Goal: Information Seeking & Learning: Compare options

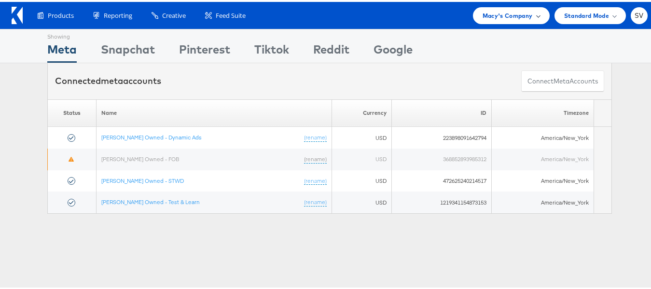
click at [495, 7] on div "Macy's Company" at bounding box center [511, 13] width 77 height 17
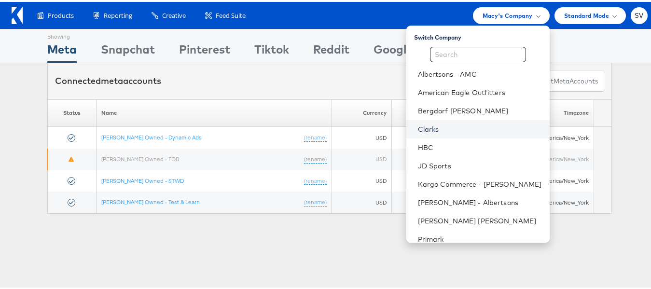
scroll to position [46, 0]
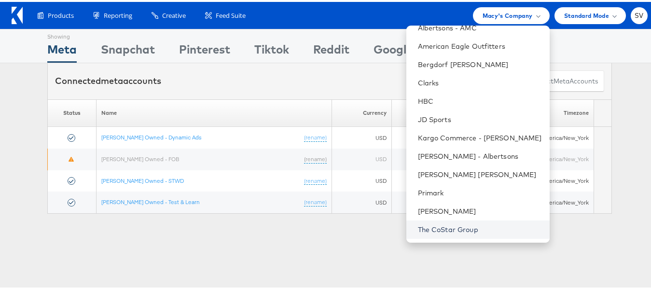
click at [432, 227] on link "The CoStar Group" at bounding box center [480, 228] width 124 height 10
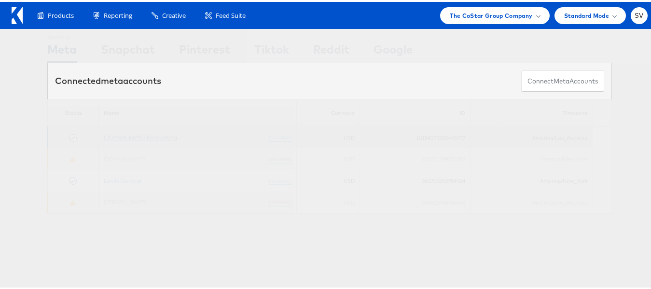
click at [140, 137] on link "[DOMAIN_NAME] Retargeting" at bounding box center [140, 135] width 73 height 7
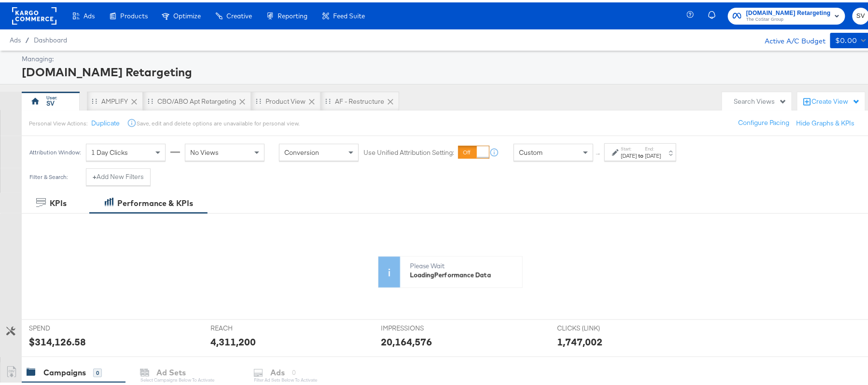
click at [637, 157] on div "Sep 1st 2025" at bounding box center [629, 154] width 16 height 8
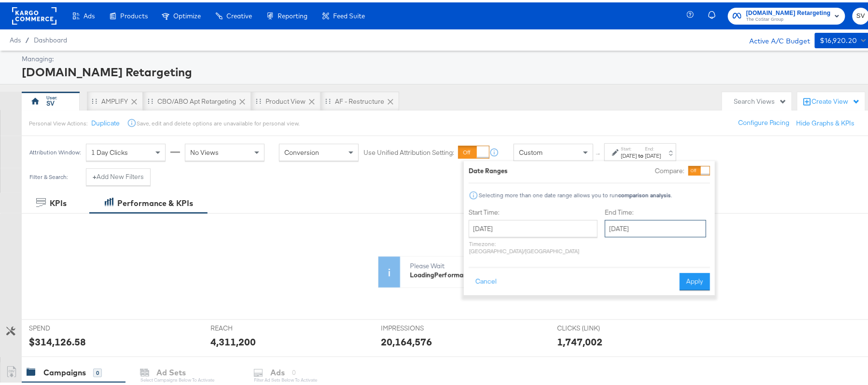
click at [630, 220] on input "September 20th 2025" at bounding box center [655, 226] width 101 height 17
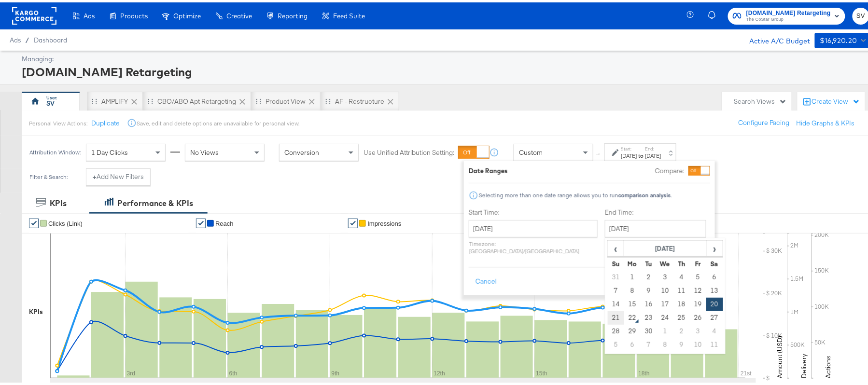
click at [608, 321] on td "21" at bounding box center [616, 316] width 16 height 14
type input "September 21st 2025"
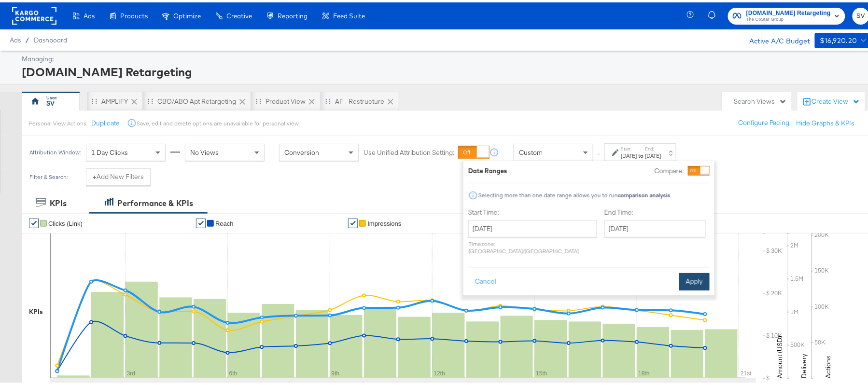
click at [693, 274] on button "Apply" at bounding box center [694, 279] width 30 height 17
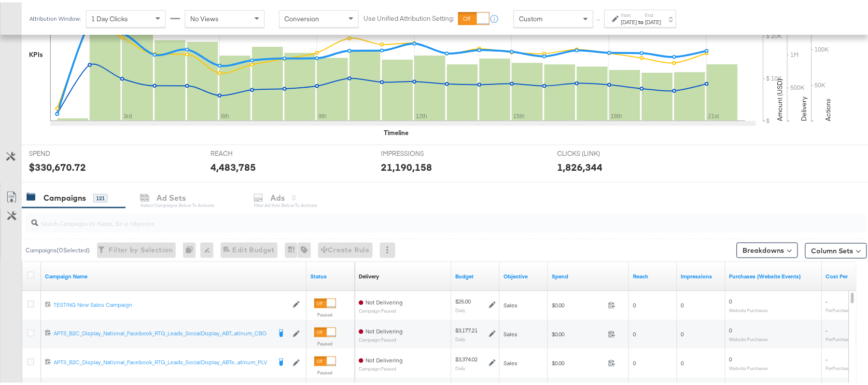
scroll to position [386, 0]
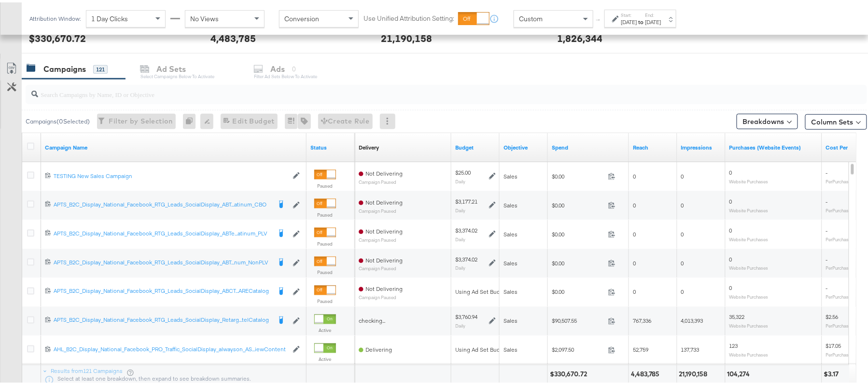
click at [170, 99] on div at bounding box center [446, 92] width 841 height 19
paste input "APTS_B2C_Display_National_Facebook_RTG_Leads_SocialDisplay_Retargeting_Diamond_…"
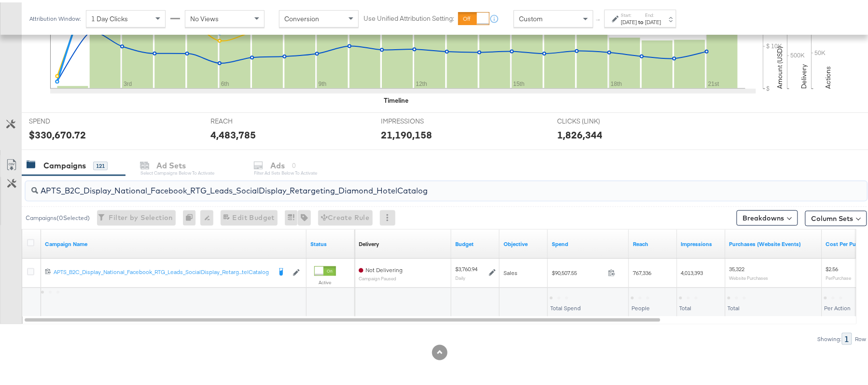
scroll to position [290, 0]
click at [566, 294] on div "$90,507.55" at bounding box center [569, 294] width 38 height 9
copy div "90,507.55"
click at [197, 198] on div "APTS_B2C_Display_National_Facebook_RTG_Leads_SocialDisplay_Retargeting_Diamond_…" at bounding box center [446, 188] width 841 height 23
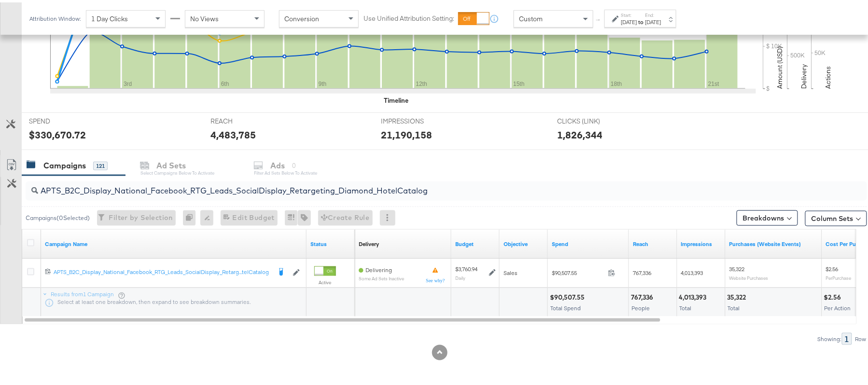
click at [200, 190] on input "APTS_B2C_Display_National_Facebook_RTG_Leads_SocialDisplay_Retargeting_Diamond_…" at bounding box center [414, 184] width 752 height 19
paste input "alwayson_Retargeting_DARE24_DiamondPlatinum"
click at [566, 294] on div "$61,589.61" at bounding box center [567, 294] width 34 height 9
copy div "61,589.61"
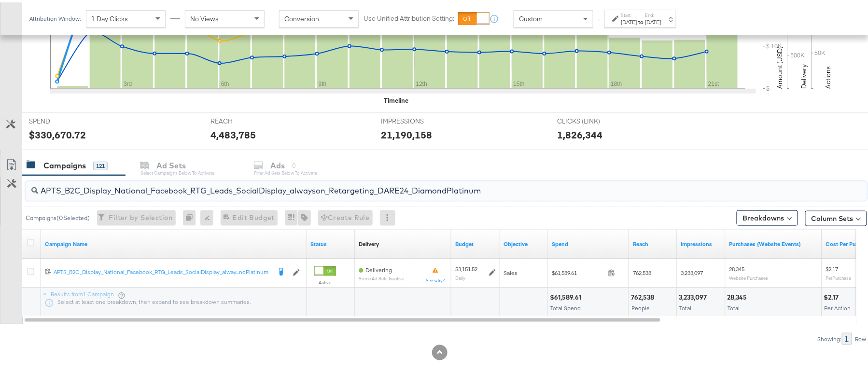
click at [185, 182] on input "APTS_B2C_Display_National_Facebook_RTG_Leads_SocialDisplay_alwayson_Retargeting…" at bounding box center [414, 184] width 752 height 19
paste input "FR_B2C_Display_National_Facebook_RTG_Leads_SocialDisplay_alwayson_Retargeting_FR"
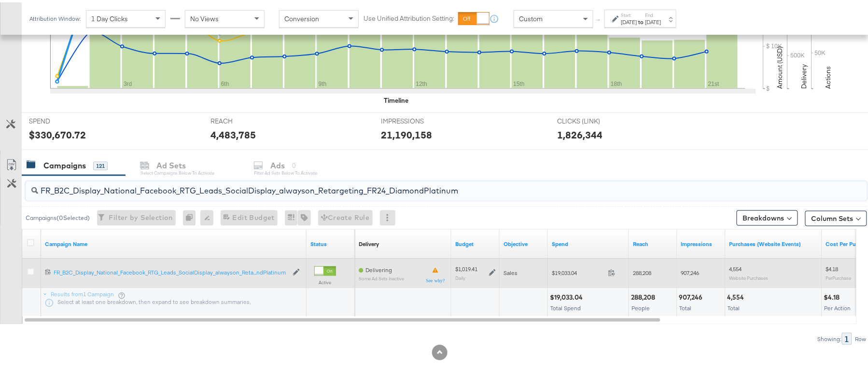
click at [607, 272] on span at bounding box center [614, 271] width 21 height 7
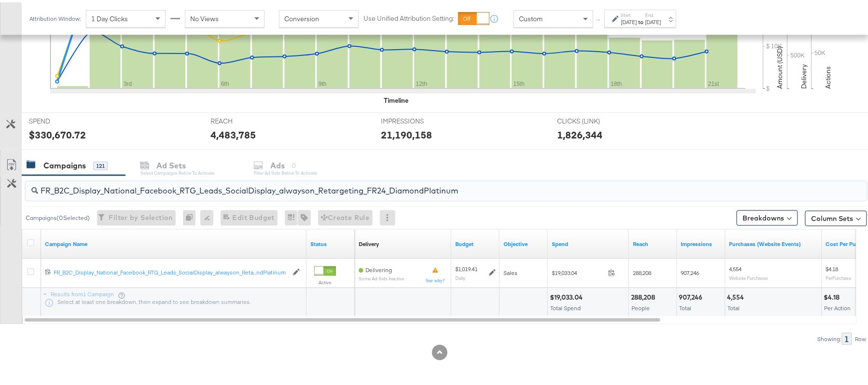
click at [152, 189] on input "FR_B2C_Display_National_Facebook_RTG_Leads_SocialDisplay_alwayson_Retargeting_F…" at bounding box center [414, 184] width 752 height 19
paste input "AF_B2C_Display_National_Facebook_RTG_Leads_SocialDisplay_alwayson_Retargeting_AF"
click at [563, 298] on div "$4,931.03" at bounding box center [565, 294] width 31 height 9
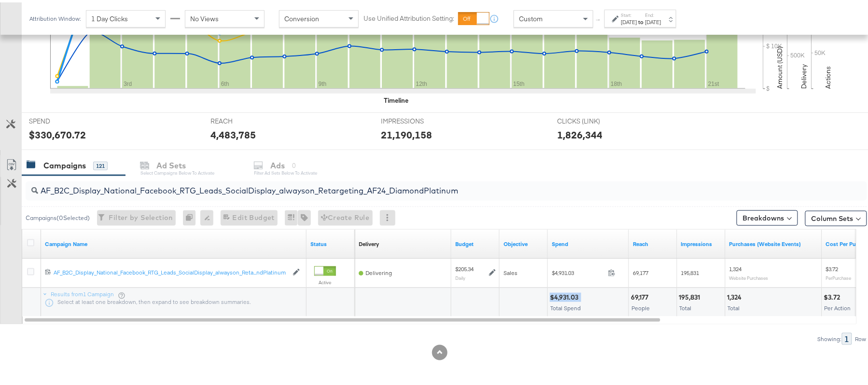
copy div "$4,931.03"
click at [160, 186] on input "AF_B2C_Display_National_Facebook_RTG_Leads_SocialDisplay_alwayson_Retargeting_A…" at bounding box center [414, 184] width 752 height 19
paste input "HL_B2C_Display_National_Facebook_RTG_Leads_SocialDisplay_alwayson_Retargeting_A…"
click at [564, 292] on div "$4,955.91" at bounding box center [565, 294] width 31 height 9
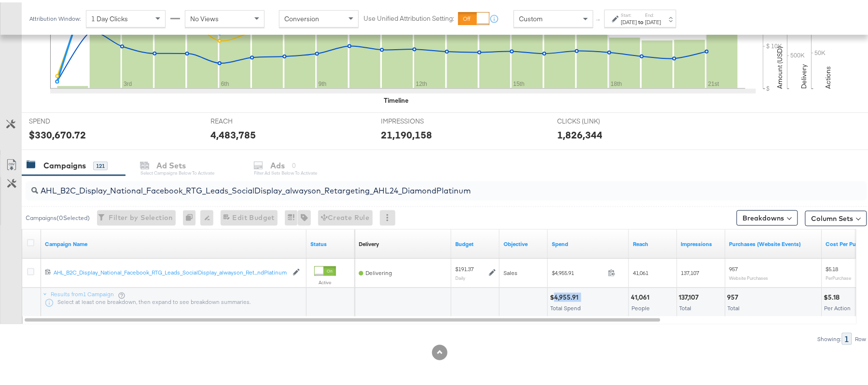
copy div "4,955.91"
click at [134, 183] on input "AHL_B2C_Display_National_Facebook_RTG_Leads_SocialDisplay_alwayson_Retargeting_…" at bounding box center [414, 184] width 752 height 19
paste input "PTS_B2C_Display_National_Facebook_PRO_Traffic_SocialDisplay_alwayson_ASC_DARE24…"
click at [572, 295] on div "$53,068.68" at bounding box center [569, 294] width 38 height 9
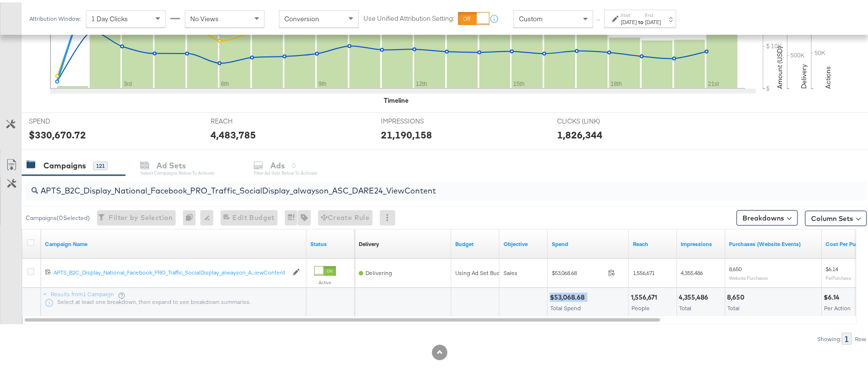
click at [572, 295] on div "$53,068.68" at bounding box center [569, 294] width 38 height 9
copy div "$53,068.68"
click at [145, 181] on input "APTS_B2C_Display_National_Facebook_PRO_Traffic_SocialDisplay_alwayson_ASC_DARE2…" at bounding box center [414, 184] width 752 height 19
paste input "Leads_SocialDisplay_alwayson_ASC_DARE24_Purchase"
click at [568, 293] on div "$41,913.86" at bounding box center [567, 294] width 34 height 9
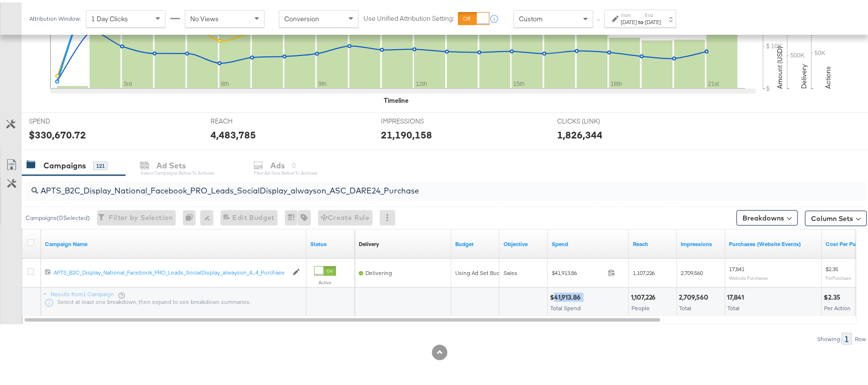
click at [568, 293] on div "$41,913.86" at bounding box center [567, 294] width 34 height 9
copy div "$41,913.86"
click at [181, 182] on input "APTS_B2C_Display_National_Facebook_PRO_Leads_SocialDisplay_alwayson_ASC_DARE24_…" at bounding box center [414, 184] width 752 height 19
paste input "F_B2C_Display_National_Facebook_PRO_Traffic_SocialDisplay_alwayson_ASC_AF24_Vie…"
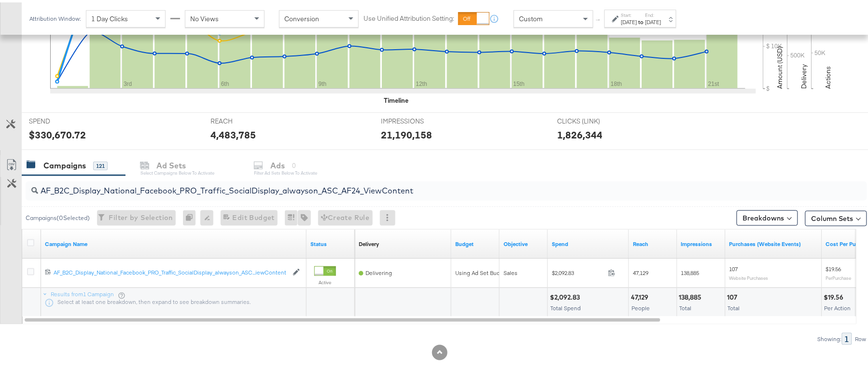
click at [568, 296] on div "$2,092.83" at bounding box center [566, 294] width 33 height 9
copy div "$2,092.83"
click at [190, 180] on input "AF_B2C_Display_National_Facebook_PRO_Traffic_SocialDisplay_alwayson_ASC_AF24_Vi…" at bounding box center [414, 184] width 752 height 19
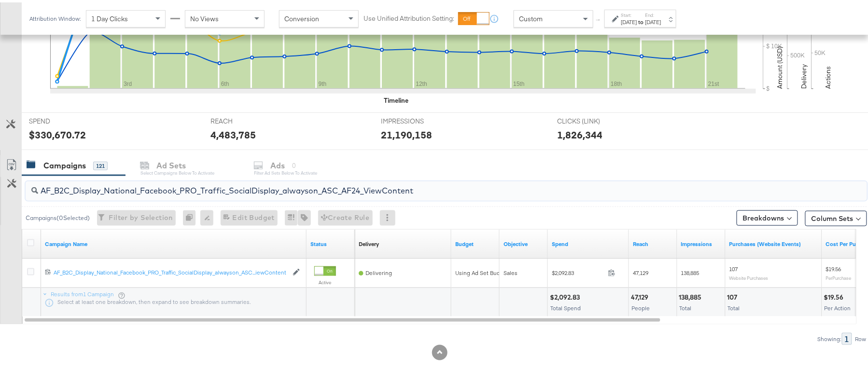
paste input "FR_B2C_Display_National_Facebook_PRO_Traffic_SocialDisplay_alwayson_ASC_FR"
click at [566, 292] on div "$15,324.34" at bounding box center [567, 294] width 35 height 9
copy div "$15,324.34"
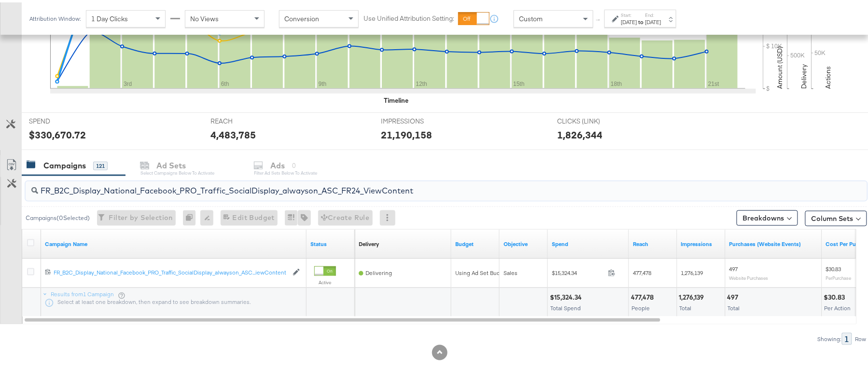
click at [166, 190] on input "FR_B2C_Display_National_Facebook_PRO_Traffic_SocialDisplay_alwayson_ASC_FR24_Vi…" at bounding box center [414, 184] width 752 height 19
paste input "AHL_B2C_Display_National_Facebook_PRO_Traffic_SocialDisplay_alwayson_ASC_AHL"
type input "AHL_B2C_Display_National_Facebook_PRO_Traffic_SocialDisplay_alwayson_ASC_AHL24_…"
click at [568, 296] on div "$2,097.50" at bounding box center [566, 294] width 33 height 9
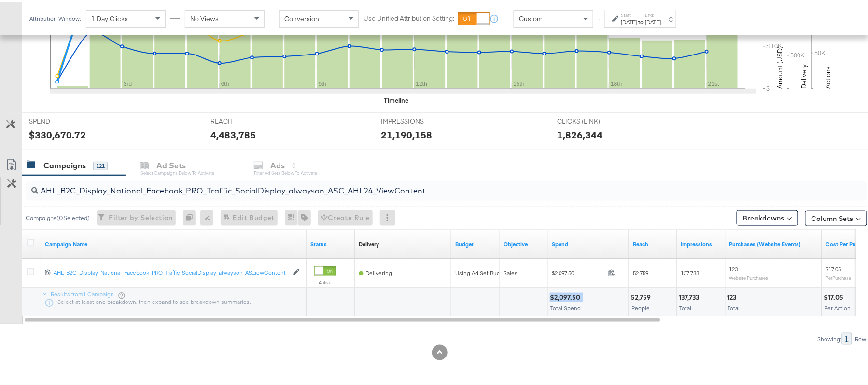
click at [568, 296] on div "$2,097.50" at bounding box center [566, 294] width 33 height 9
copy div "$2,097.50"
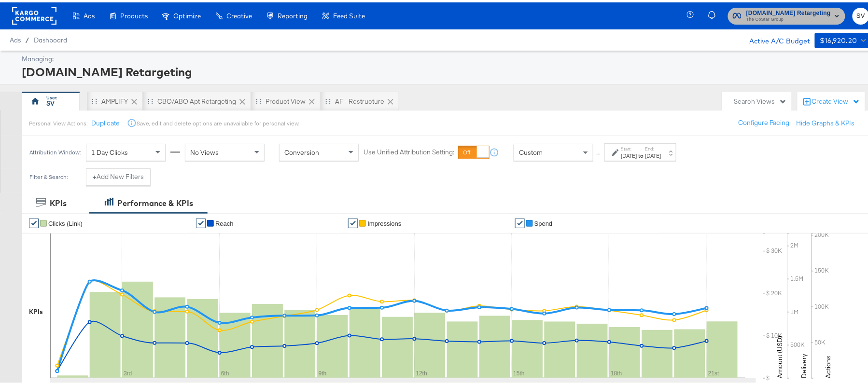
click at [791, 8] on span "[DOMAIN_NAME] Retargeting" at bounding box center [788, 11] width 84 height 10
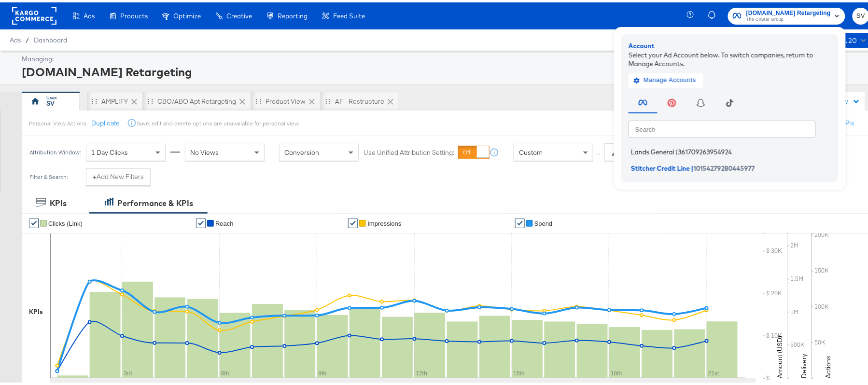
click at [678, 148] on span "361709263954924" at bounding box center [705, 150] width 54 height 8
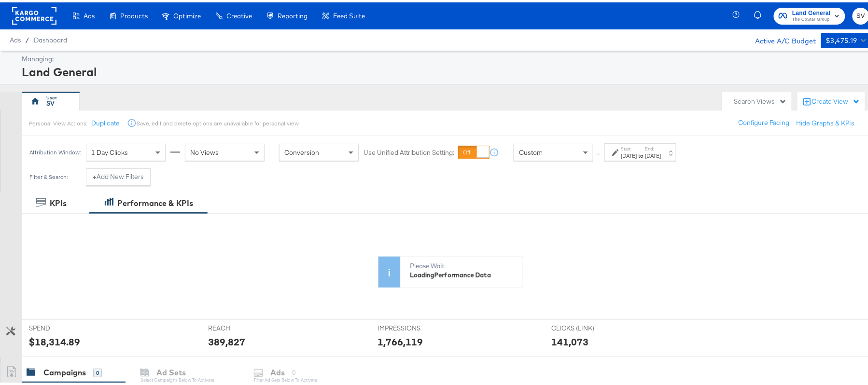
click at [645, 153] on strong "to" at bounding box center [641, 153] width 8 height 7
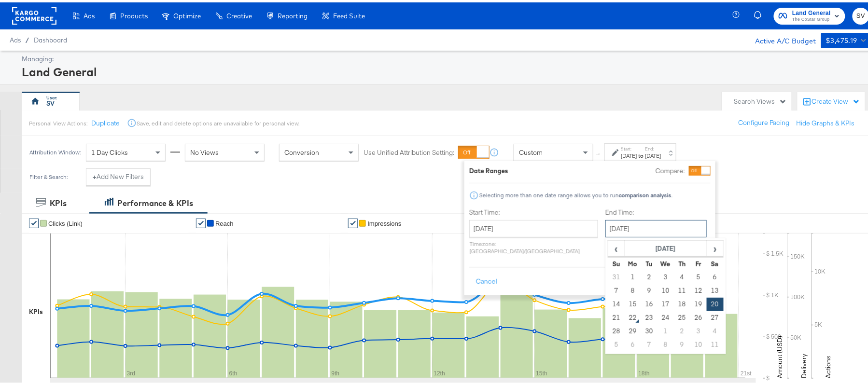
click at [645, 234] on input "September 20th 2025" at bounding box center [655, 226] width 101 height 17
click at [608, 319] on td "21" at bounding box center [616, 316] width 16 height 14
type input "September 21st 2025"
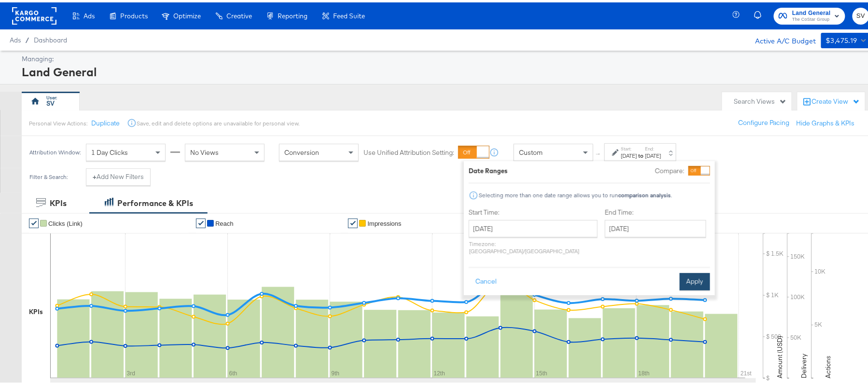
click at [688, 273] on button "Apply" at bounding box center [694, 279] width 30 height 17
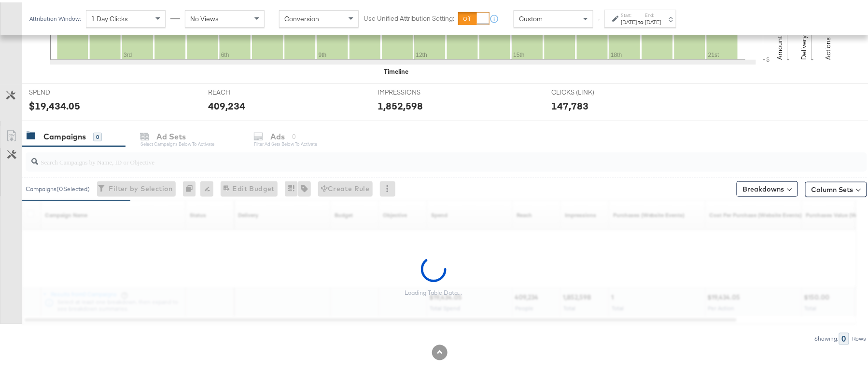
click at [190, 167] on div at bounding box center [446, 159] width 841 height 19
paste input "B2C_LAND_KC_RT_Sig_24"
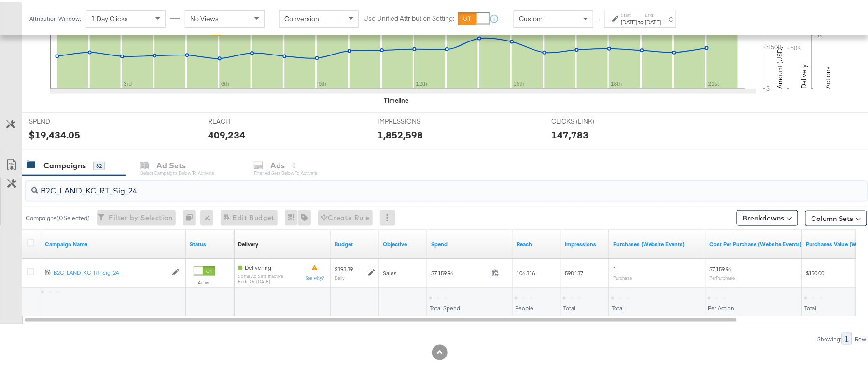
scroll to position [290, 0]
click at [443, 293] on div "$7,159.96" at bounding box center [444, 294] width 30 height 9
copy div "$7,159.96"
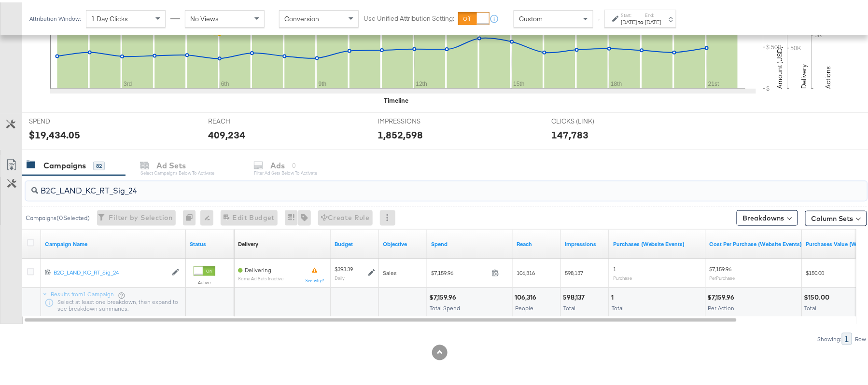
click at [151, 188] on input "B2C_LAND_KC_RT_Sig_24" at bounding box center [414, 184] width 752 height 19
paste input "B_Ecommerce_KC_Retargeting_LW&LOA_Traffic"
click at [446, 292] on div "$349.80" at bounding box center [443, 294] width 28 height 9
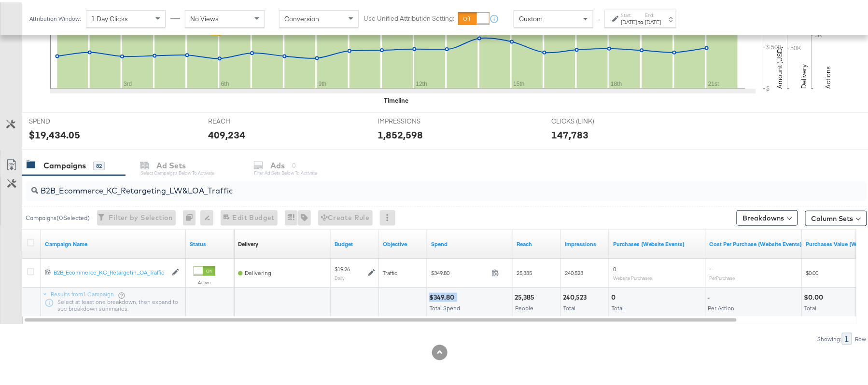
copy div "$349.80"
click at [134, 184] on input "B2B_Ecommerce_KC_Retargeting_LW&LOA_Traffic" at bounding box center [414, 184] width 752 height 19
paste input "KC_Retargeting_Prospects & Clients_Conversions"
click at [444, 294] on div "$350.53" at bounding box center [443, 294] width 28 height 9
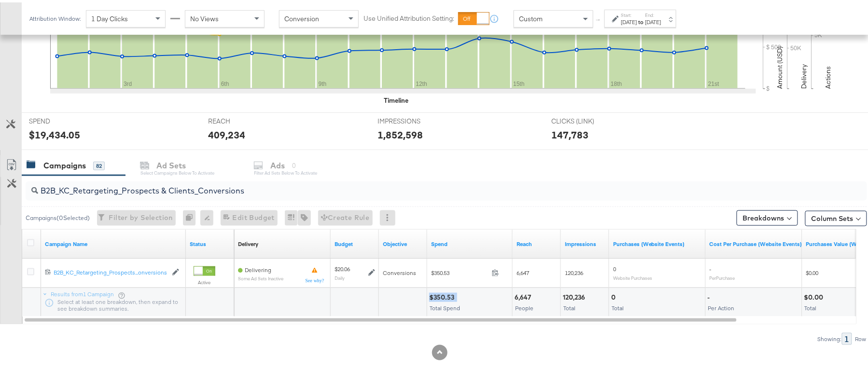
click at [444, 294] on div "$350.53" at bounding box center [443, 294] width 28 height 9
copy div "$350.53"
click at [152, 194] on input "B2B_KC_Retargeting_Prospects & Clients_Conversions" at bounding box center [414, 184] width 752 height 19
paste input "C_LAND_KC_Pros_Sig"
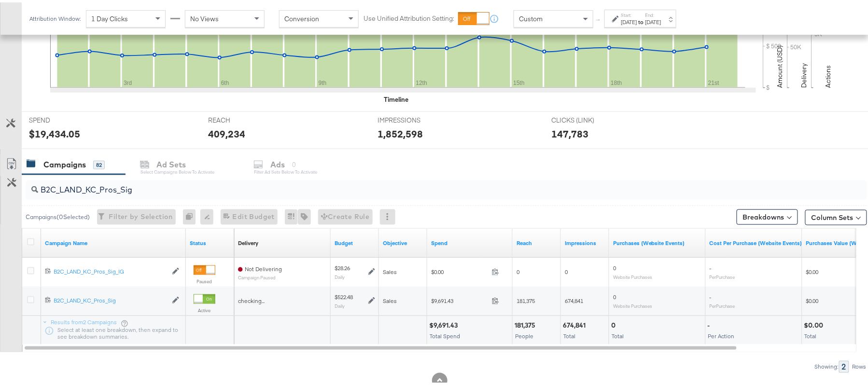
click at [440, 322] on div "$9,691.43" at bounding box center [444, 322] width 31 height 9
drag, startPoint x: 145, startPoint y: 174, endPoint x: 142, endPoint y: 203, distance: 28.7
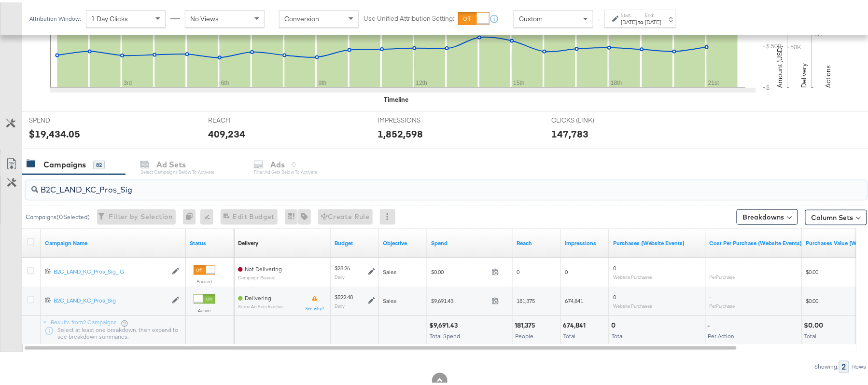
click at [142, 203] on div "B2C_LAND_KC_Pros_Sig" at bounding box center [444, 187] width 845 height 31
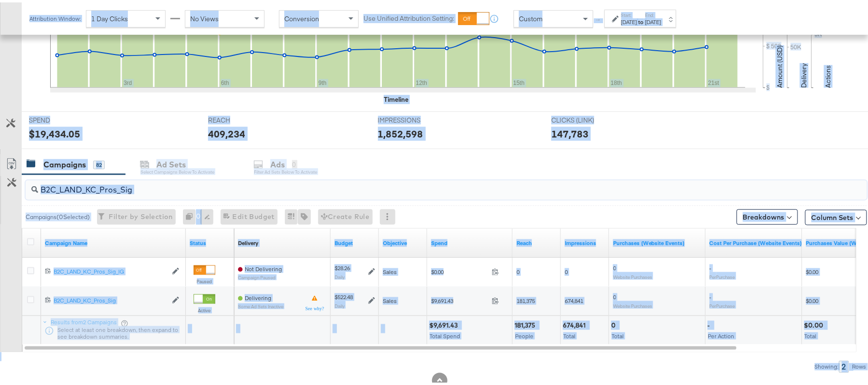
click at [153, 190] on input "B2C_LAND_KC_Pros_Sig" at bounding box center [414, 183] width 752 height 19
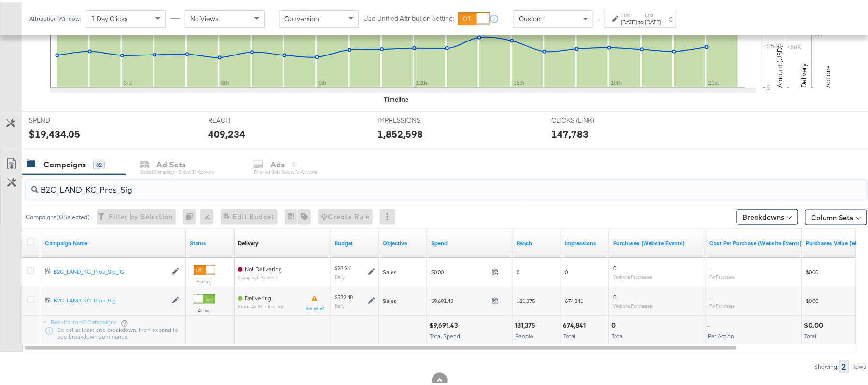
paste input "RT_Sig_24"
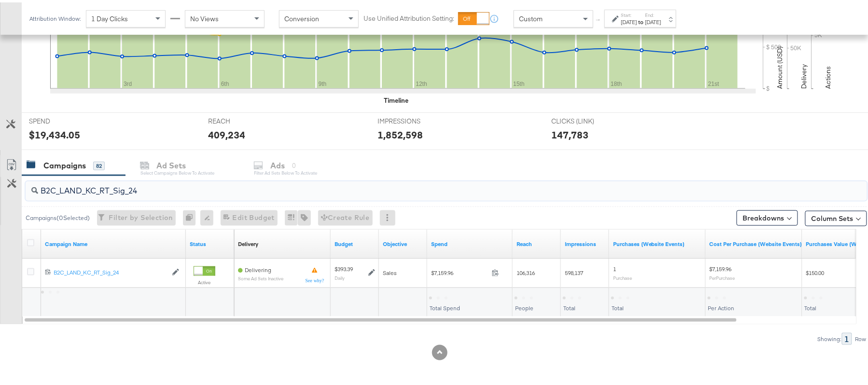
type input "B2C_LAND_KC_RT_Sig_24"
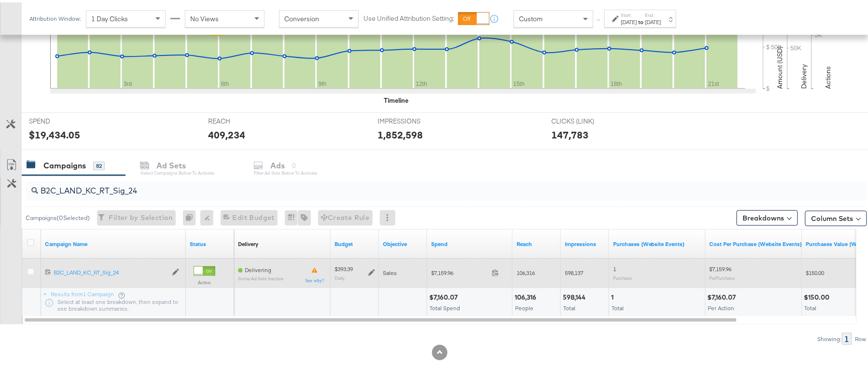
click at [374, 270] on icon at bounding box center [371, 270] width 7 height 7
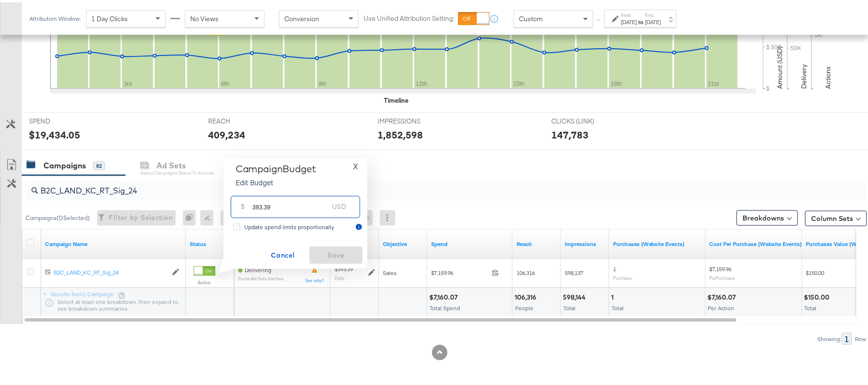
click at [294, 208] on input "393.39" at bounding box center [290, 200] width 76 height 21
paste input "$314.71"
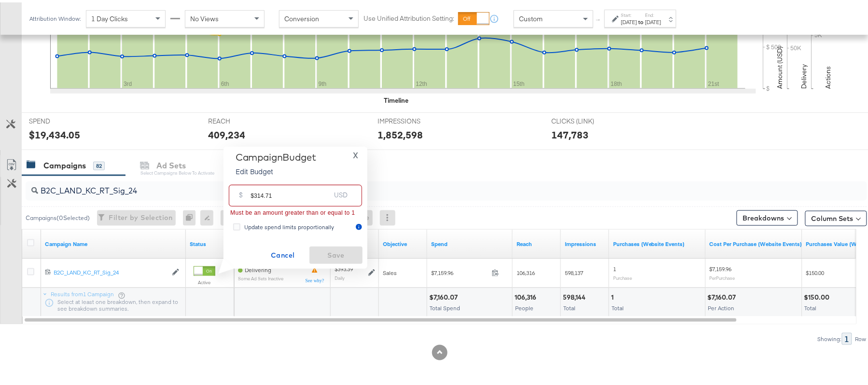
click at [253, 190] on input "$314.71" at bounding box center [290, 189] width 80 height 21
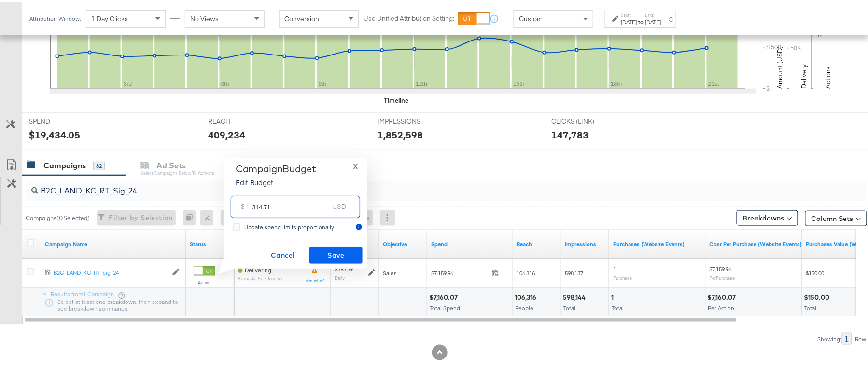
type input "314.71"
click at [340, 244] on button "Save" at bounding box center [335, 252] width 53 height 17
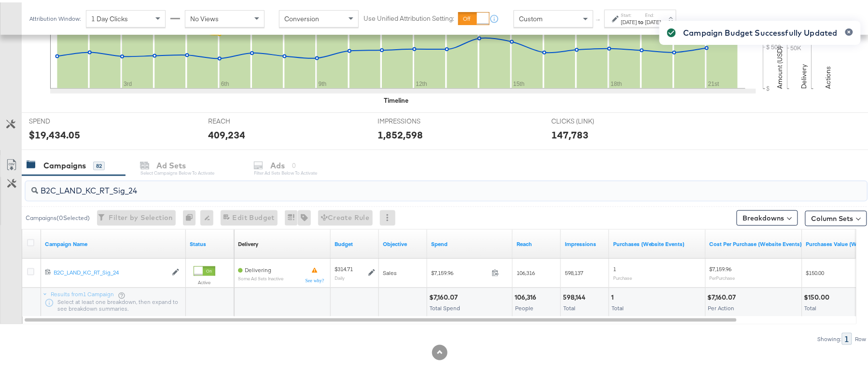
click at [151, 184] on input "B2C_LAND_KC_RT_Sig_24" at bounding box center [414, 184] width 752 height 19
paste input "B_Ecommerce_KC_Retargeting_LW&LOA_Traffic"
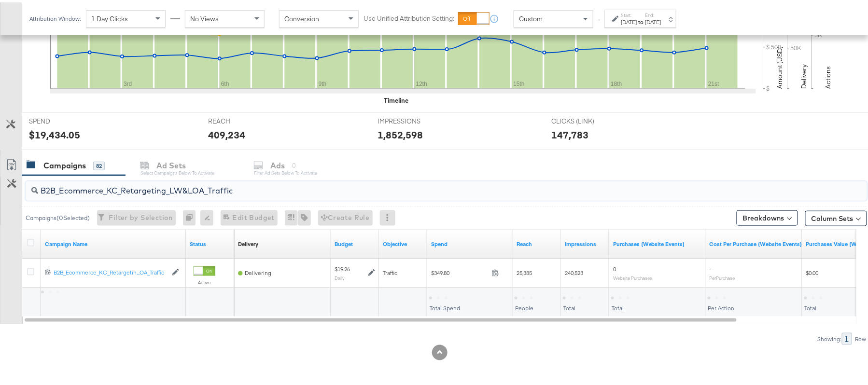
type input "B2B_Ecommerce_KC_Retargeting_LW&LOA_Traffic"
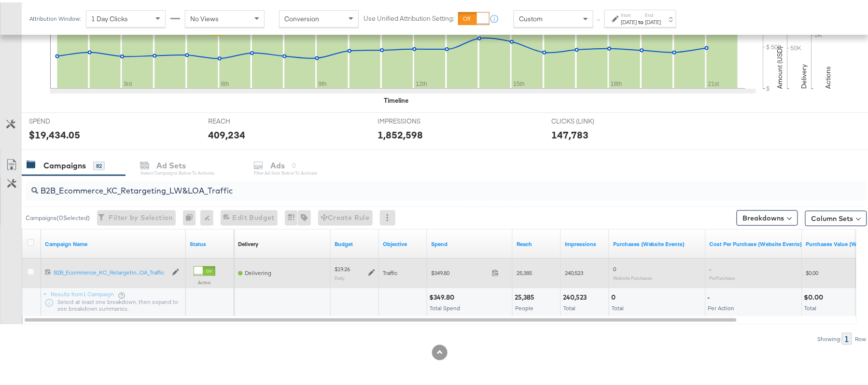
click at [369, 271] on icon at bounding box center [371, 270] width 7 height 7
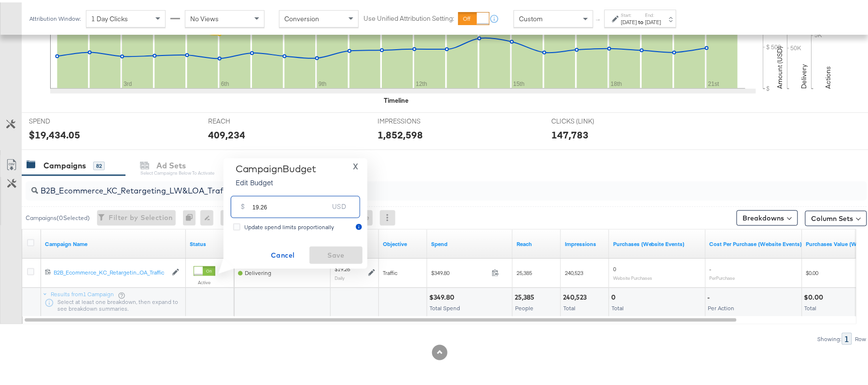
click at [271, 200] on input "19.26" at bounding box center [290, 200] width 76 height 21
paste input "$16.69"
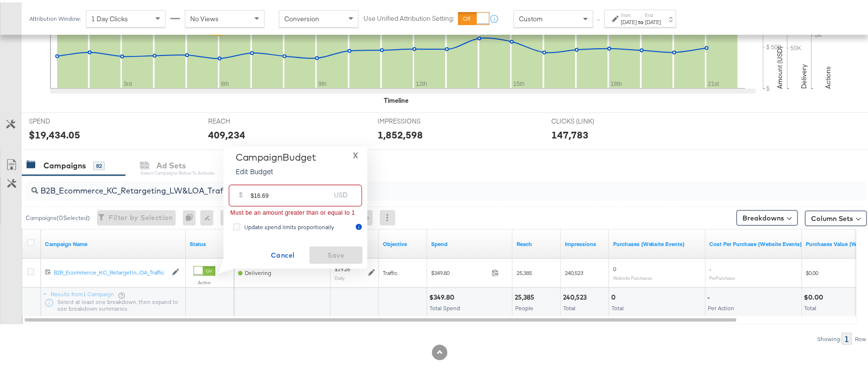
click at [256, 192] on input "$16.69" at bounding box center [290, 189] width 80 height 21
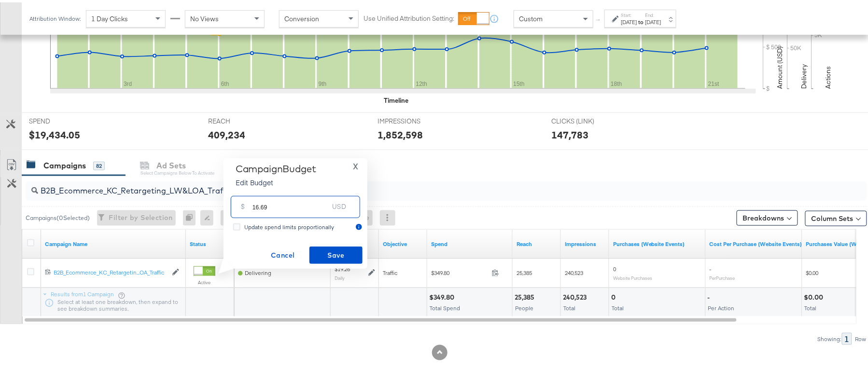
type input "16.69"
click at [340, 243] on div "Campaign Budget Edit Budget X $ 16.69 USD Update spend limits proportionally Ca…" at bounding box center [295, 211] width 134 height 101
click at [338, 248] on span "Save" at bounding box center [335, 253] width 45 height 12
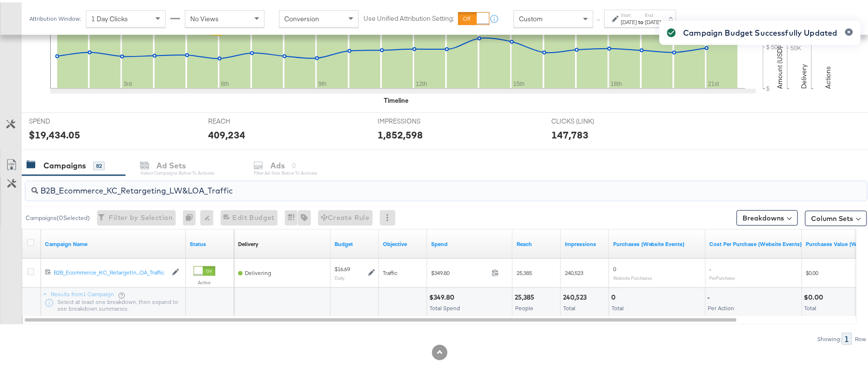
click at [160, 193] on input "B2B_Ecommerce_KC_Retargeting_LW&LOA_Traffic" at bounding box center [414, 184] width 752 height 19
paste input "KC_Retargeting_Prospects & Clients_Conversions"
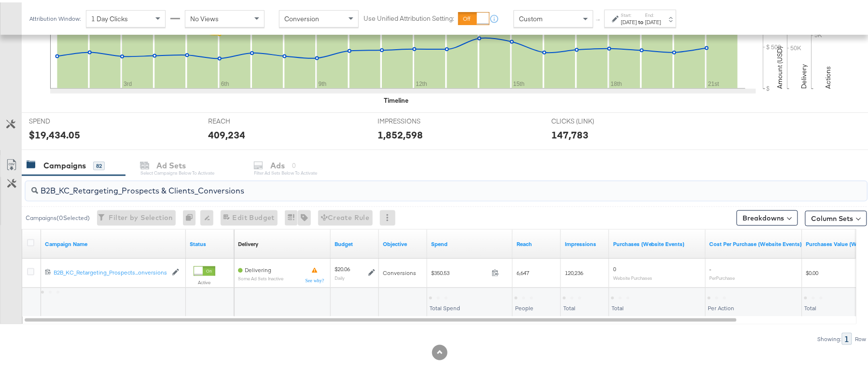
type input "B2B_KC_Retargeting_Prospects & Clients_Conversions"
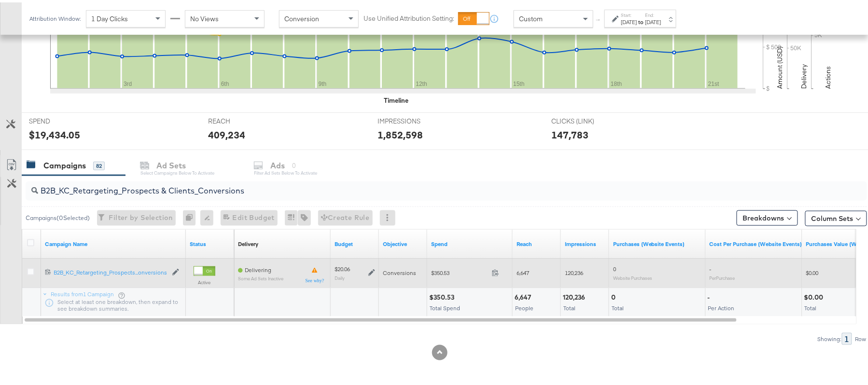
click at [369, 271] on icon at bounding box center [371, 270] width 7 height 7
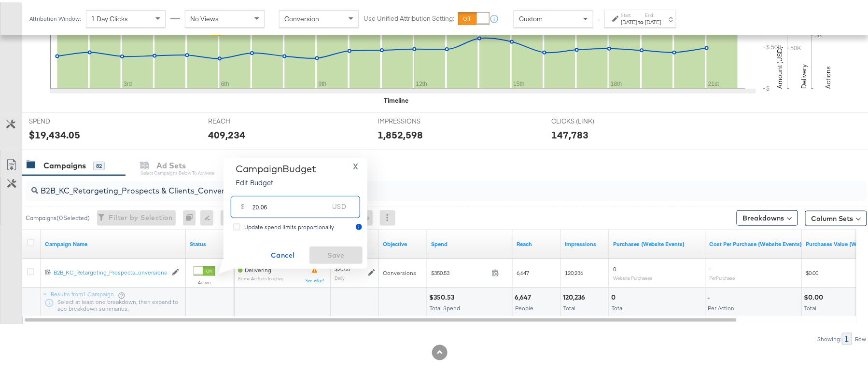
click at [288, 207] on input "20.06" at bounding box center [290, 200] width 76 height 21
paste input "$16.61"
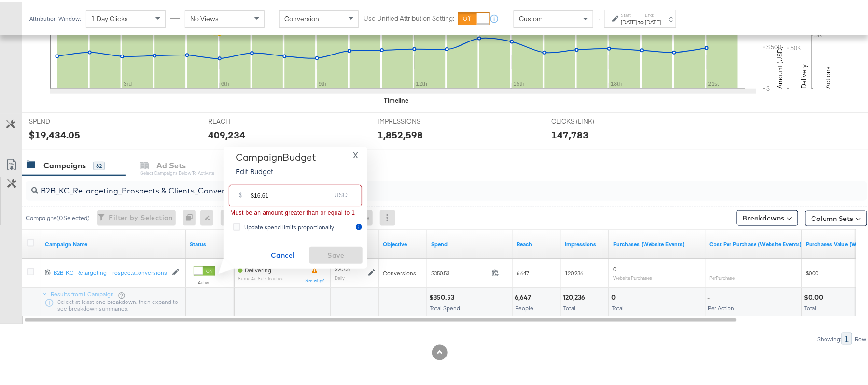
click at [254, 190] on input "$16.61" at bounding box center [290, 189] width 80 height 21
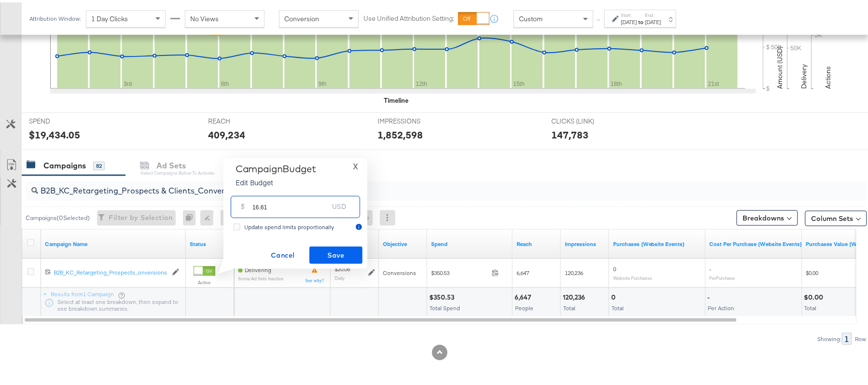
type input "16.61"
click at [336, 252] on span "Save" at bounding box center [335, 253] width 45 height 12
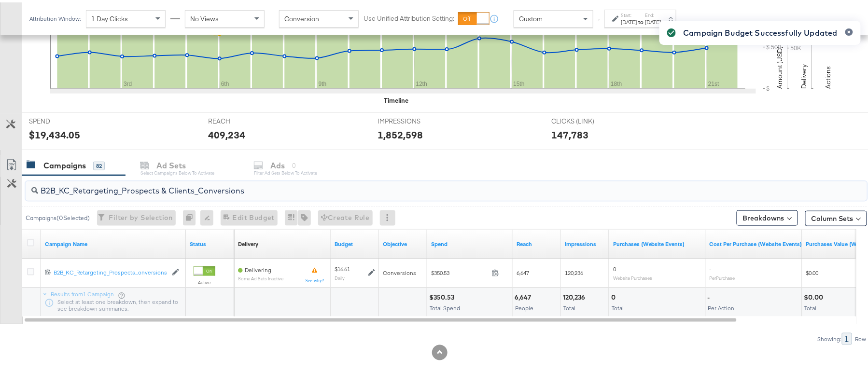
click at [145, 184] on input "B2B_KC_Retargeting_Prospects & Clients_Conversions" at bounding box center [414, 184] width 752 height 19
paste input "C_LAND_KC_Pros_Sig"
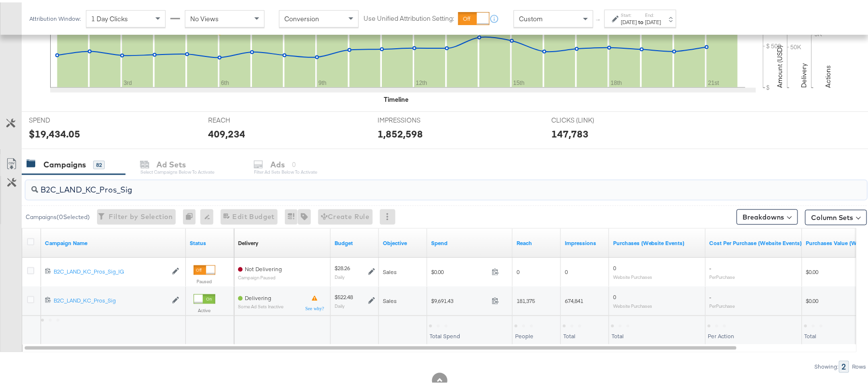
type input "B2C_LAND_KC_Pros_Sig"
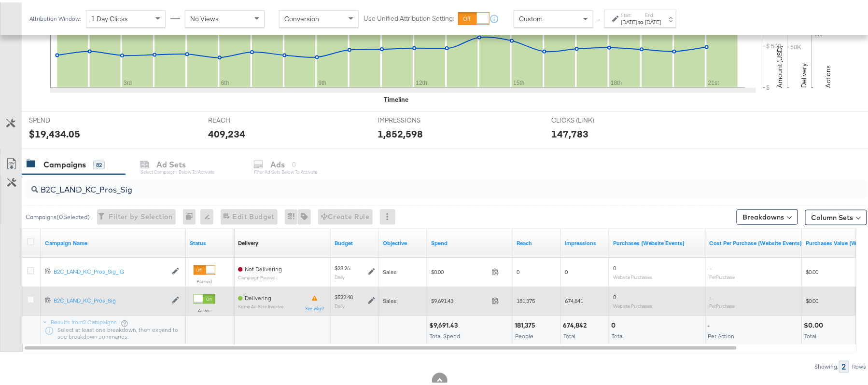
click at [371, 297] on icon at bounding box center [371, 298] width 7 height 7
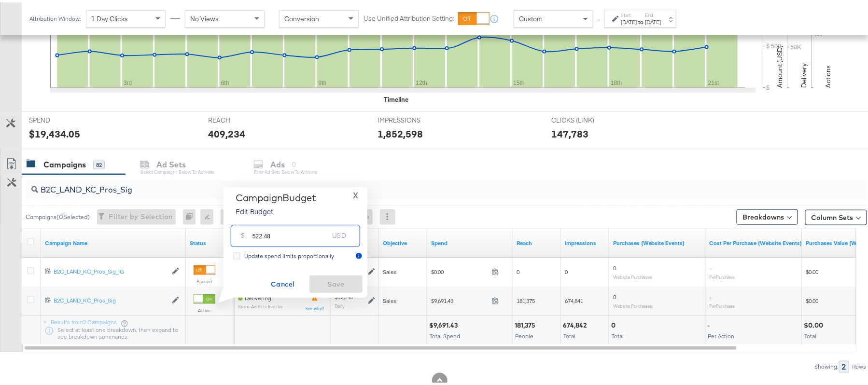
click at [293, 231] on input "522.48" at bounding box center [290, 229] width 76 height 21
paste input "$456.51"
click at [254, 219] on input "$456.51" at bounding box center [290, 218] width 80 height 21
type input "456.51"
click at [332, 278] on span "Save" at bounding box center [335, 282] width 45 height 12
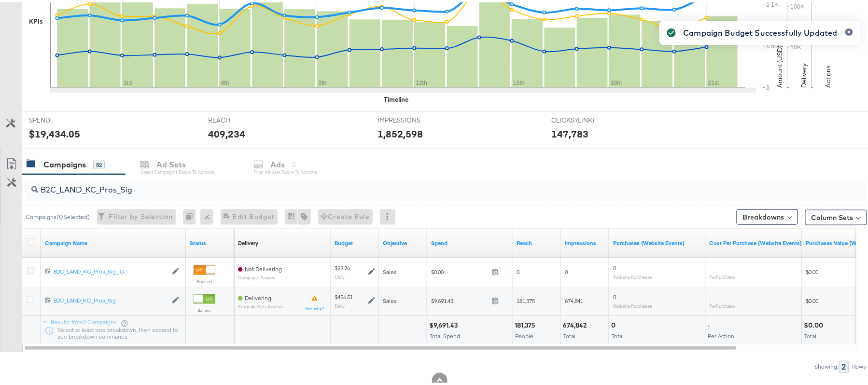
scroll to position [0, 0]
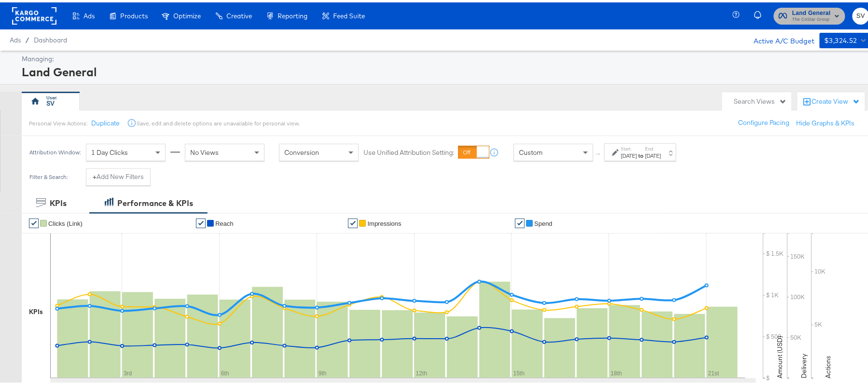
click at [798, 12] on span "Land General" at bounding box center [811, 11] width 39 height 10
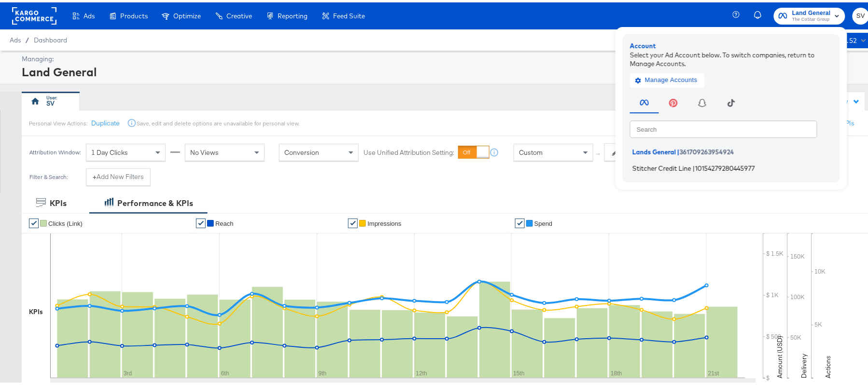
click at [659, 163] on span "Stitcher Credit Line" at bounding box center [661, 166] width 59 height 8
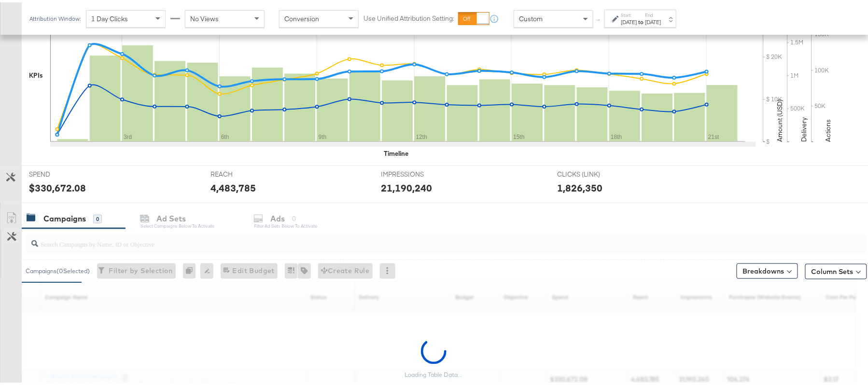
scroll to position [319, 0]
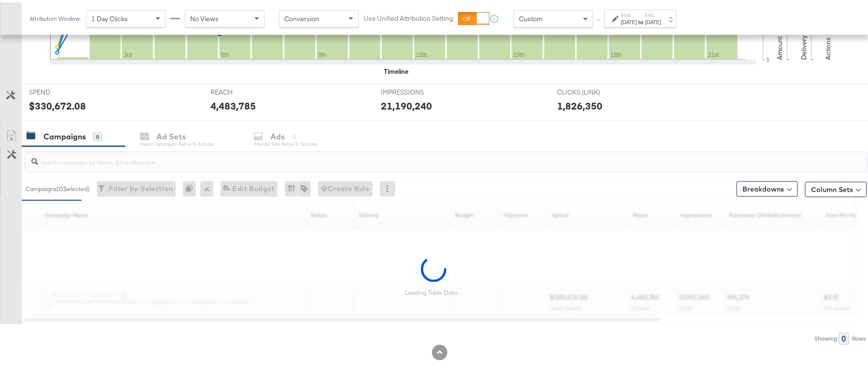
click at [102, 154] on input "search" at bounding box center [414, 155] width 752 height 19
paste input "APTS_B2C_Display_National_Facebook_RTG_Leads_SocialDisplay_Retargeting_Diamond_…"
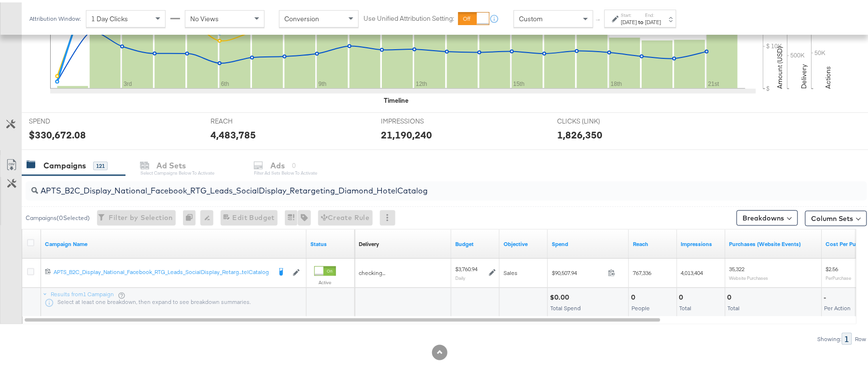
scroll to position [290, 0]
click at [157, 180] on input "APTS_B2C_Display_National_Facebook_RTG_Leads_SocialDisplay_Retargeting_Diamond_…" at bounding box center [414, 184] width 752 height 19
paste input "alwayson_Retargeting_DARE24_DiamondPlatinum"
type input "APTS_B2C_Display_National_Facebook_RTG_Leads_SocialDisplay_alwayson_Retargeting…"
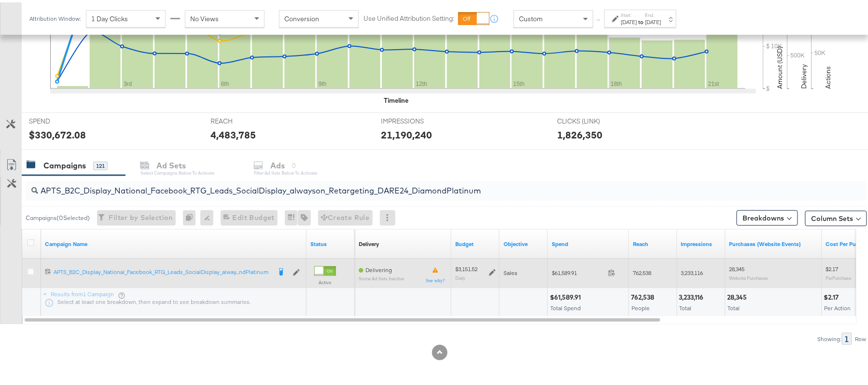
click at [489, 271] on icon at bounding box center [492, 270] width 7 height 7
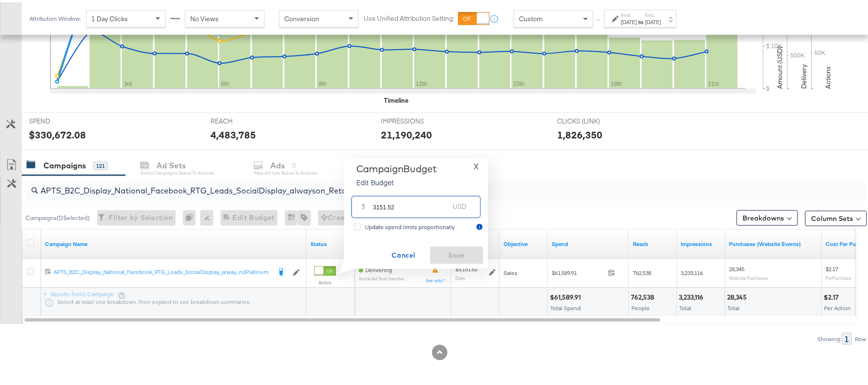
click at [411, 206] on input "3151.52" at bounding box center [411, 200] width 76 height 21
paste input "$2,678.79"
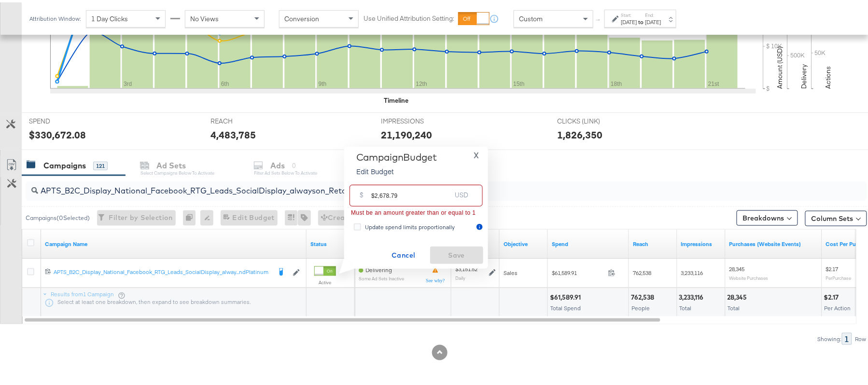
click at [379, 190] on input "$2,678.79" at bounding box center [411, 189] width 80 height 21
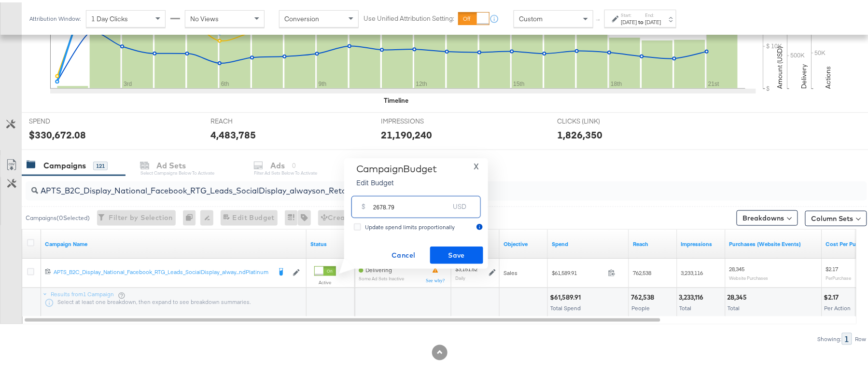
type input "2678.79"
click at [456, 257] on span "Save" at bounding box center [456, 253] width 45 height 12
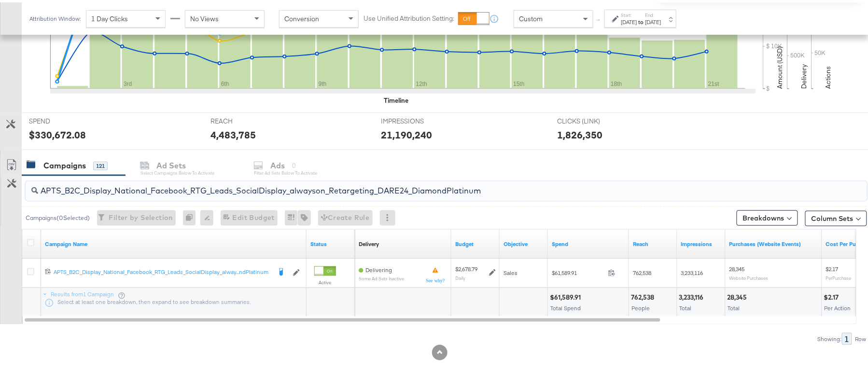
click at [171, 186] on input "APTS_B2C_Display_National_Facebook_RTG_Leads_SocialDisplay_alwayson_Retargeting…" at bounding box center [414, 184] width 752 height 19
paste input "FR_B2C_Display_National_Facebook_RTG_Leads_SocialDisplay_alwayson_Retargeting_FR"
type input "FR_B2C_Display_National_Facebook_RTG_Leads_SocialDisplay_alwayson_Retargeting_F…"
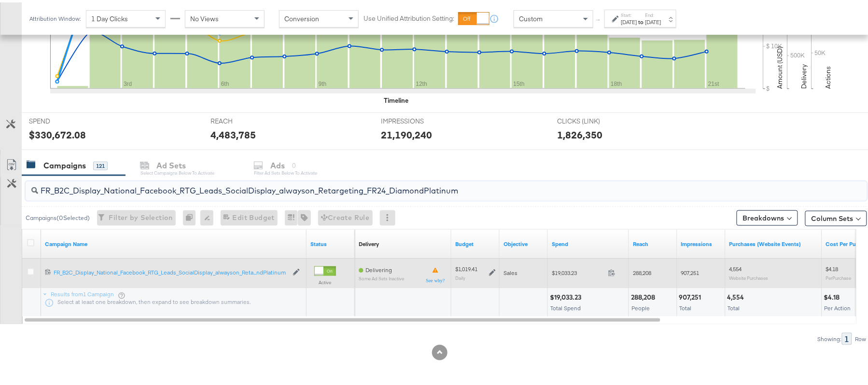
click at [495, 269] on icon at bounding box center [492, 270] width 7 height 7
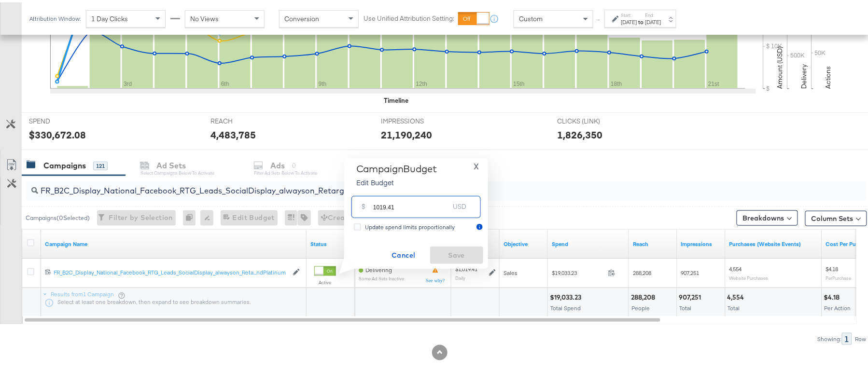
click at [407, 204] on input "1019.41" at bounding box center [411, 200] width 76 height 21
paste input "$859.18"
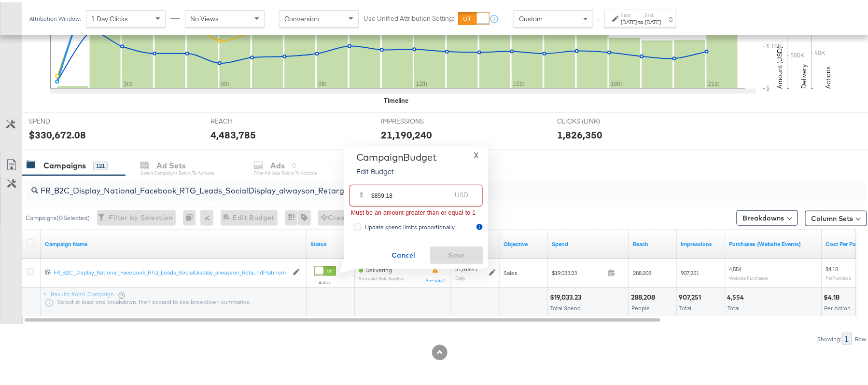
click at [375, 189] on input "$859.18" at bounding box center [411, 189] width 80 height 21
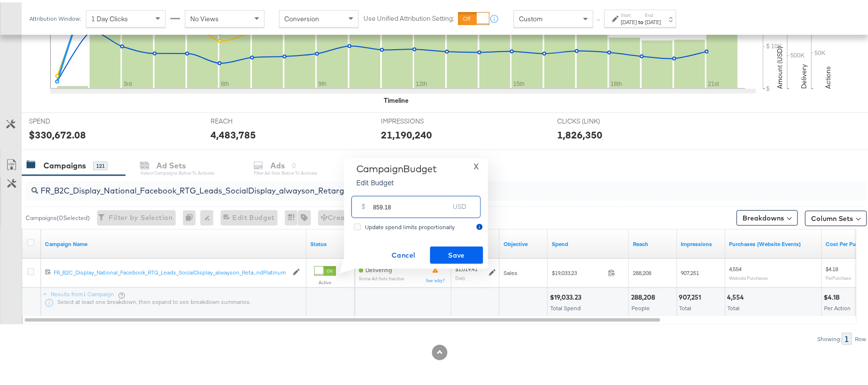
type input "859.18"
click at [463, 249] on span "Save" at bounding box center [456, 253] width 45 height 12
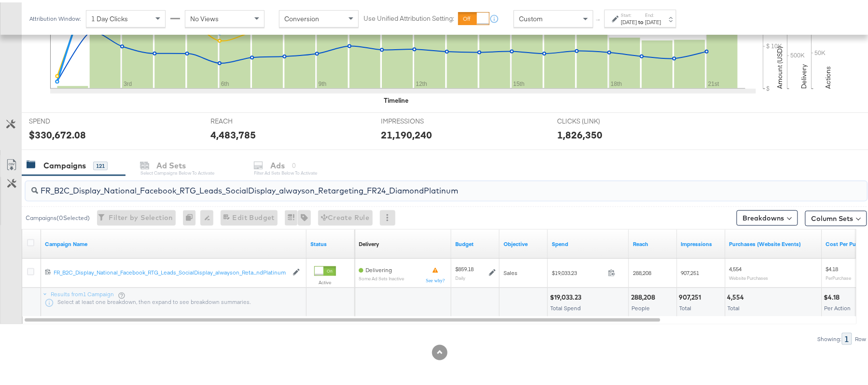
click at [217, 191] on input "FR_B2C_Display_National_Facebook_RTG_Leads_SocialDisplay_alwayson_Retargeting_F…" at bounding box center [414, 184] width 752 height 19
paste input "AF_B2C_Display_National_Facebook_RTG_Leads_SocialDisplay_alwayson_Retargeting_AF"
click at [137, 180] on input "AF_B2C_Display_National_Facebook_RTG_Leads_SocialDisplay_alwayson_Retargeting_A…" at bounding box center [414, 184] width 752 height 19
paste input "HL_B2C_Display_National_Facebook_RTG_Leads_SocialDisplay_alwayson_Retargeting_A…"
type input "AHL_B2C_Display_National_Facebook_RTG_Leads_SocialDisplay_alwayson_Retargeting_…"
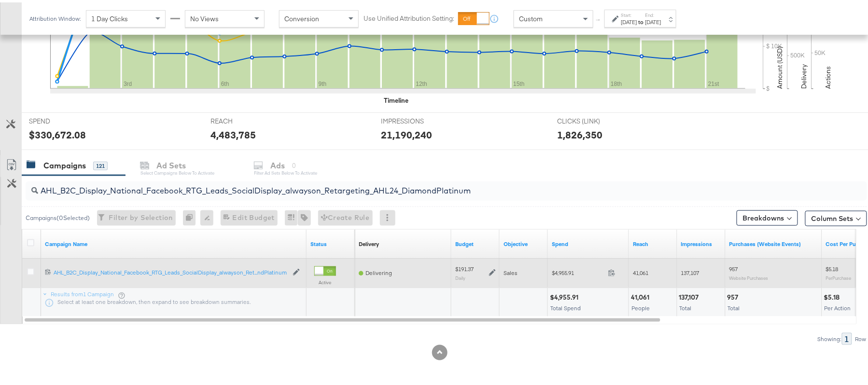
click at [493, 275] on div "$191.37 Daily" at bounding box center [475, 270] width 41 height 15
click at [493, 271] on icon at bounding box center [492, 270] width 7 height 7
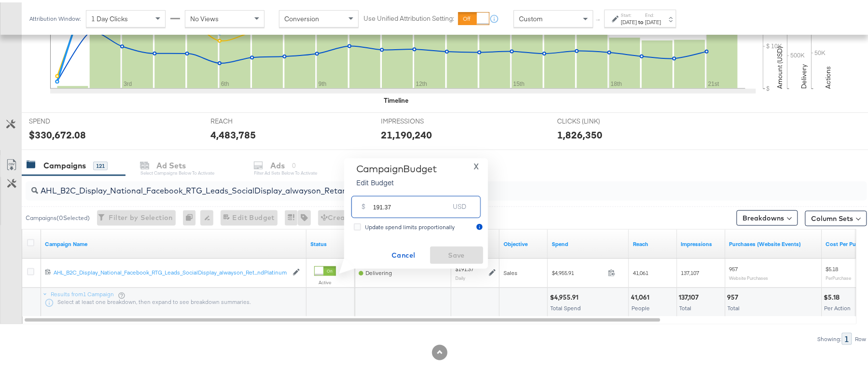
click at [391, 201] on input "191.37" at bounding box center [411, 200] width 76 height 21
paste input "$172.23"
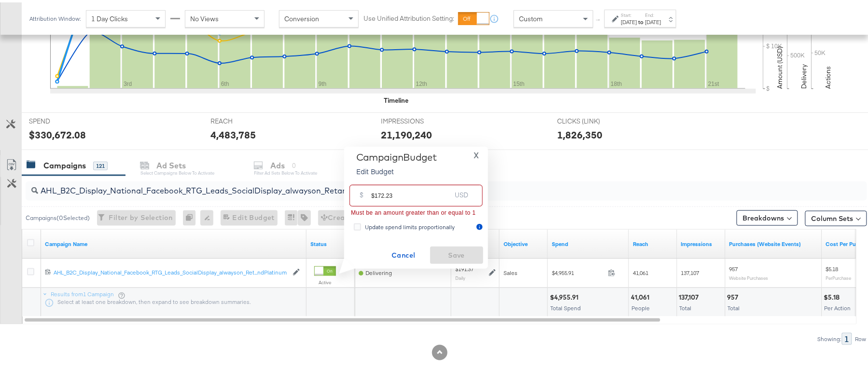
click at [375, 193] on input "$172.23" at bounding box center [411, 189] width 80 height 21
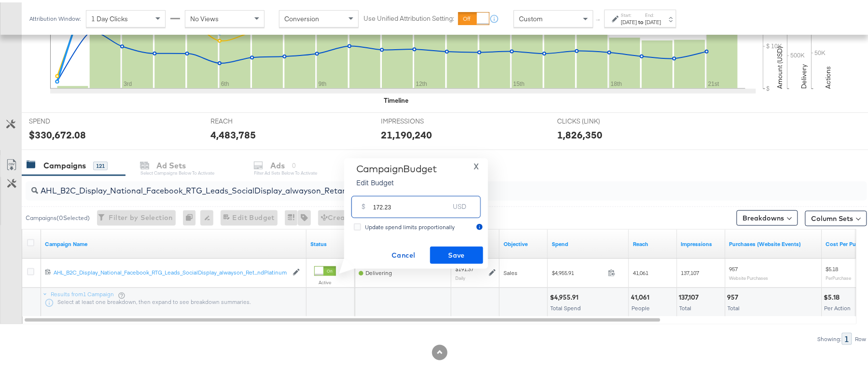
type input "172.23"
click at [459, 244] on button "Save" at bounding box center [456, 252] width 53 height 17
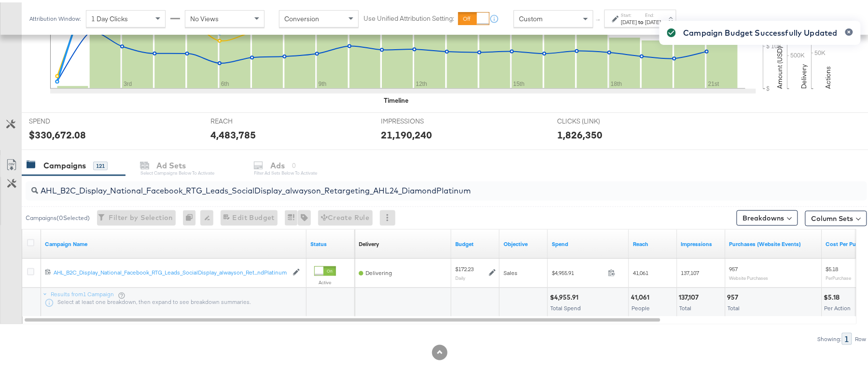
click at [160, 186] on input "AHL_B2C_Display_National_Facebook_RTG_Leads_SocialDisplay_alwayson_Retargeting_…" at bounding box center [414, 184] width 752 height 19
paste input "PTS_B2C_Display_National_Facebook_PRO_Traffic_SocialDisplay_alwayson_ASC_DARE24…"
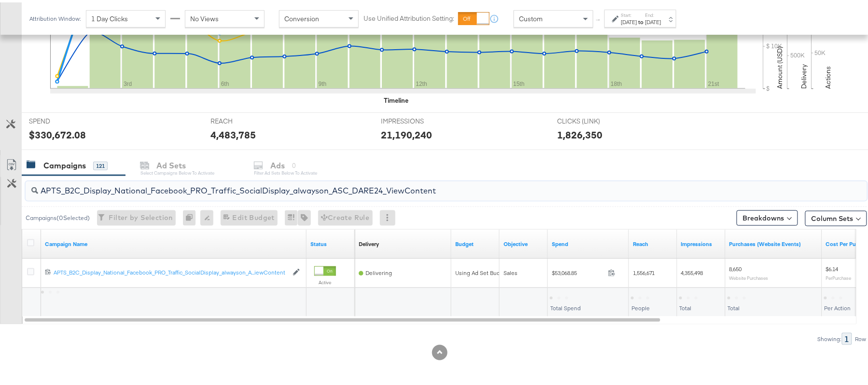
type input "APTS_B2C_Display_National_Facebook_PRO_Traffic_SocialDisplay_alwayson_ASC_DARE2…"
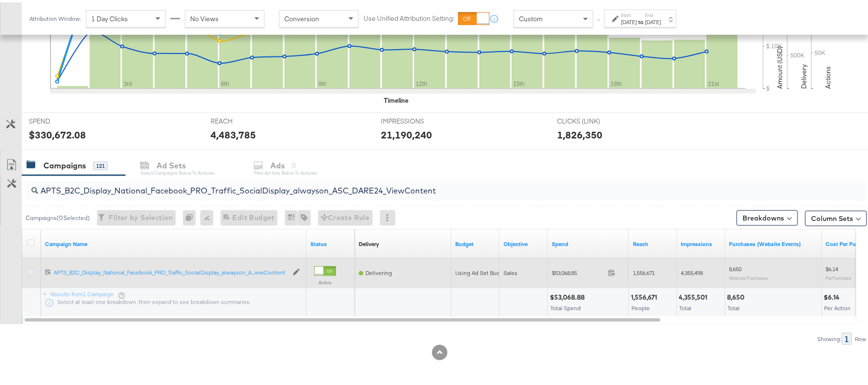
click at [28, 268] on icon at bounding box center [30, 269] width 7 height 7
click at [0, 0] on input "checkbox" at bounding box center [0, 0] width 0 height 0
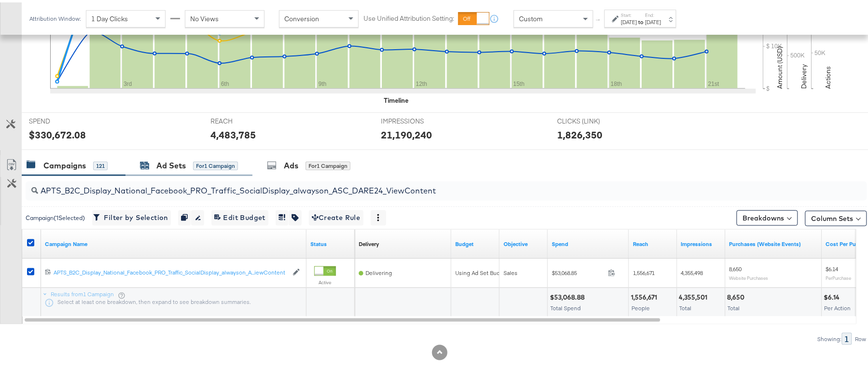
click at [145, 168] on div "Ad Sets for 1 Campaign" at bounding box center [189, 163] width 98 height 11
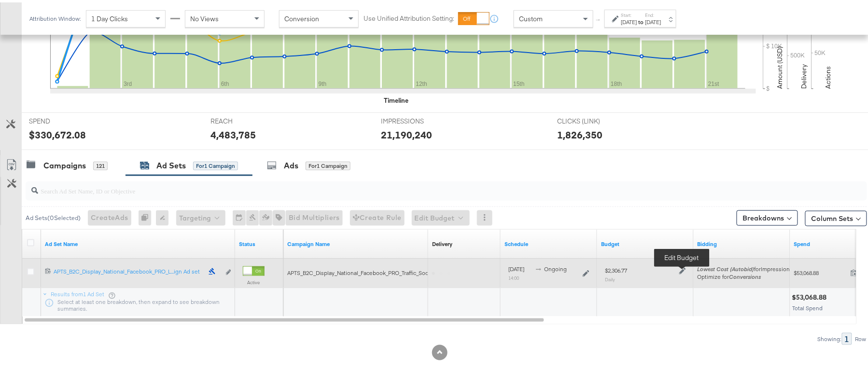
click at [684, 265] on icon at bounding box center [682, 268] width 7 height 7
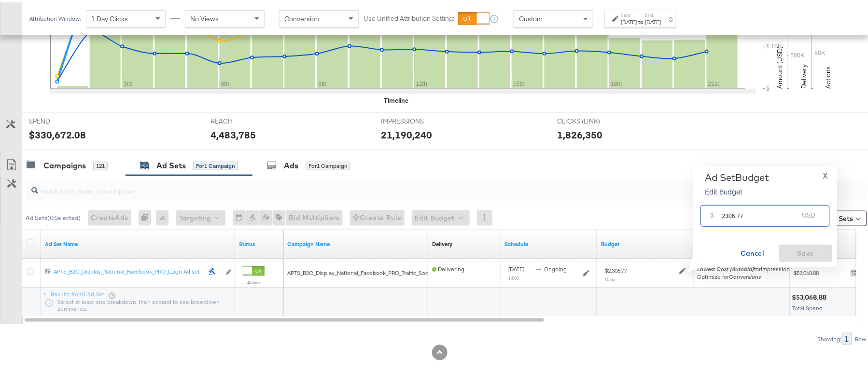
click at [746, 214] on input "2306.77" at bounding box center [760, 209] width 76 height 21
paste input "$2,537.45"
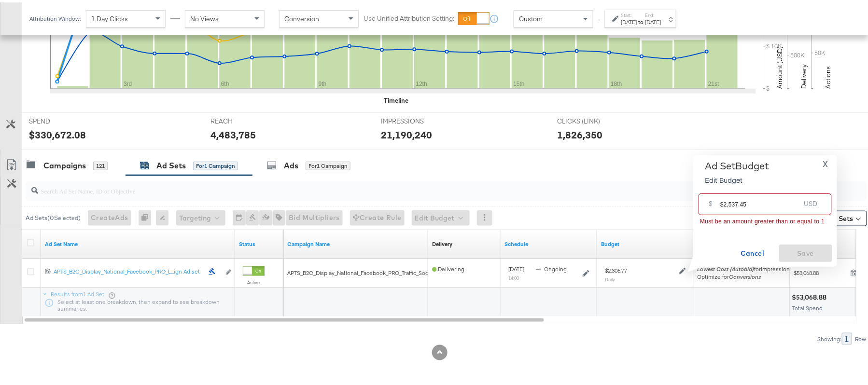
click at [728, 203] on input "$2,537.45" at bounding box center [760, 198] width 80 height 21
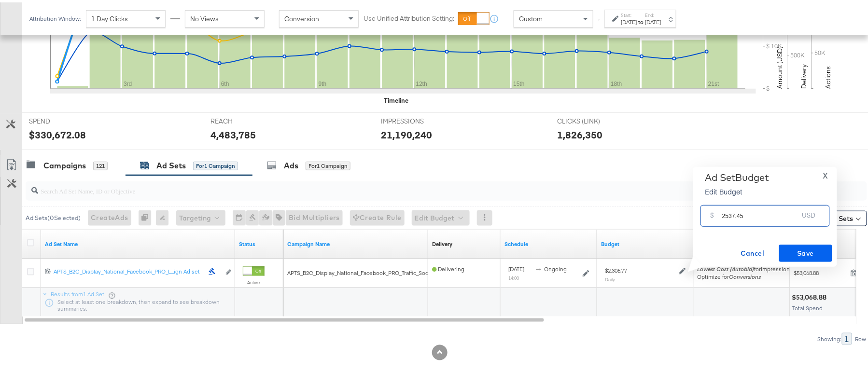
type input "2537.45"
click at [796, 244] on button "Save" at bounding box center [805, 250] width 53 height 17
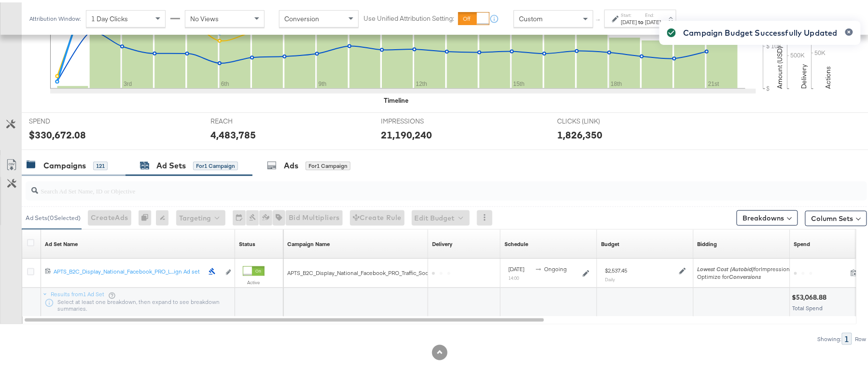
click at [85, 160] on div "Campaigns" at bounding box center [64, 163] width 42 height 11
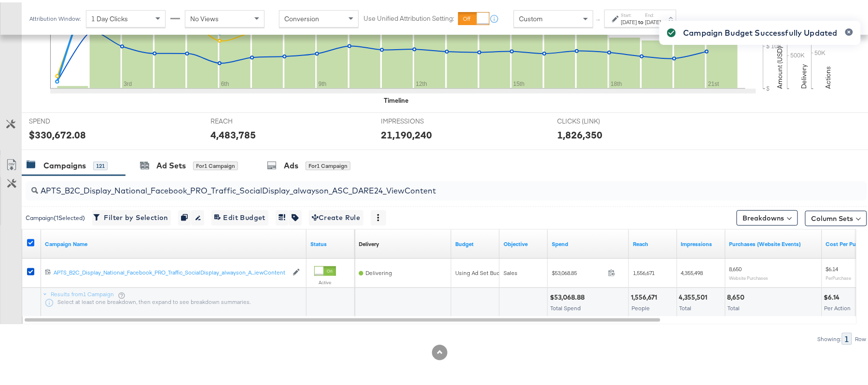
click at [33, 238] on icon at bounding box center [30, 240] width 7 height 7
click at [0, 0] on input "checkbox" at bounding box center [0, 0] width 0 height 0
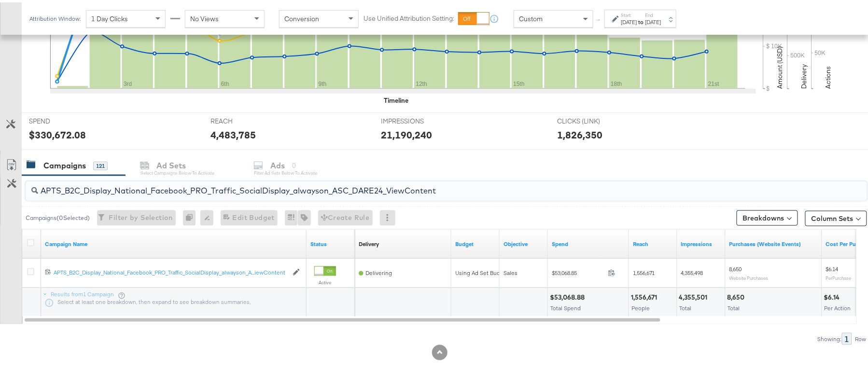
click at [141, 180] on input "APTS_B2C_Display_National_Facebook_PRO_Traffic_SocialDisplay_alwayson_ASC_DARE2…" at bounding box center [414, 184] width 752 height 19
paste input "Leads_SocialDisplay_alwayson_ASC_DARE24_Purchase"
type input "APTS_B2C_Display_National_Facebook_PRO_Leads_SocialDisplay_alwayson_ASC_DARE24_…"
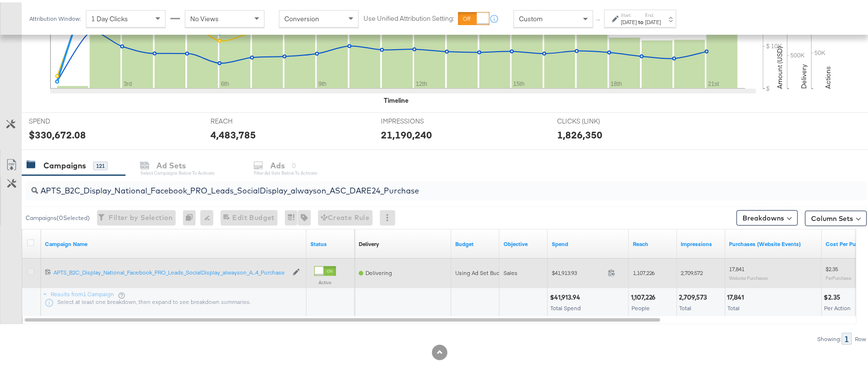
click at [28, 270] on icon at bounding box center [30, 269] width 7 height 7
click at [0, 0] on input "checkbox" at bounding box center [0, 0] width 0 height 0
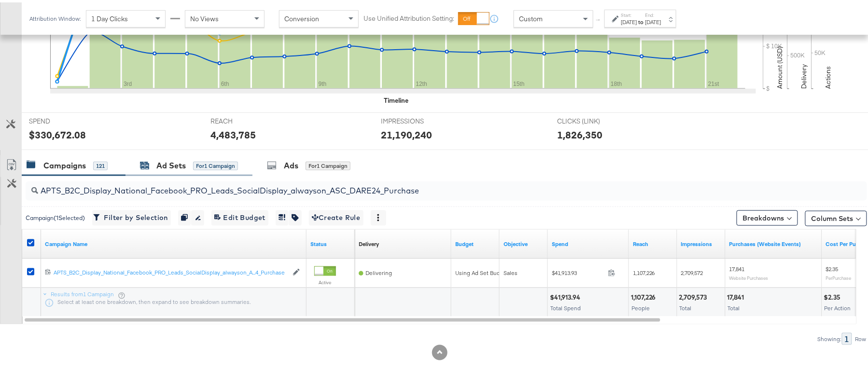
click at [170, 165] on div "Ad Sets" at bounding box center [170, 163] width 29 height 11
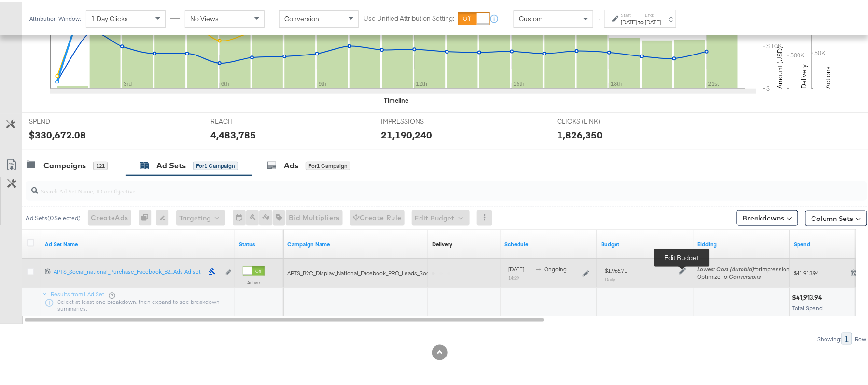
click at [684, 271] on icon at bounding box center [682, 268] width 7 height 7
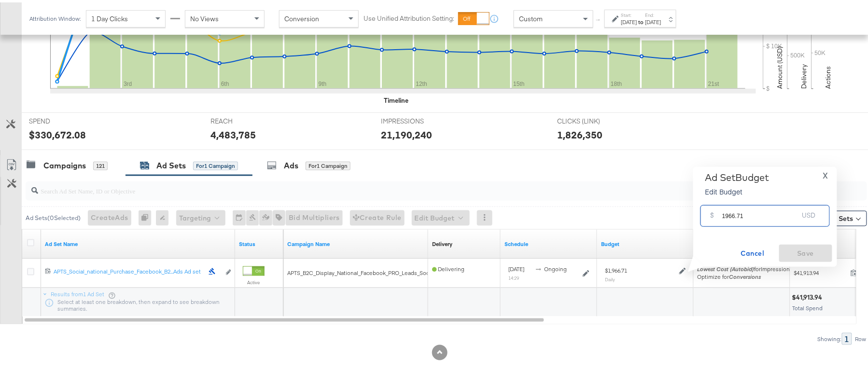
click at [763, 213] on input "1966.71" at bounding box center [760, 209] width 76 height 21
paste input "$1,"
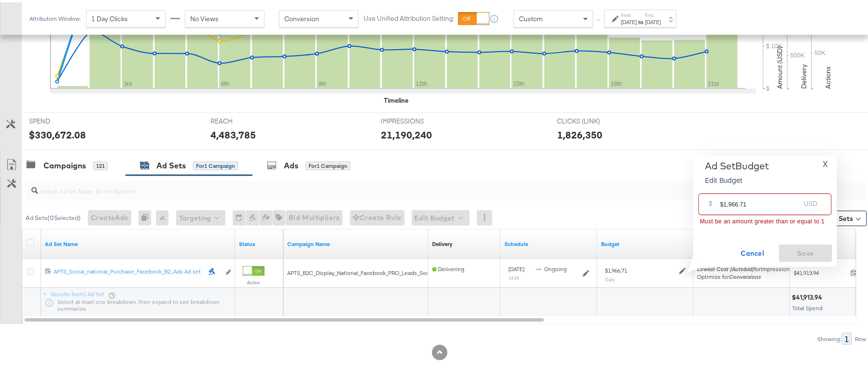
click at [729, 202] on input "$1,966.71" at bounding box center [760, 198] width 80 height 21
type input "1966.71"
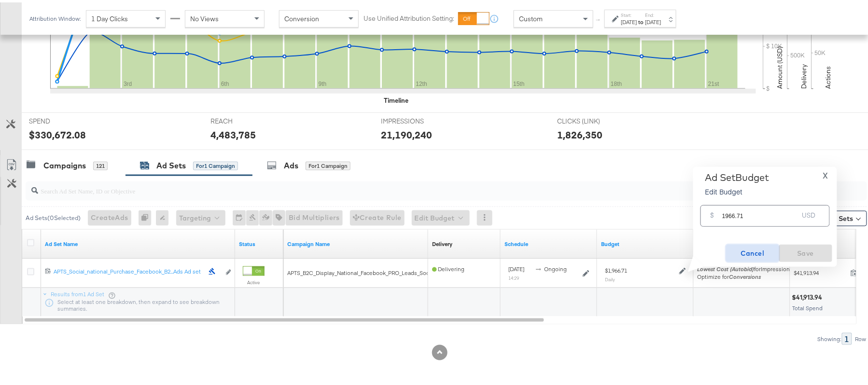
click at [754, 248] on span "Cancel" at bounding box center [752, 251] width 45 height 12
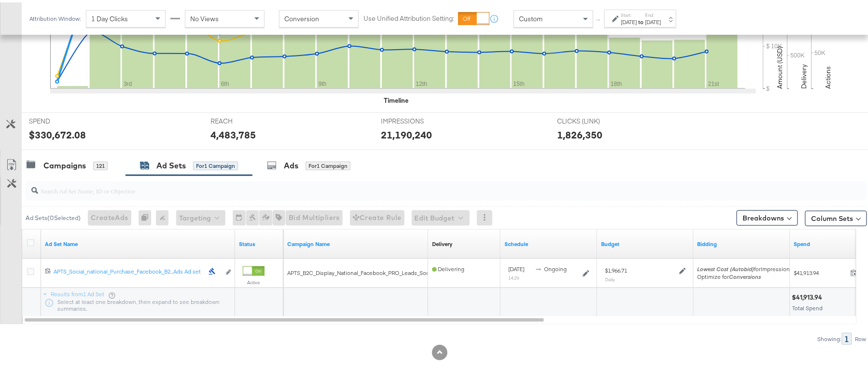
click at [567, 362] on div "KPIs Performance & KPIs Customize KPIs ✔ Clicks (Link) ✔ Reach ✔ Impressions ✔ …" at bounding box center [439, 143] width 879 height 484
click at [67, 160] on div "Campaigns" at bounding box center [64, 163] width 42 height 11
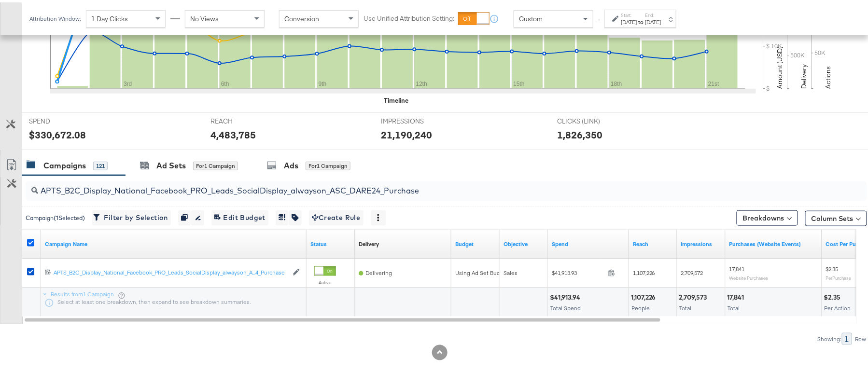
click at [28, 238] on icon at bounding box center [30, 240] width 7 height 7
click at [0, 0] on input "checkbox" at bounding box center [0, 0] width 0 height 0
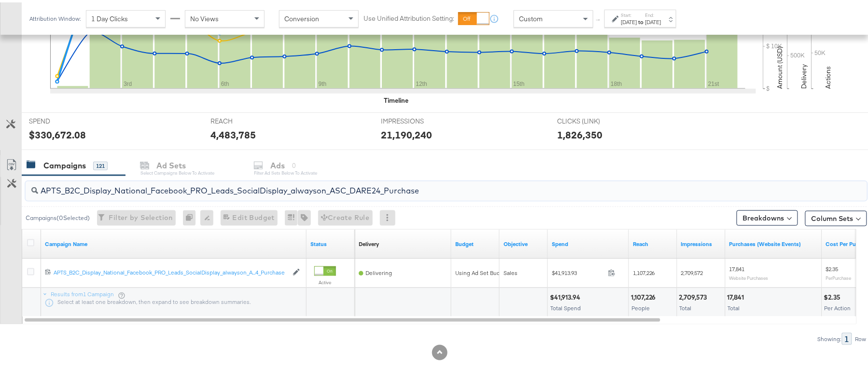
click at [138, 186] on input "APTS_B2C_Display_National_Facebook_PRO_Leads_SocialDisplay_alwayson_ASC_DARE24_…" at bounding box center [414, 184] width 752 height 19
paste input "F_B2C_Display_National_Facebook_PRO_Traffic_SocialDisplay_alwayson_ASC_AF24_Vie…"
type input "AF_B2C_Display_National_Facebook_PRO_Traffic_SocialDisplay_alwayson_ASC_AF24_Vi…"
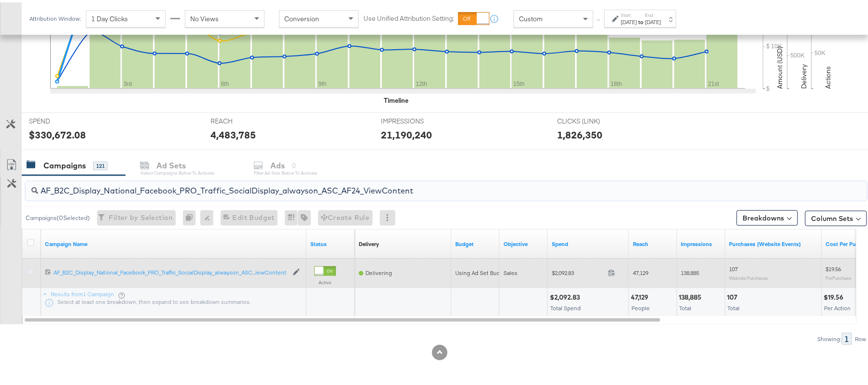
click at [31, 271] on icon at bounding box center [30, 269] width 7 height 7
click at [0, 0] on input "checkbox" at bounding box center [0, 0] width 0 height 0
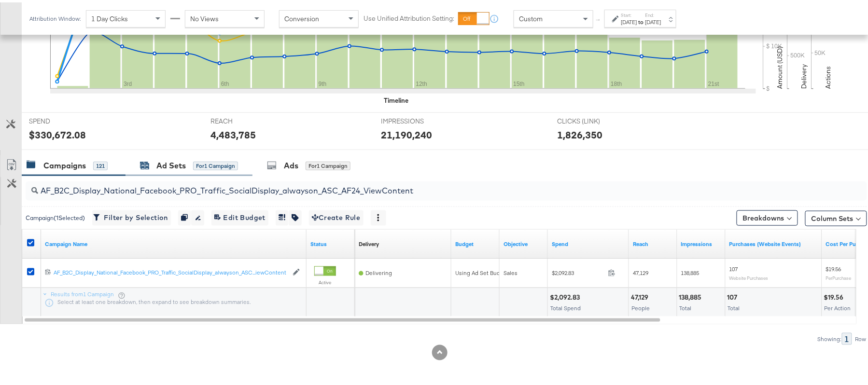
click at [178, 158] on div "Ad Sets" at bounding box center [170, 163] width 29 height 11
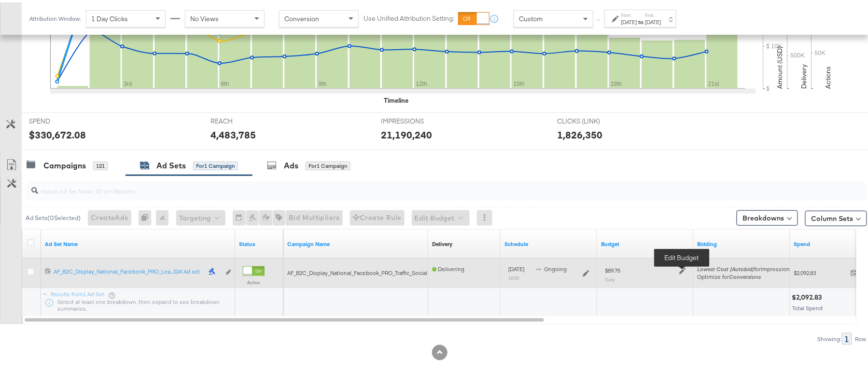
click at [682, 269] on icon at bounding box center [682, 268] width 7 height 7
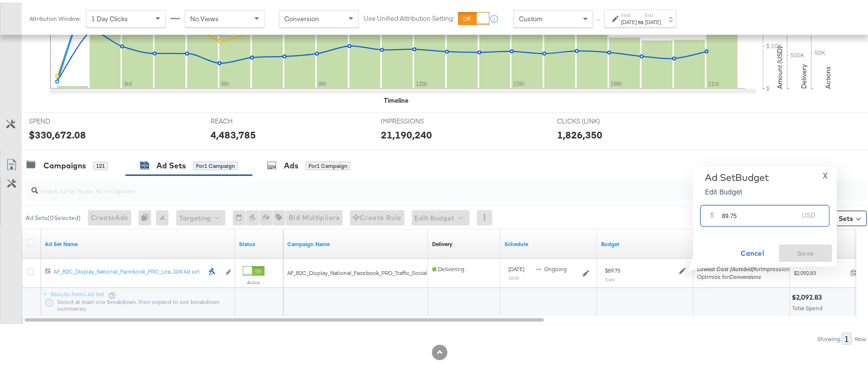
click at [763, 212] on input "89.75" at bounding box center [760, 209] width 76 height 21
paste input "$103.21"
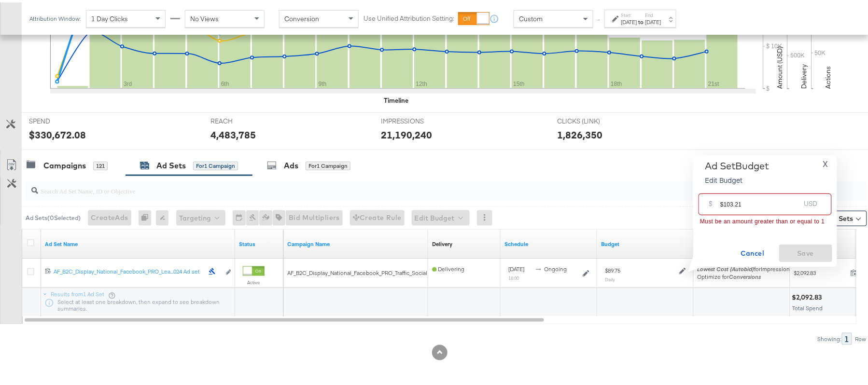
click at [721, 200] on input "$103.21" at bounding box center [760, 198] width 80 height 21
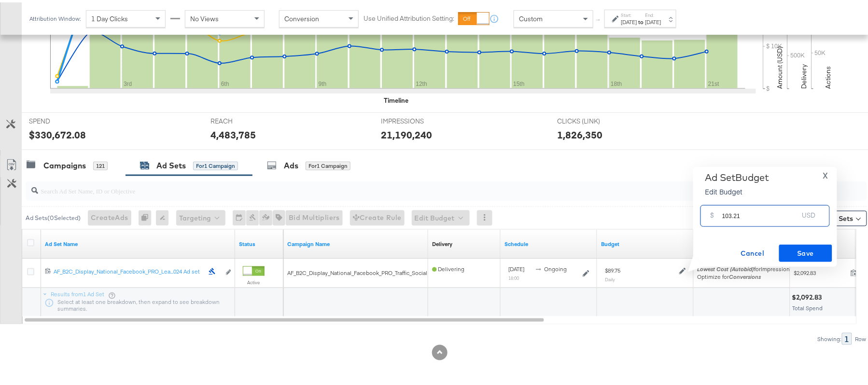
type input "103.21"
click at [809, 248] on span "Save" at bounding box center [805, 251] width 45 height 12
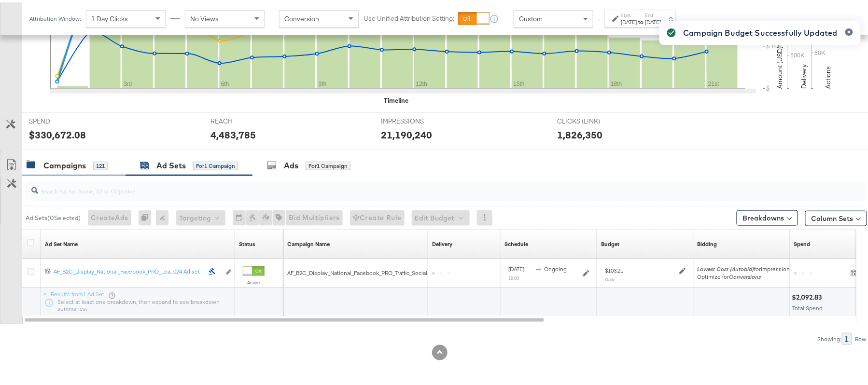
click at [95, 161] on div "121" at bounding box center [100, 163] width 14 height 9
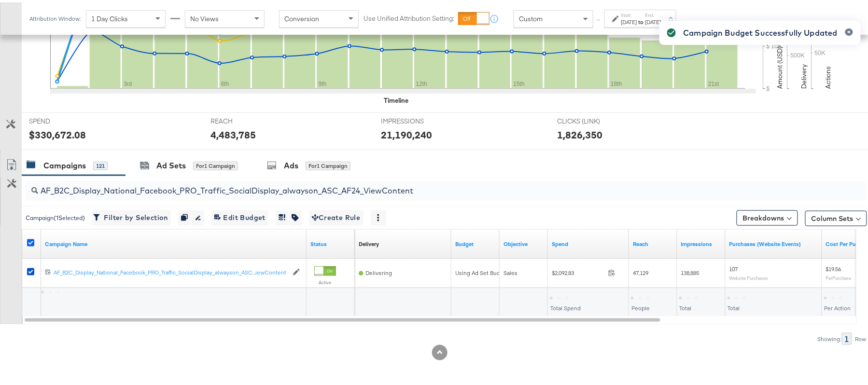
click at [31, 239] on icon at bounding box center [30, 240] width 7 height 7
click at [0, 0] on input "checkbox" at bounding box center [0, 0] width 0 height 0
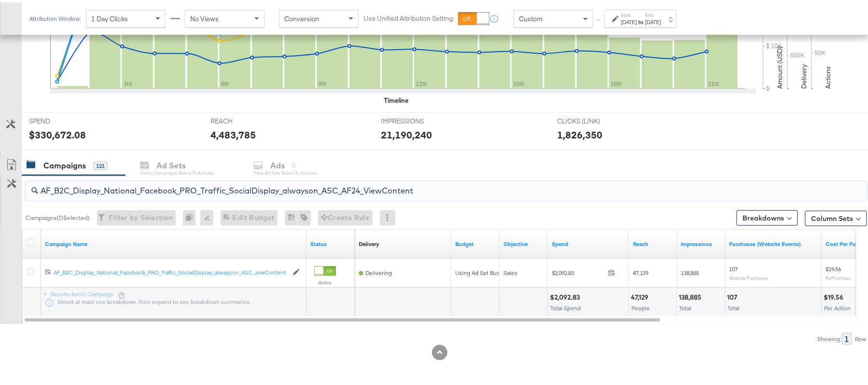
click at [124, 181] on input "AF_B2C_Display_National_Facebook_PRO_Traffic_SocialDisplay_alwayson_ASC_AF24_Vi…" at bounding box center [414, 184] width 752 height 19
paste input "FR_B2C_Display_National_Facebook_PRO_Traffic_SocialDisplay_alwayson_ASC_FR"
type input "FR_B2C_Display_National_Facebook_PRO_Traffic_SocialDisplay_alwayson_ASC_FR24_Vi…"
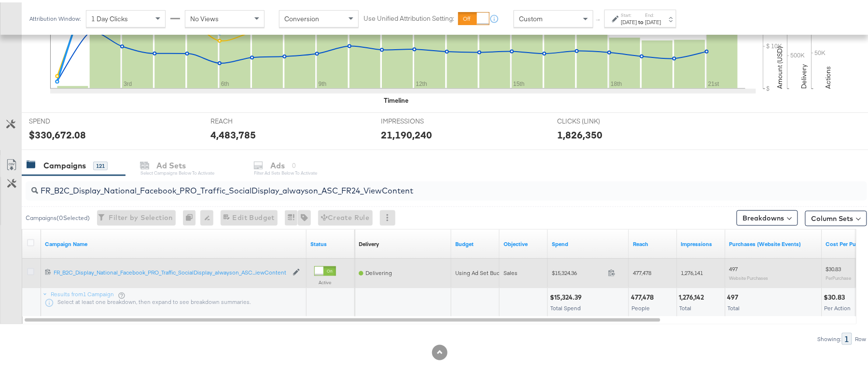
click at [28, 269] on icon at bounding box center [30, 269] width 7 height 7
click at [0, 0] on input "checkbox" at bounding box center [0, 0] width 0 height 0
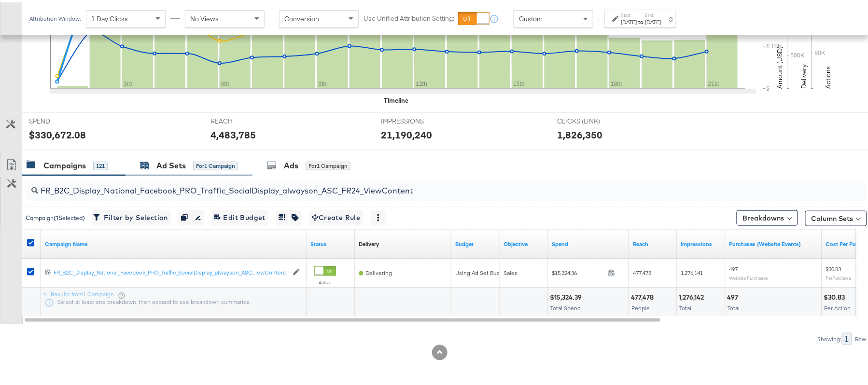
click at [166, 166] on div "Ad Sets" at bounding box center [170, 163] width 29 height 11
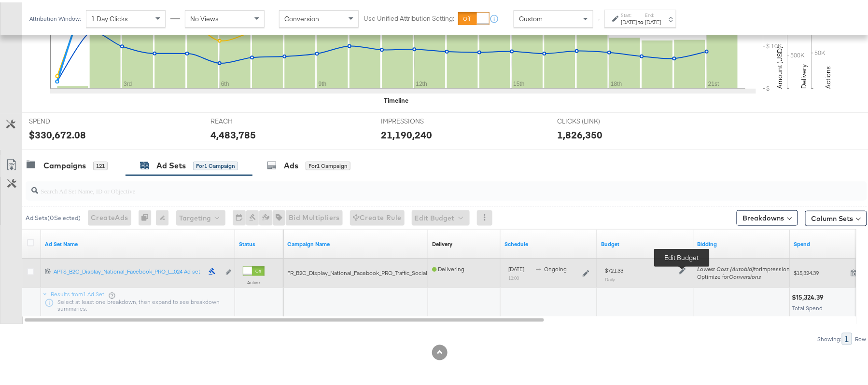
click at [682, 267] on icon at bounding box center [682, 268] width 7 height 7
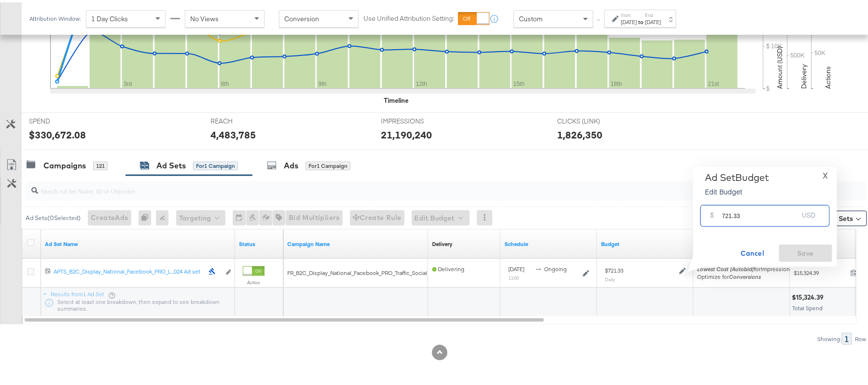
click at [736, 213] on input "721.33" at bounding box center [760, 209] width 76 height 21
paste input "$757.40"
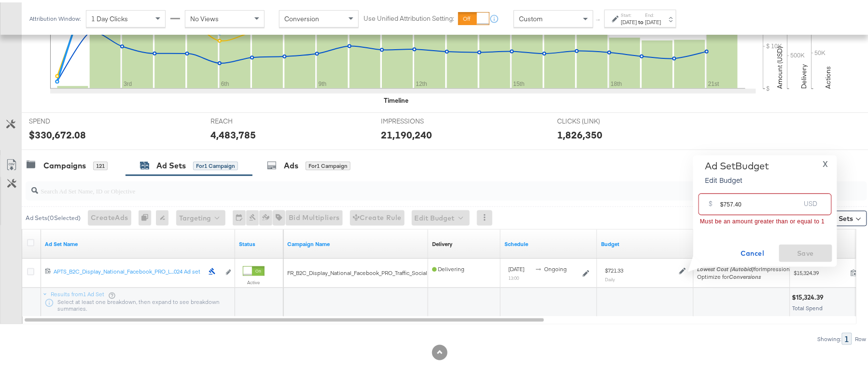
click at [722, 202] on input "$757.40" at bounding box center [760, 198] width 80 height 21
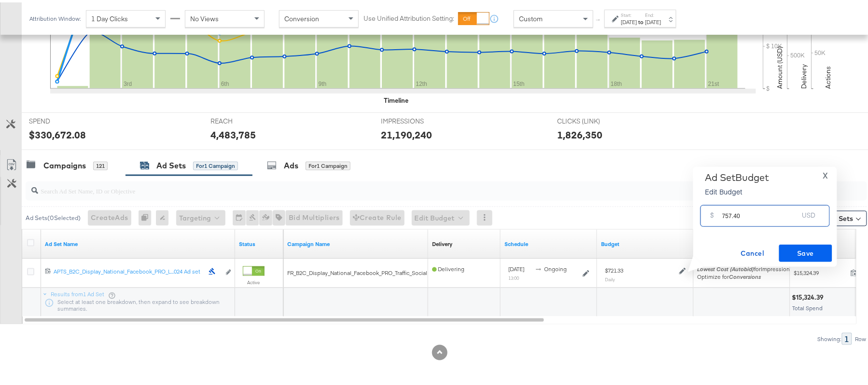
type input "757.40"
click at [800, 253] on span "Save" at bounding box center [805, 251] width 45 height 12
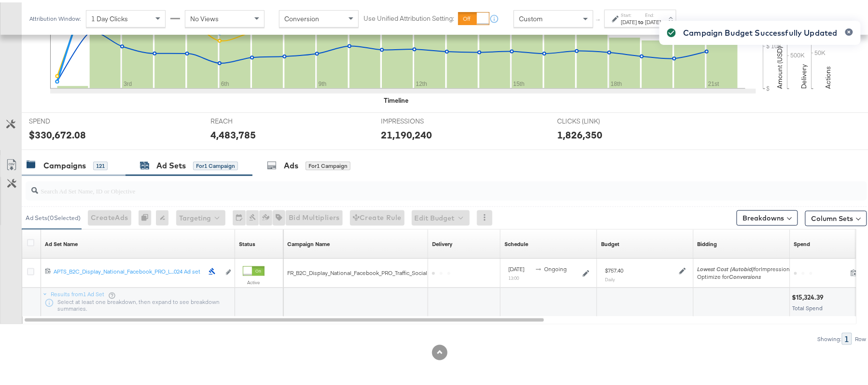
click at [56, 164] on div "Campaigns" at bounding box center [64, 163] width 42 height 11
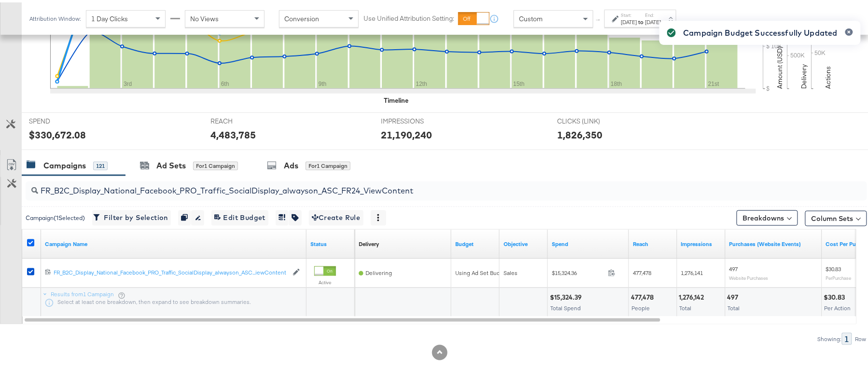
click at [30, 240] on icon at bounding box center [30, 240] width 7 height 7
click at [0, 0] on input "checkbox" at bounding box center [0, 0] width 0 height 0
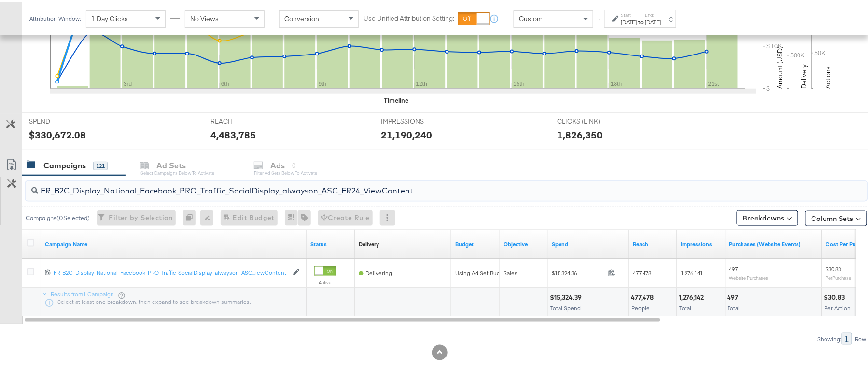
click at [122, 184] on input "FR_B2C_Display_National_Facebook_PRO_Traffic_SocialDisplay_alwayson_ASC_FR24_Vi…" at bounding box center [414, 184] width 752 height 19
paste input "AHL_B2C_Display_National_Facebook_PRO_Traffic_SocialDisplay_alwayson_ASC_AHL"
type input "AHL_B2C_Display_National_Facebook_PRO_Traffic_SocialDisplay_alwayson_ASC_AHL24_…"
click at [29, 242] on icon at bounding box center [30, 240] width 7 height 7
click at [0, 0] on input "checkbox" at bounding box center [0, 0] width 0 height 0
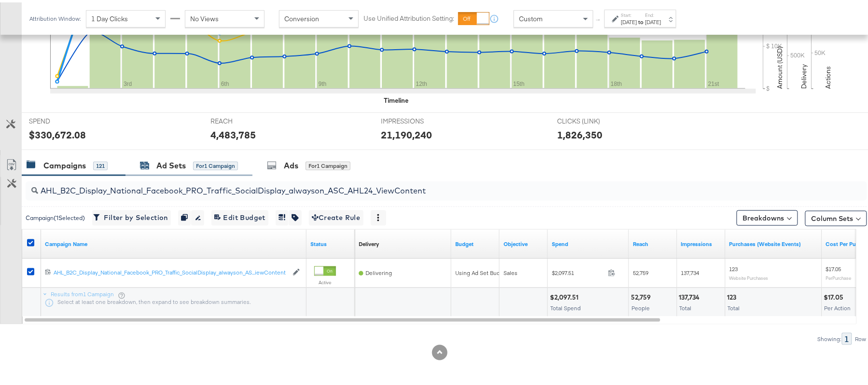
click at [178, 168] on div "Ad Sets" at bounding box center [170, 163] width 29 height 11
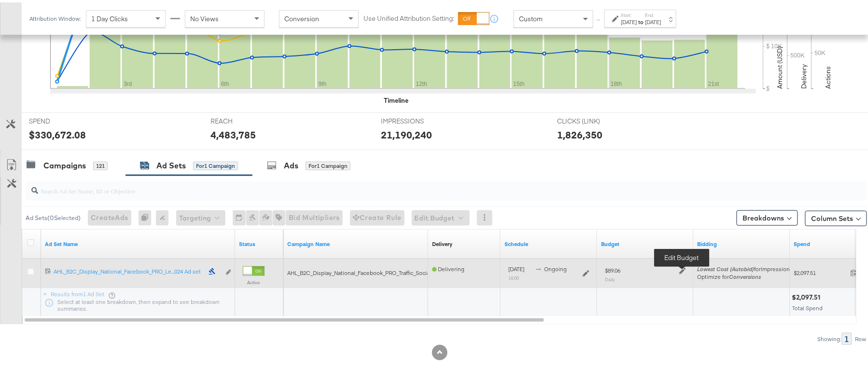
click at [684, 268] on icon at bounding box center [682, 268] width 7 height 7
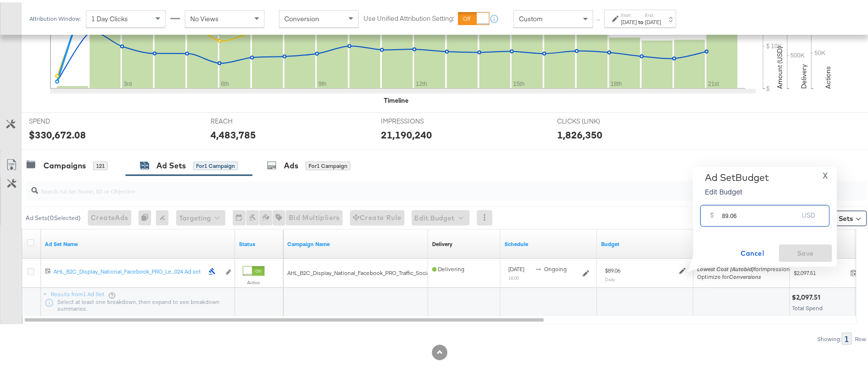
click at [757, 217] on input "89.06" at bounding box center [760, 209] width 76 height 21
paste input "$97.97"
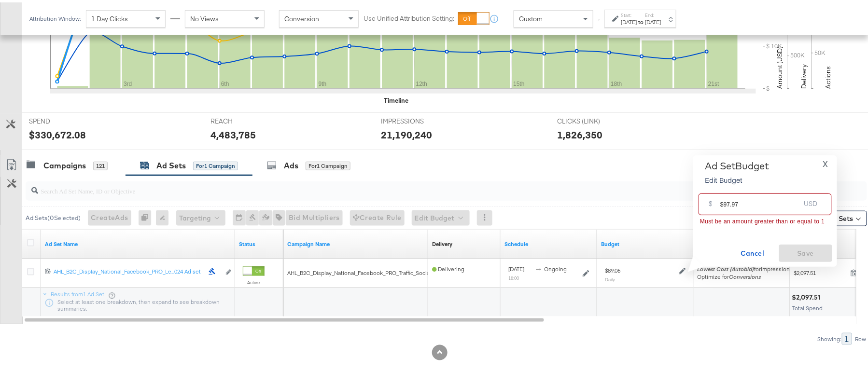
click at [722, 201] on input "$97.97" at bounding box center [760, 198] width 80 height 21
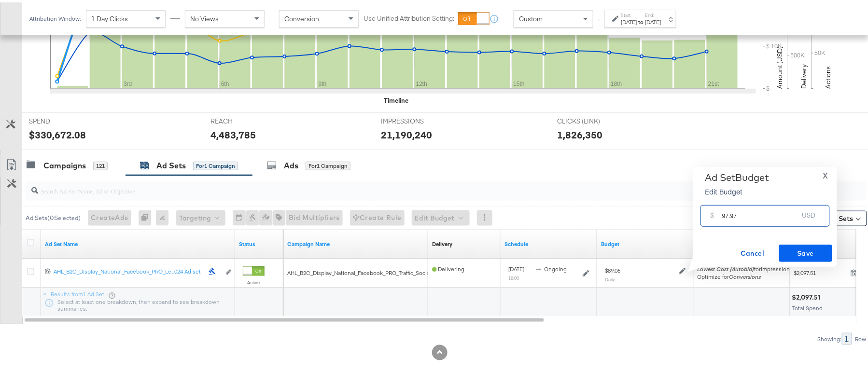
type input "97.97"
click at [809, 245] on span "Save" at bounding box center [805, 251] width 45 height 12
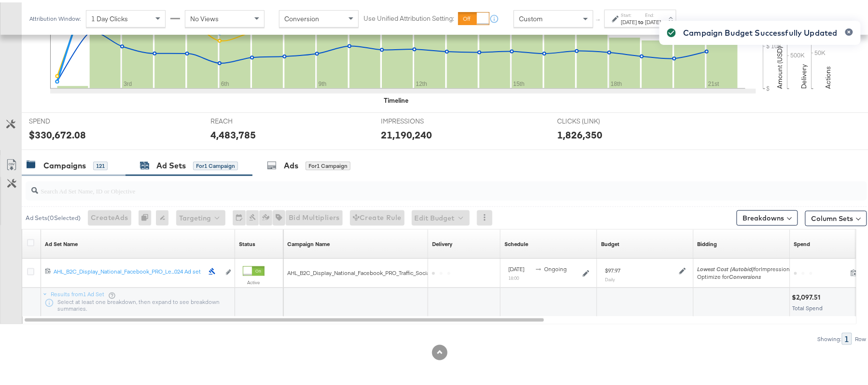
click at [77, 161] on div "Campaigns" at bounding box center [64, 163] width 42 height 11
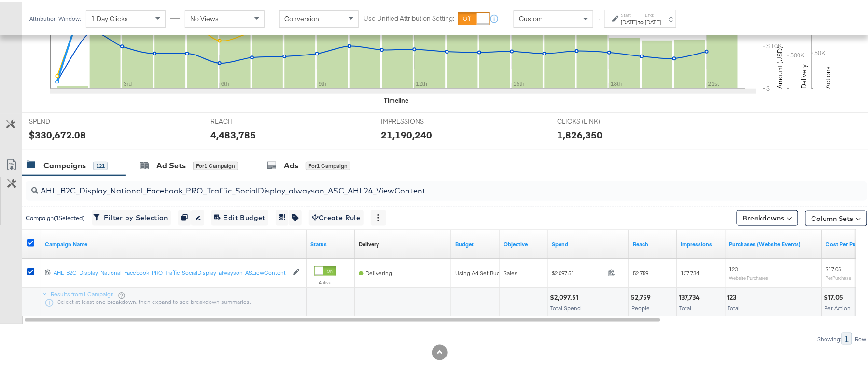
click at [31, 240] on icon at bounding box center [30, 240] width 7 height 7
click at [0, 0] on input "checkbox" at bounding box center [0, 0] width 0 height 0
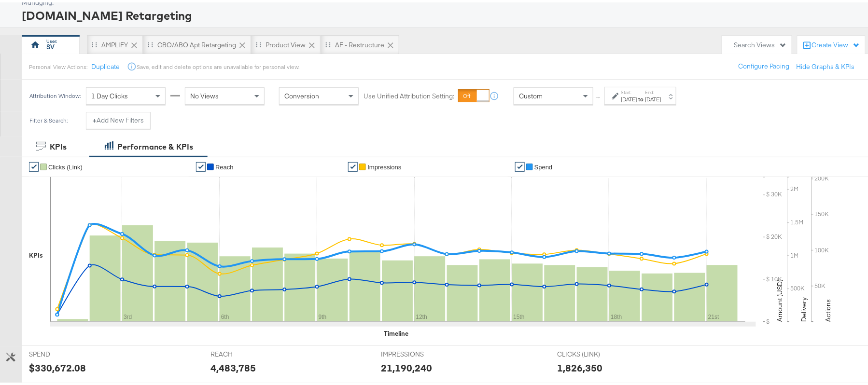
scroll to position [0, 0]
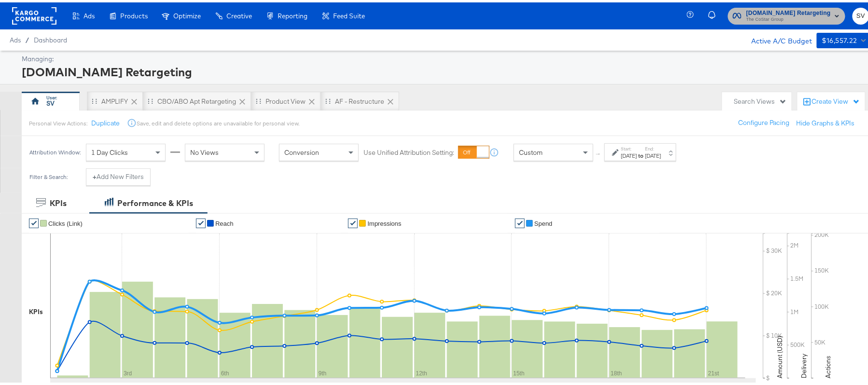
click at [771, 10] on span "[DOMAIN_NAME] Retargeting" at bounding box center [788, 11] width 84 height 10
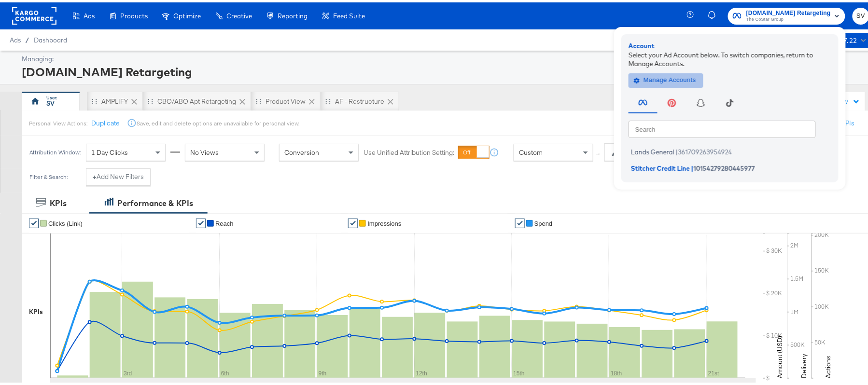
click at [669, 76] on span "Manage Accounts" at bounding box center [666, 77] width 60 height 11
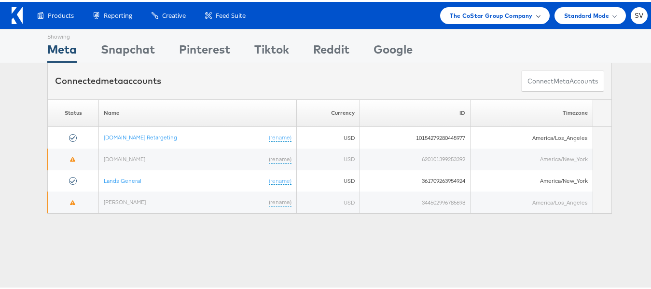
click at [478, 6] on div "The CoStar Group Company" at bounding box center [494, 13] width 109 height 17
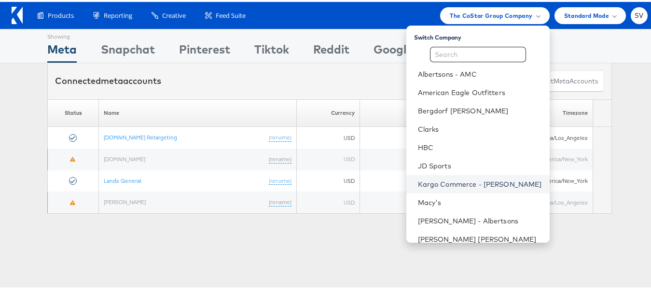
click at [435, 183] on link "Kargo Commerce - [PERSON_NAME]" at bounding box center [480, 183] width 124 height 10
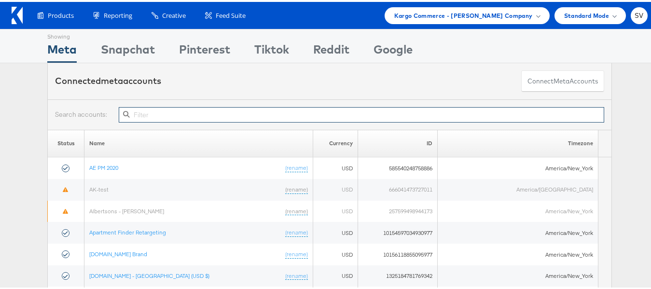
click at [143, 111] on input "text" at bounding box center [361, 112] width 485 height 15
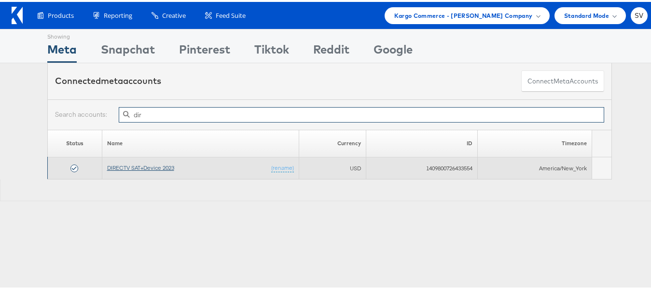
type input "dir"
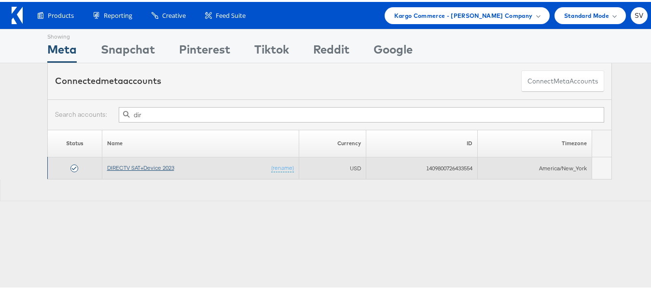
click at [130, 164] on link "DIRECTV SAT+Device 2023" at bounding box center [140, 165] width 67 height 7
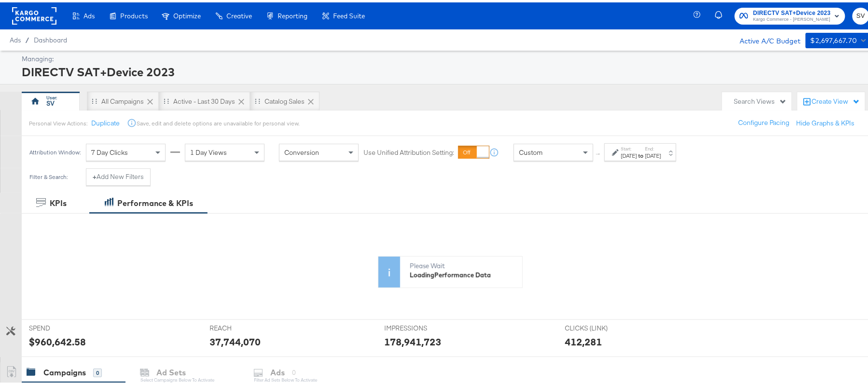
click at [637, 152] on div "[DATE]" at bounding box center [629, 154] width 16 height 8
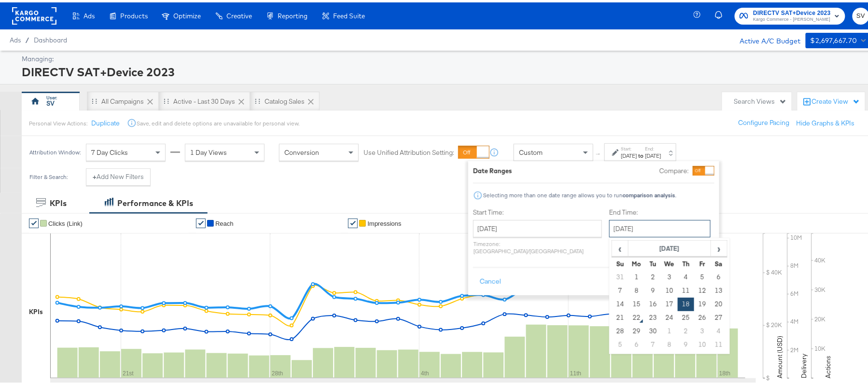
click at [616, 231] on input "[DATE]" at bounding box center [659, 226] width 101 height 17
click at [700, 213] on div "Start Time: [DATE] ‹ [DATE] › Su Mo Tu We Th Fr Sa 27 28 29 30 31 1 2 3 4 5 6 7…" at bounding box center [593, 231] width 241 height 51
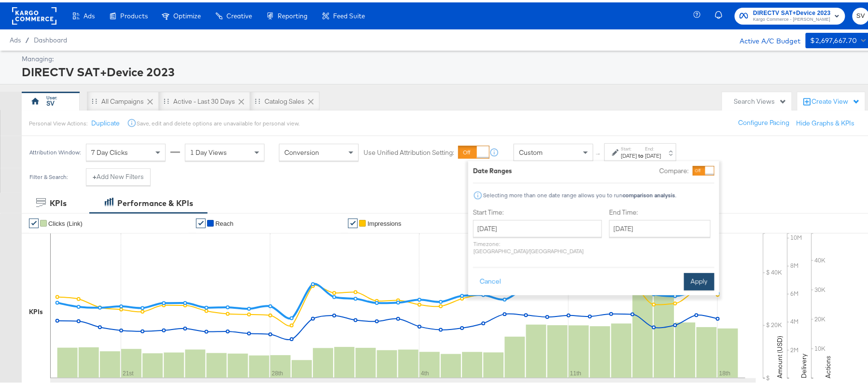
click at [705, 271] on button "Apply" at bounding box center [699, 279] width 30 height 17
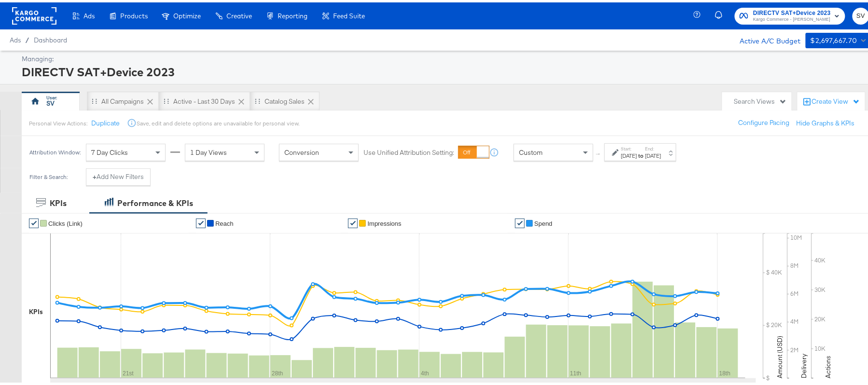
scroll to position [257, 0]
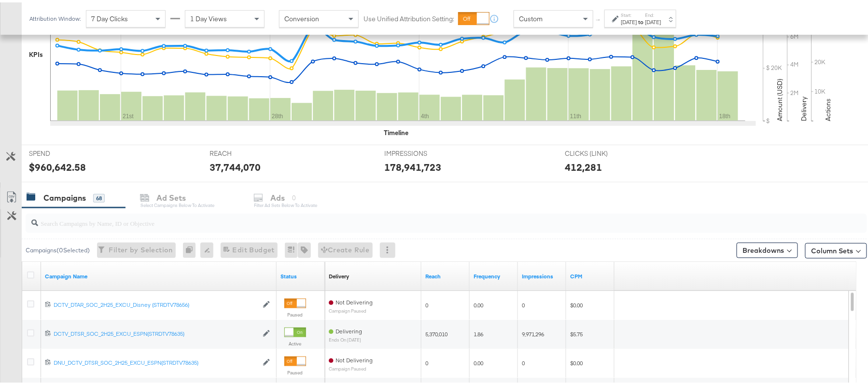
click at [163, 226] on input "search" at bounding box center [414, 216] width 752 height 19
paste input "q3p"
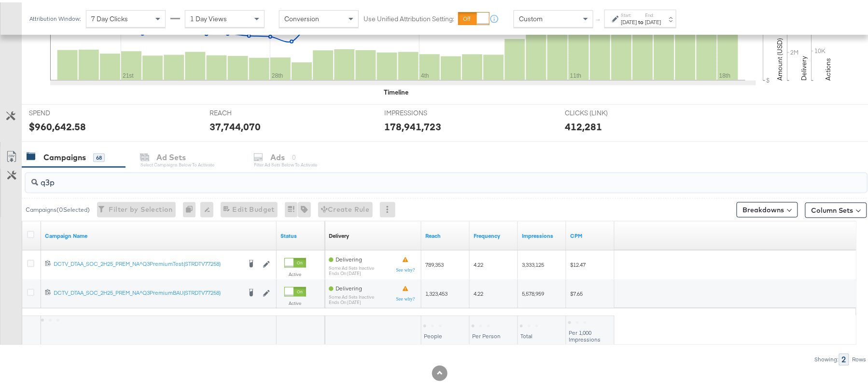
scroll to position [319, 0]
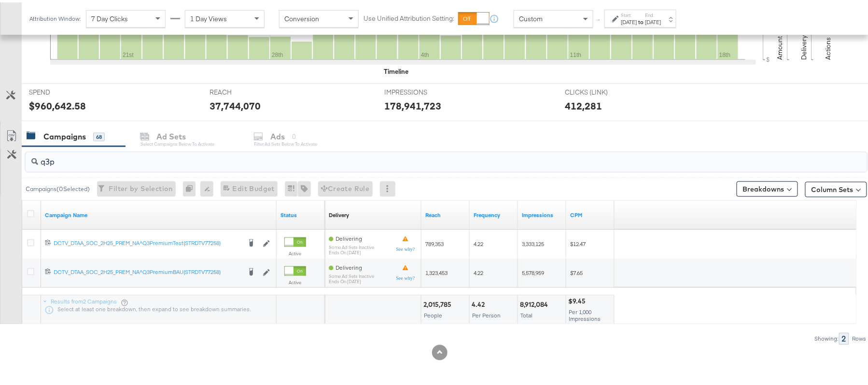
type input "q3p"
click at [826, 186] on button "Column Sets" at bounding box center [836, 187] width 62 height 15
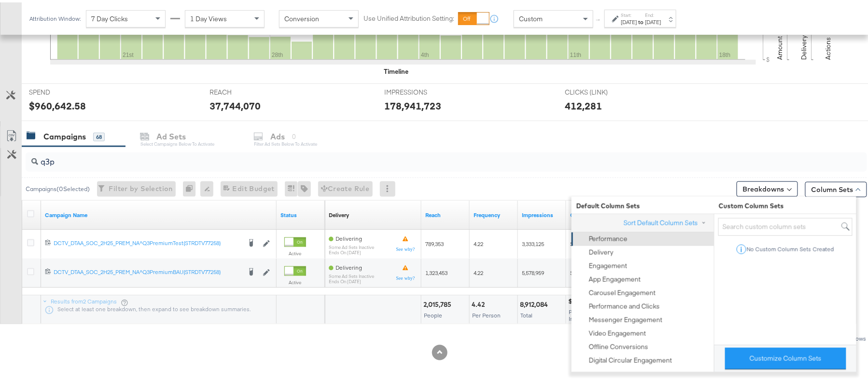
click at [625, 232] on div "Performance" at bounding box center [608, 236] width 39 height 9
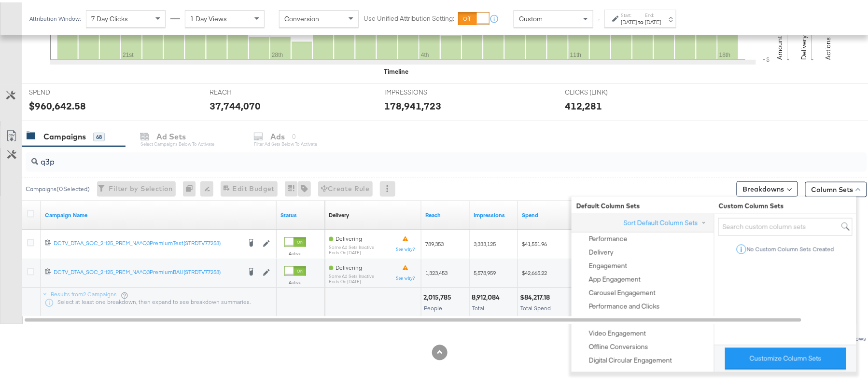
click at [505, 336] on div "Showing: 2 Rows" at bounding box center [433, 337] width 867 height 12
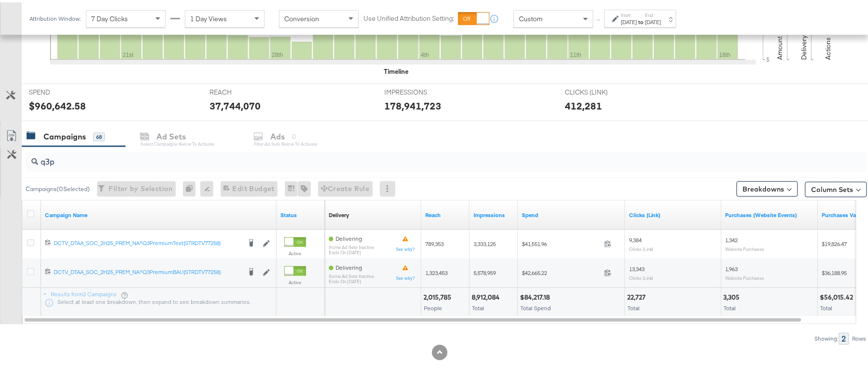
click at [637, 21] on div "[DATE]" at bounding box center [629, 20] width 16 height 8
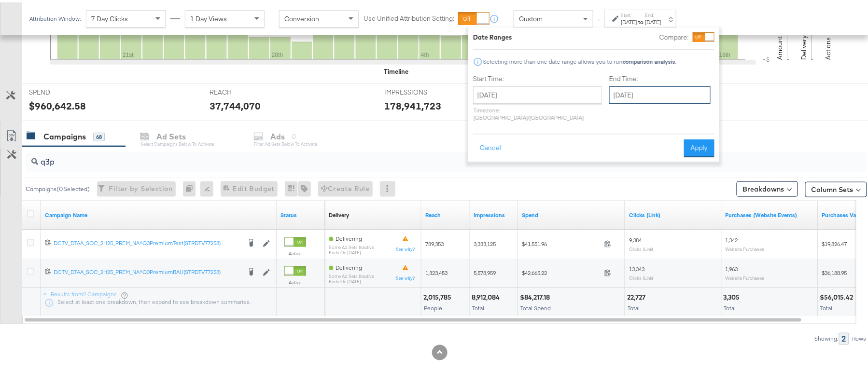
click at [642, 95] on input "[DATE]" at bounding box center [659, 92] width 101 height 17
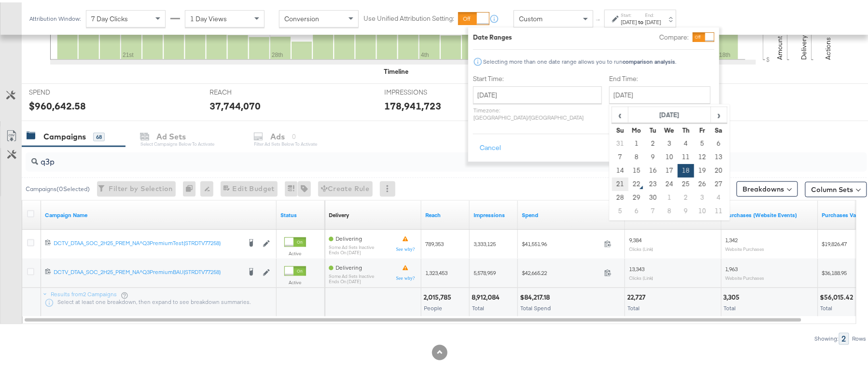
click at [612, 180] on td "21" at bounding box center [620, 182] width 16 height 14
type input "[DATE]"
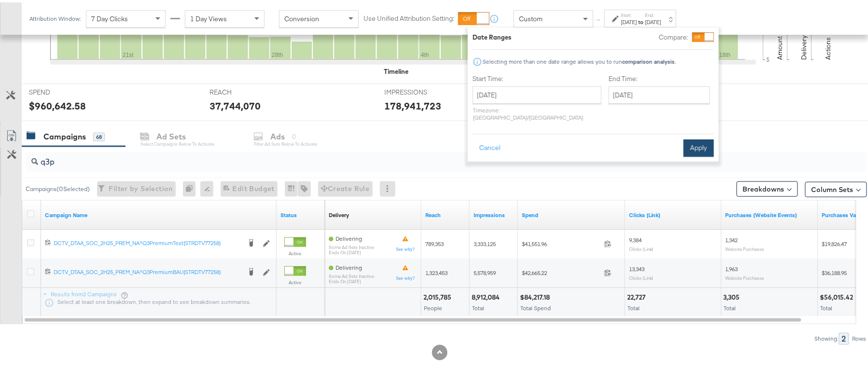
click at [694, 141] on button "Apply" at bounding box center [698, 145] width 30 height 17
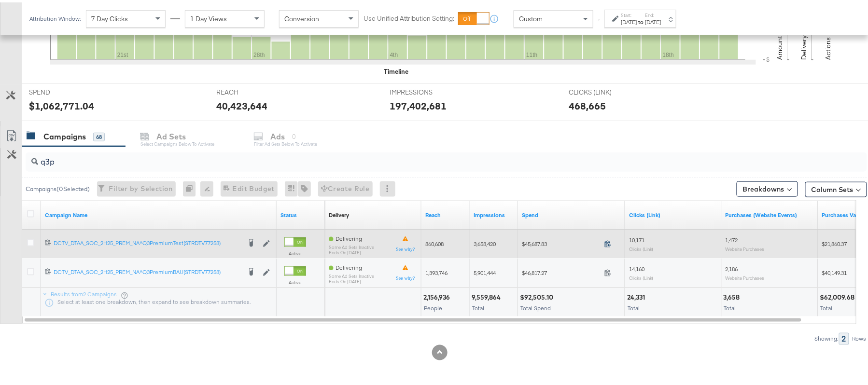
click at [606, 243] on icon at bounding box center [607, 241] width 7 height 7
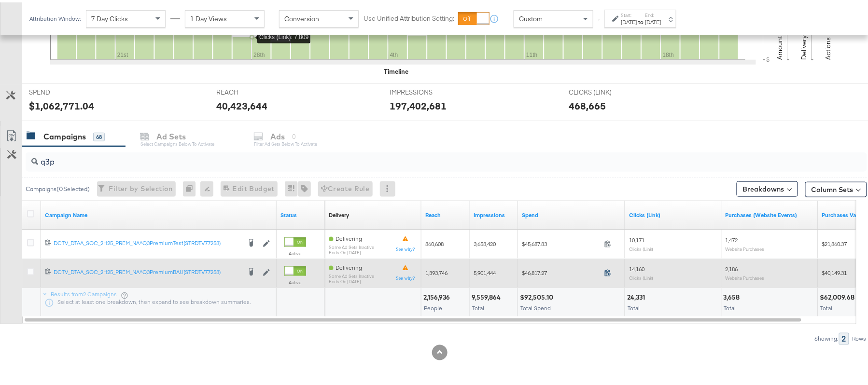
click at [605, 271] on icon at bounding box center [607, 270] width 7 height 7
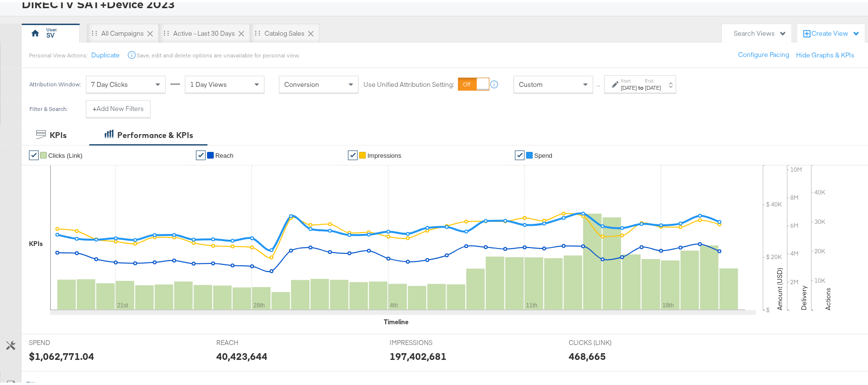
scroll to position [0, 0]
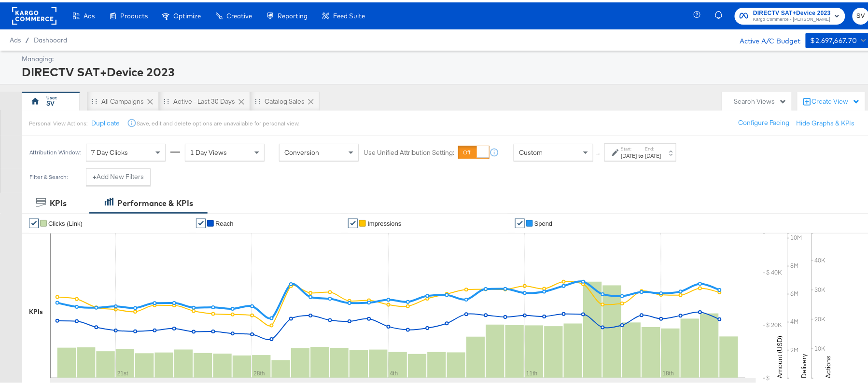
click at [636, 152] on div "[DATE]" at bounding box center [629, 154] width 16 height 8
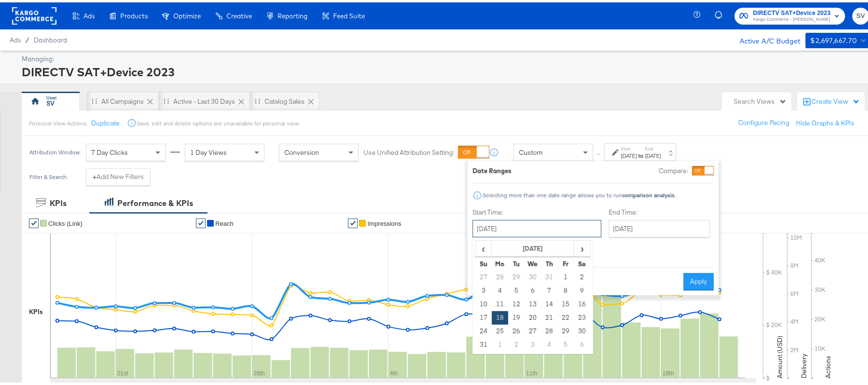
click at [524, 232] on input "[DATE]" at bounding box center [536, 226] width 129 height 17
click at [577, 248] on span "›" at bounding box center [582, 246] width 15 height 14
click at [486, 317] on td "21" at bounding box center [483, 316] width 16 height 14
type input "[DATE]"
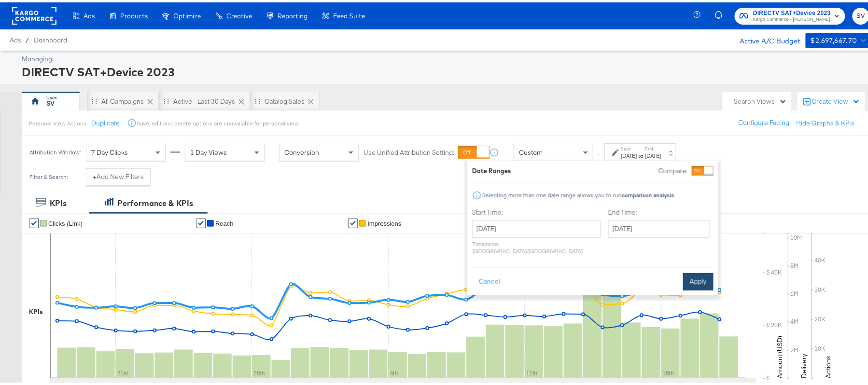
click at [687, 271] on button "Apply" at bounding box center [698, 279] width 30 height 17
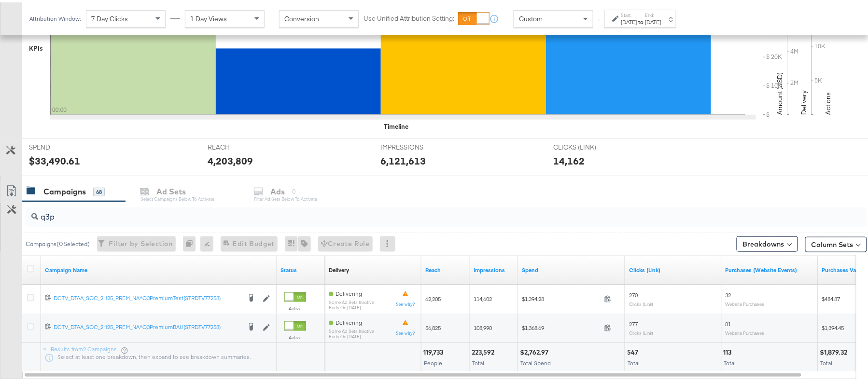
scroll to position [319, 0]
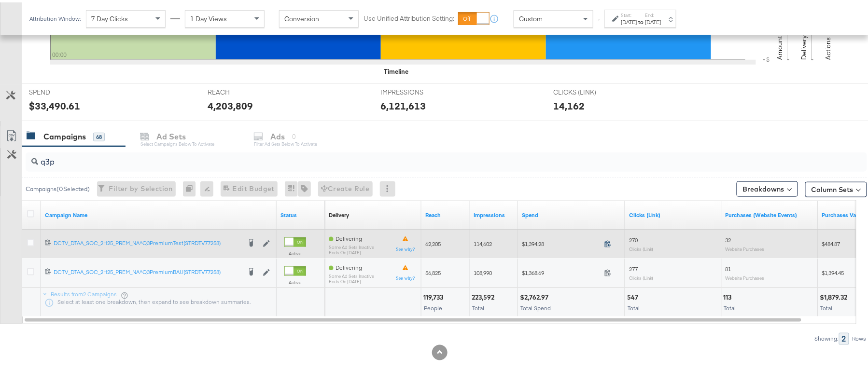
click at [608, 240] on icon at bounding box center [607, 241] width 7 height 7
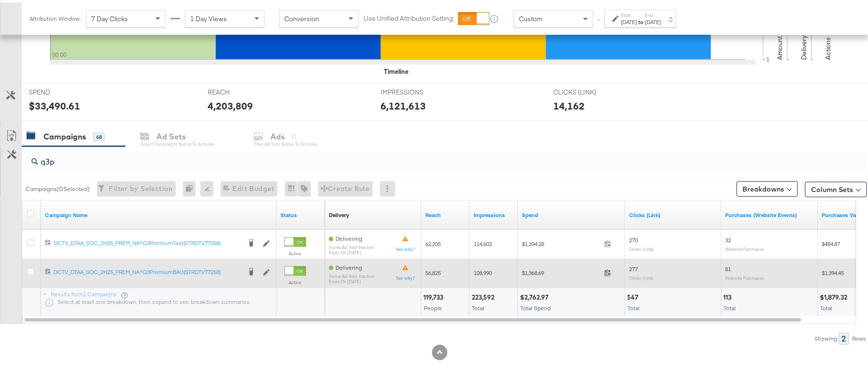
click at [607, 273] on icon at bounding box center [607, 270] width 7 height 7
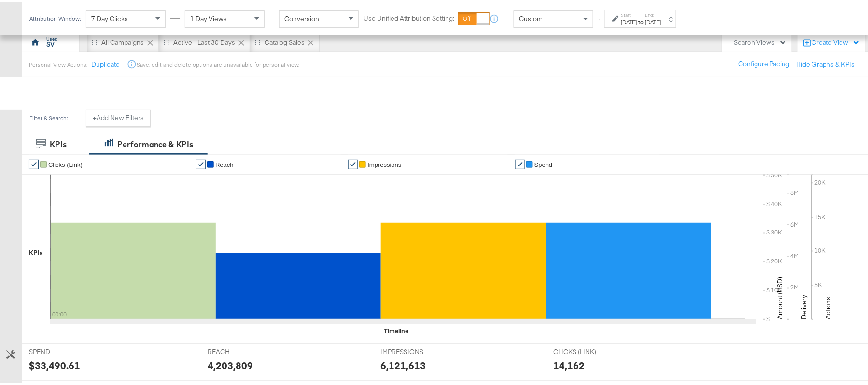
scroll to position [0, 0]
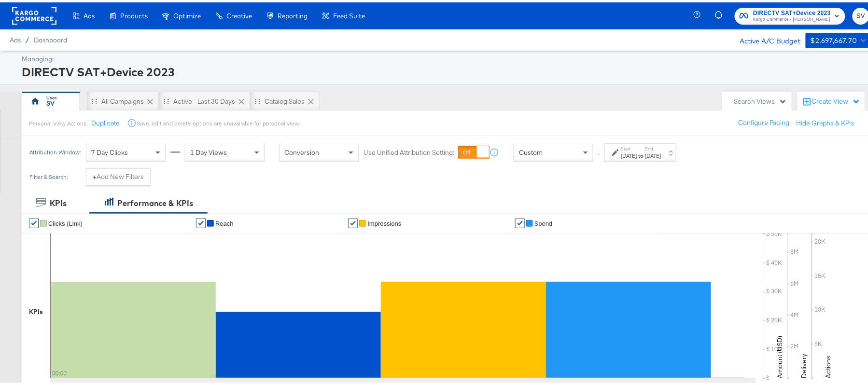
click at [637, 151] on div "[DATE]" at bounding box center [629, 154] width 16 height 8
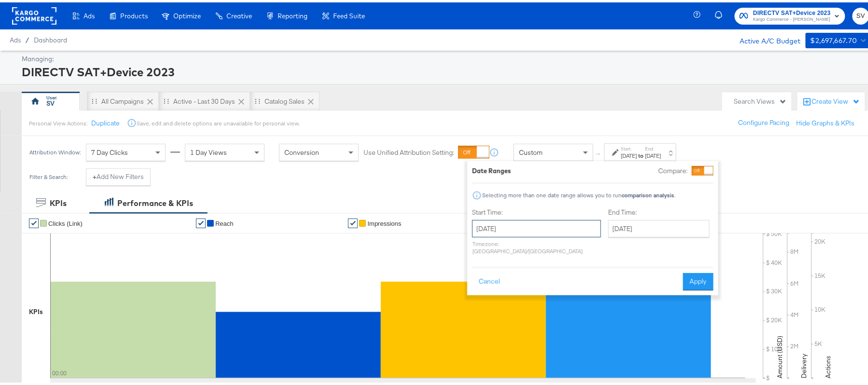
click at [491, 229] on input "[DATE]" at bounding box center [536, 226] width 129 height 17
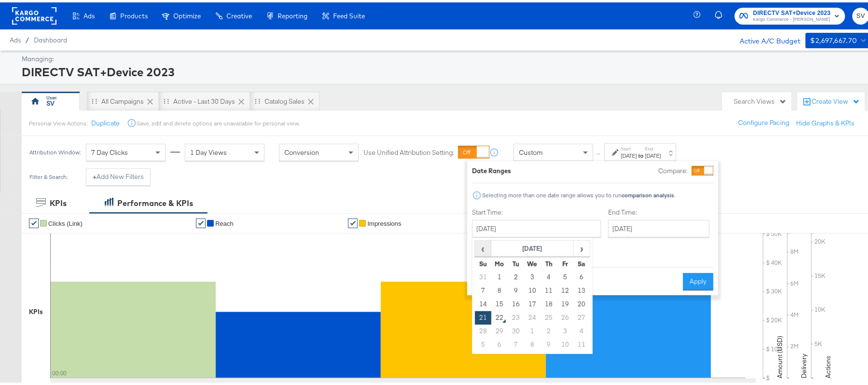
click at [488, 247] on span "‹" at bounding box center [482, 246] width 15 height 14
click at [502, 315] on td "18" at bounding box center [499, 316] width 16 height 14
type input "[DATE]"
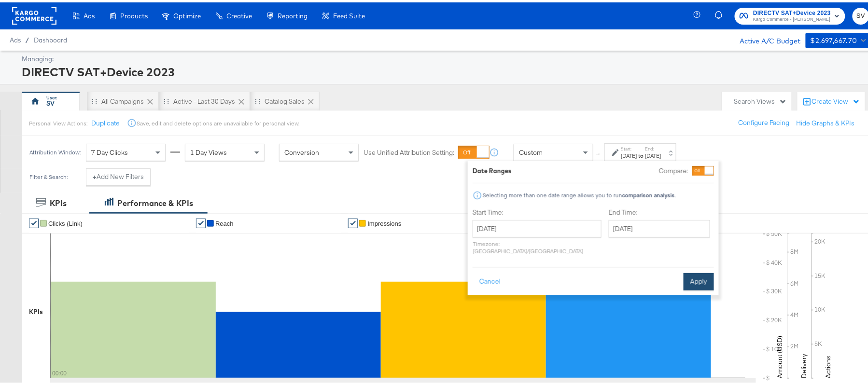
click at [684, 271] on button "Apply" at bounding box center [698, 279] width 30 height 17
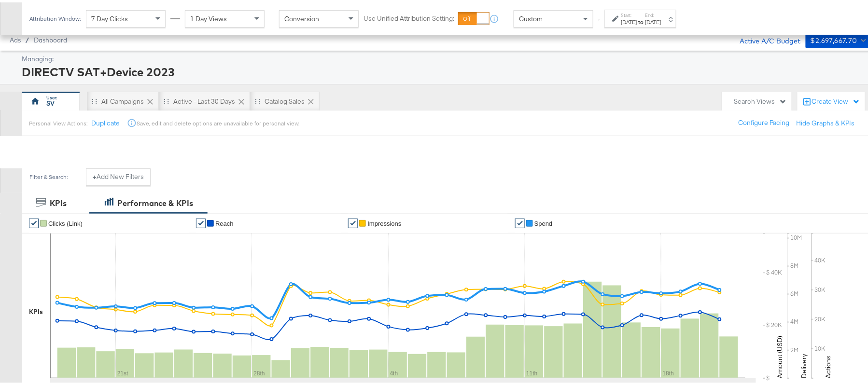
scroll to position [319, 0]
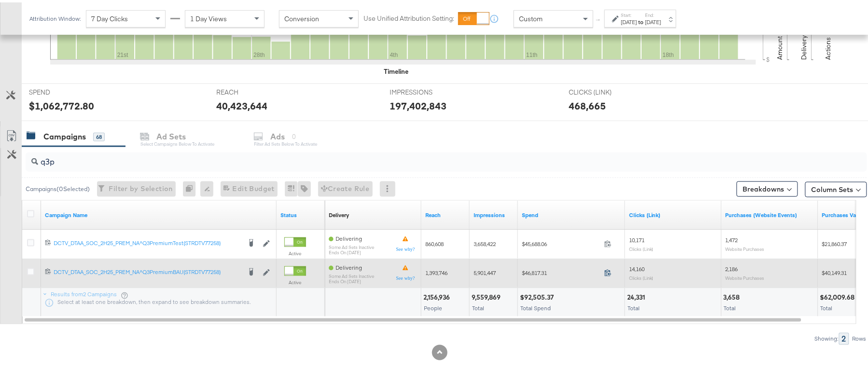
click at [607, 271] on icon at bounding box center [607, 270] width 7 height 7
click at [438, 273] on span "1,393,746" at bounding box center [436, 270] width 22 height 7
click at [437, 272] on span "1,393,746" at bounding box center [436, 270] width 22 height 7
copy span "1,393,746"
click at [483, 267] on span "5,901,447" at bounding box center [484, 270] width 22 height 7
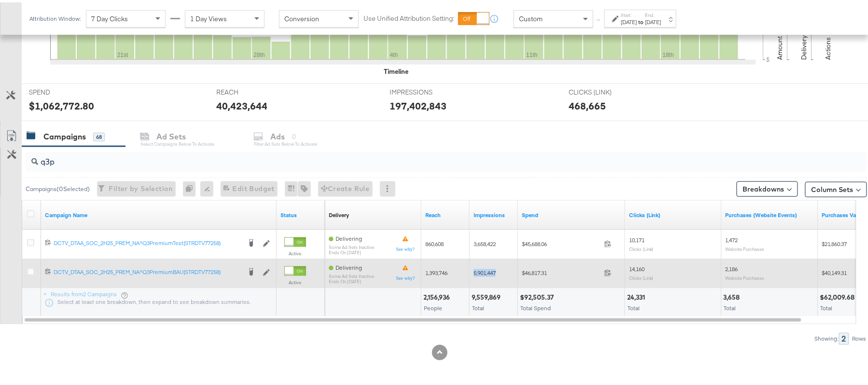
click at [483, 267] on span "5,901,447" at bounding box center [484, 270] width 22 height 7
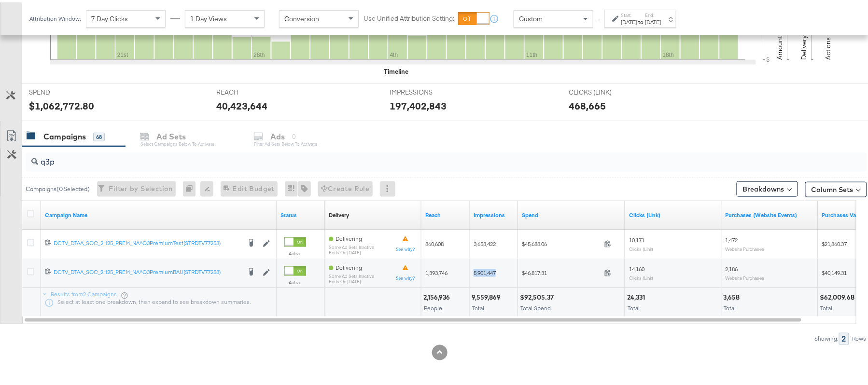
copy span "5,901,447"
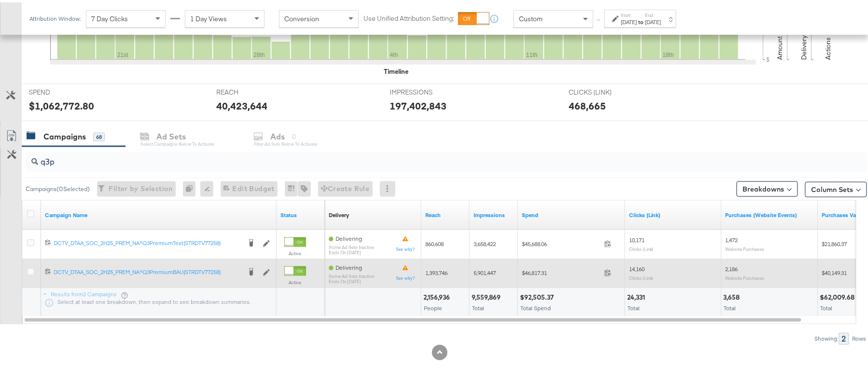
click at [641, 265] on span "14,160" at bounding box center [636, 266] width 15 height 7
copy span "14,160"
click at [730, 269] on span "2,186" at bounding box center [731, 266] width 13 height 7
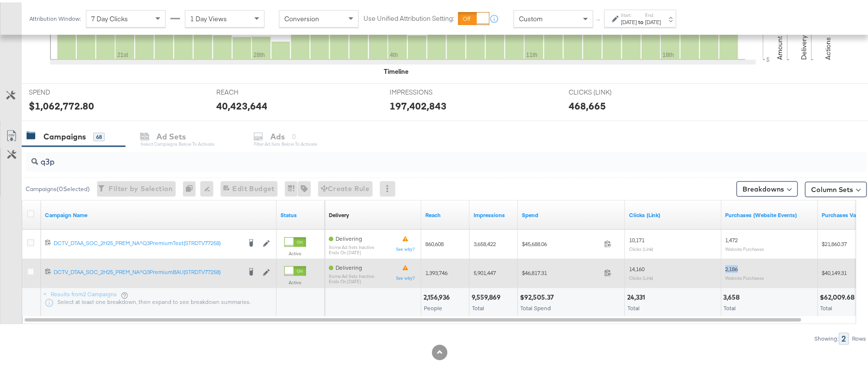
copy span "2,186"
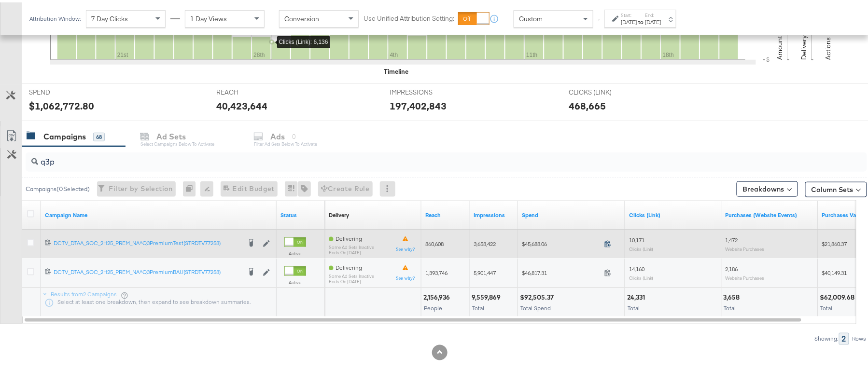
click at [608, 244] on icon at bounding box center [607, 241] width 7 height 7
click at [436, 240] on span "860,608" at bounding box center [434, 241] width 18 height 7
copy span "860,608"
click at [484, 238] on div "3,658,422" at bounding box center [493, 242] width 41 height 8
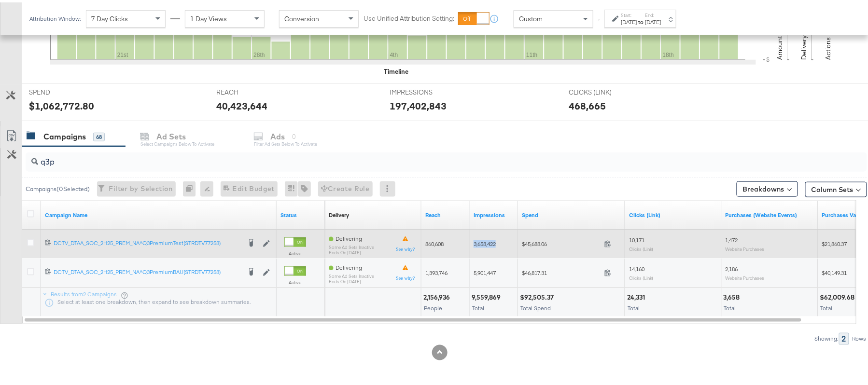
click at [484, 238] on div "3,658,422" at bounding box center [493, 242] width 41 height 8
copy span "3,658,422"
click at [638, 240] on span "10,171" at bounding box center [636, 237] width 15 height 7
copy span "10,171"
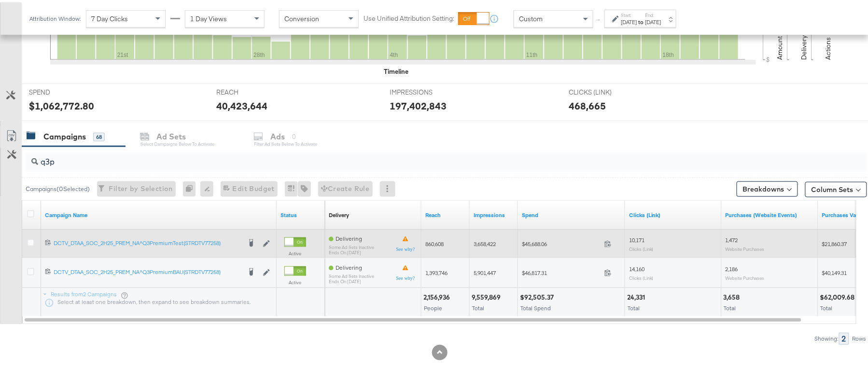
click at [728, 237] on span "1,472" at bounding box center [731, 237] width 13 height 7
click at [729, 236] on span "1,472" at bounding box center [731, 237] width 13 height 7
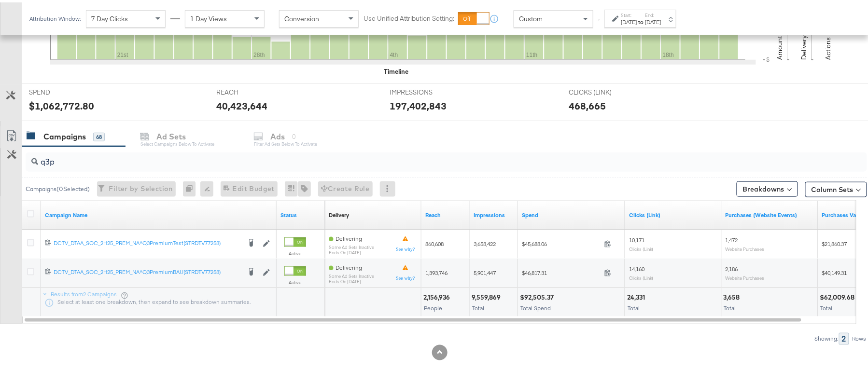
click at [690, 354] on div at bounding box center [439, 350] width 879 height 15
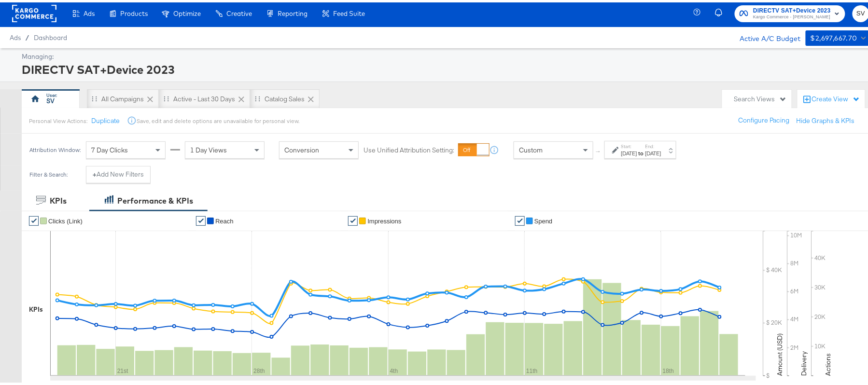
scroll to position [0, 0]
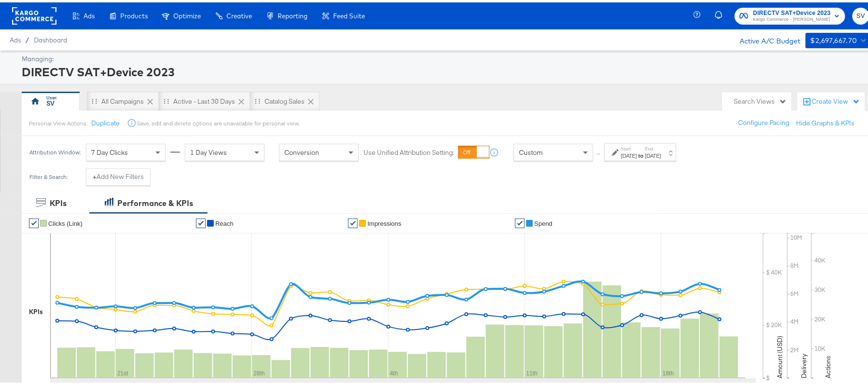
click at [753, 18] on span "Kargo Commerce - [PERSON_NAME]" at bounding box center [792, 18] width 78 height 8
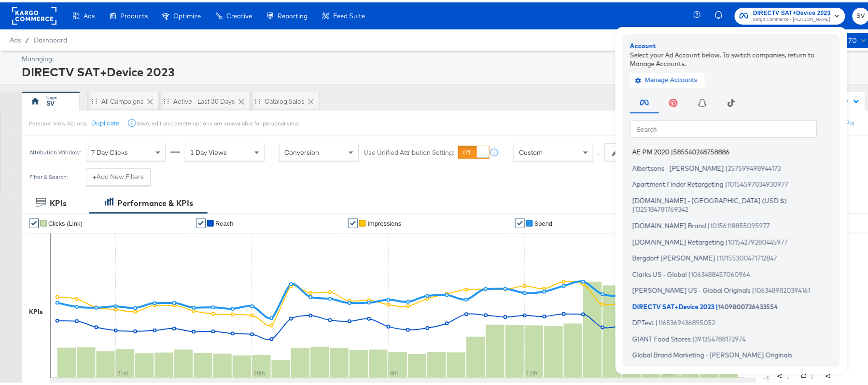
click at [673, 146] on span "585540248758886" at bounding box center [701, 150] width 56 height 8
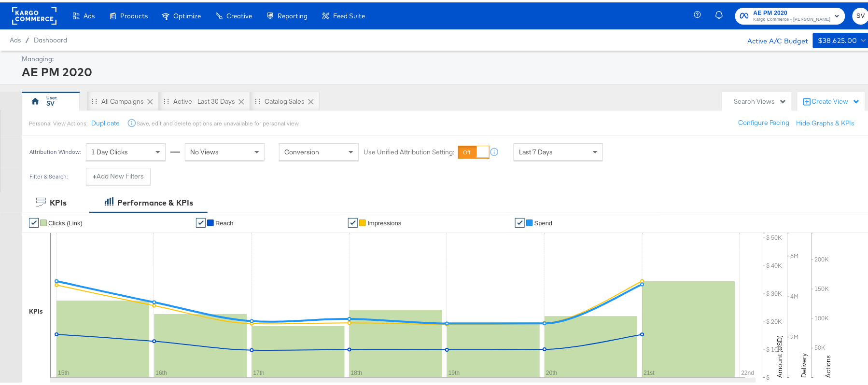
click at [759, 10] on span "AE PM 2020" at bounding box center [791, 11] width 77 height 10
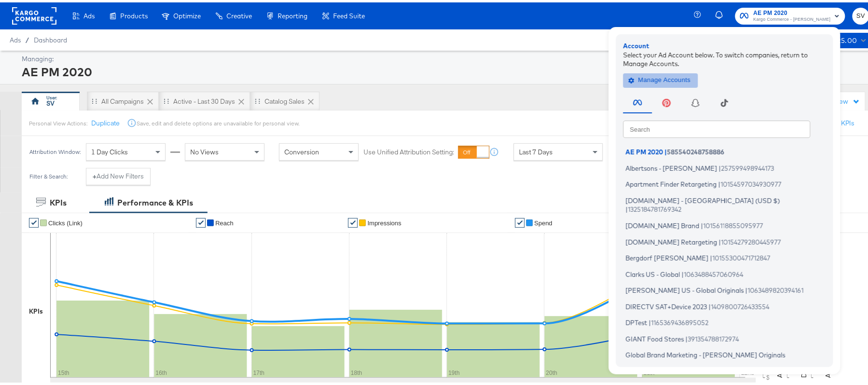
click at [674, 76] on span "Manage Accounts" at bounding box center [660, 77] width 60 height 11
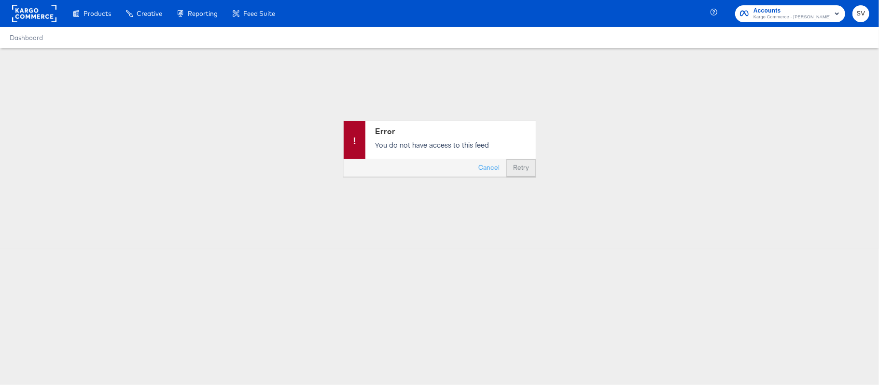
click at [512, 171] on button "Retry" at bounding box center [520, 167] width 29 height 17
click at [483, 168] on button "Cancel" at bounding box center [488, 167] width 35 height 17
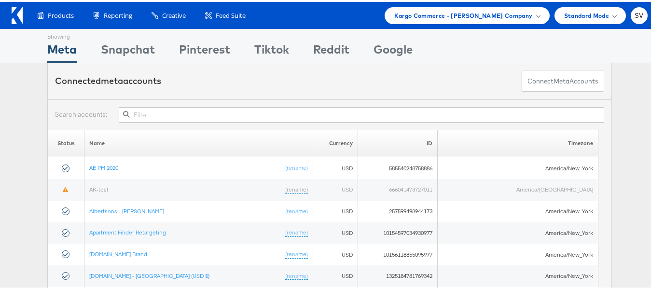
click at [491, 24] on div "Products Product Catalogs Enhance Your Product Catalog, Map Them to Publishers,…" at bounding box center [329, 13] width 659 height 27
click at [489, 15] on span "Kargo Commerce - Subodh Verma Company" at bounding box center [463, 14] width 138 height 10
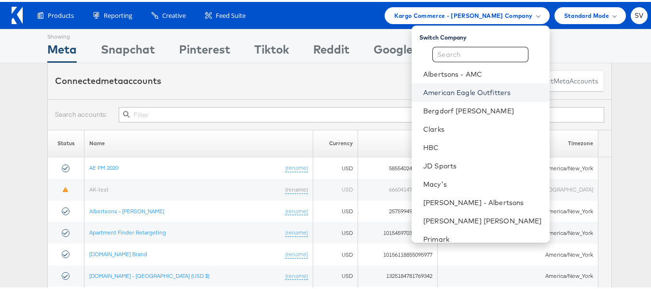
click at [478, 94] on link "American Eagle Outfitters" at bounding box center [482, 91] width 119 height 10
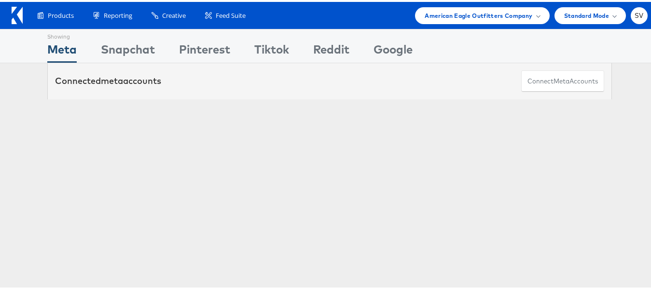
click at [129, 134] on link "AE PM 2020" at bounding box center [130, 135] width 29 height 7
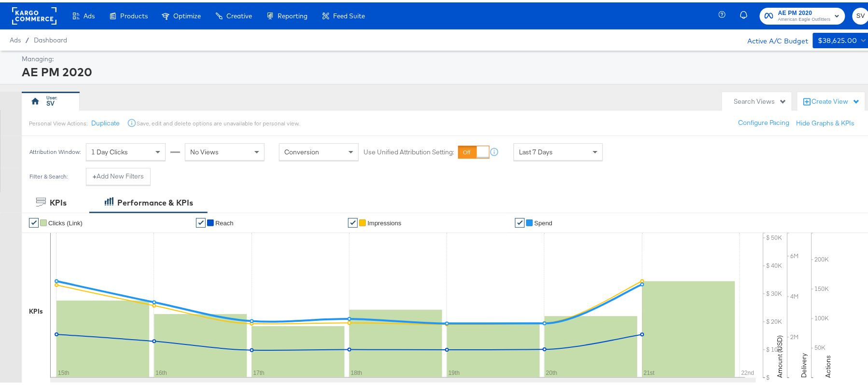
click at [778, 16] on span "American Eagle Outfitters" at bounding box center [804, 18] width 53 height 8
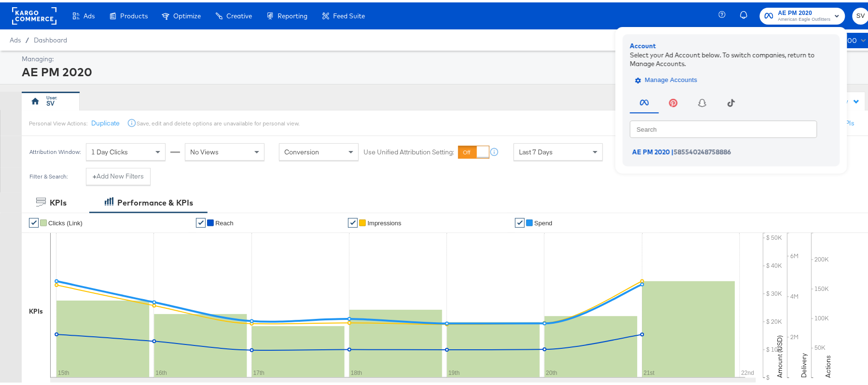
click at [682, 78] on span "Manage Accounts" at bounding box center [667, 77] width 60 height 11
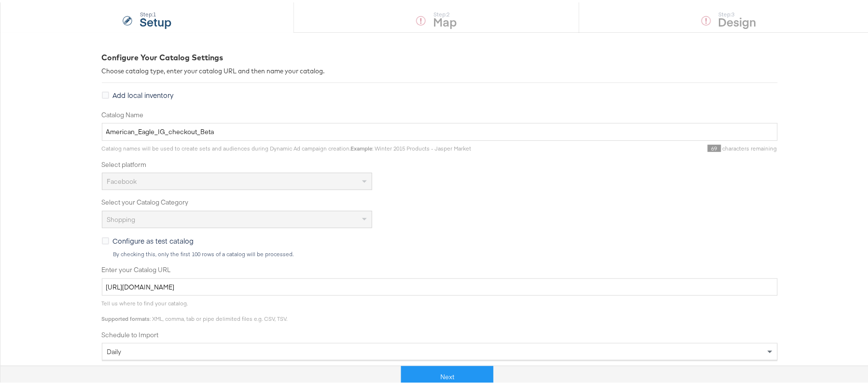
scroll to position [240, 0]
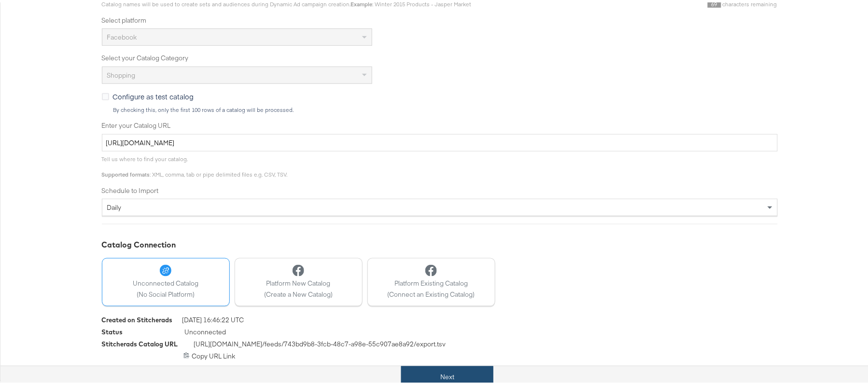
click at [467, 375] on button "Next" at bounding box center [447, 375] width 92 height 22
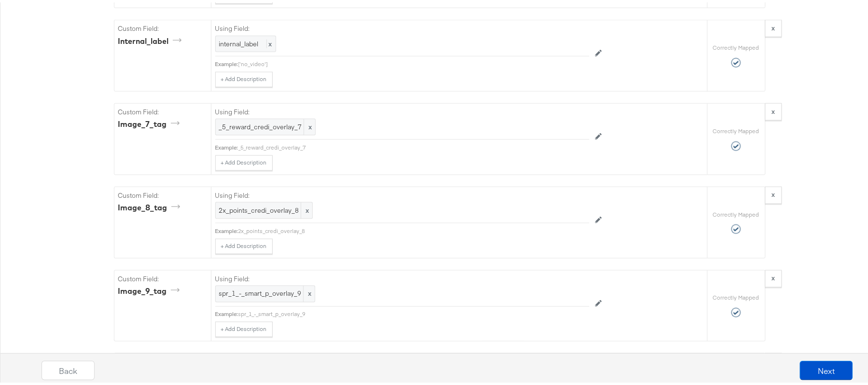
scroll to position [3088, 0]
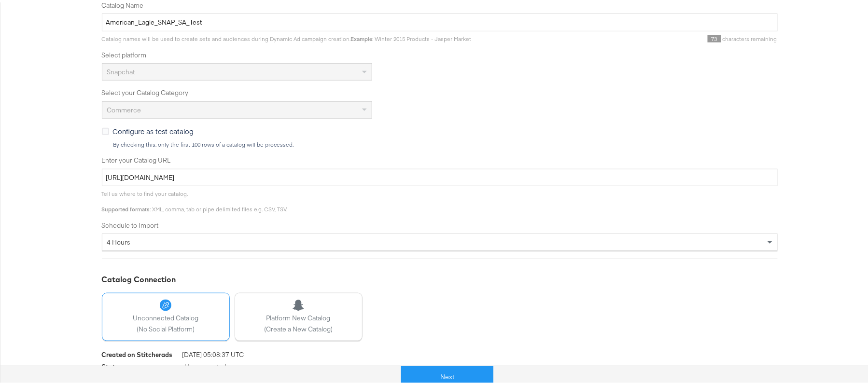
scroll to position [240, 0]
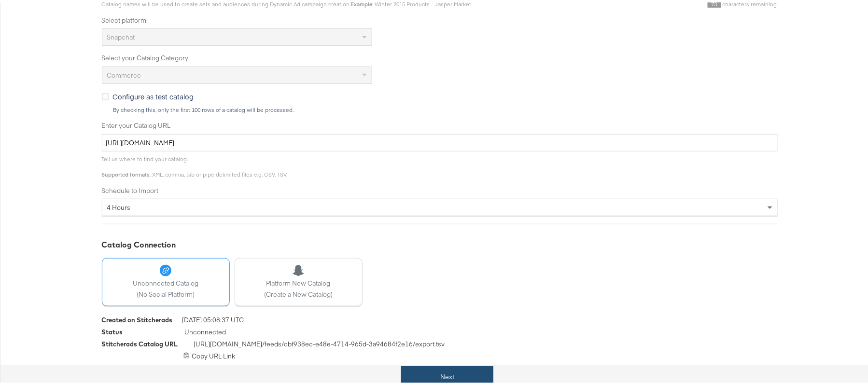
click at [431, 373] on button "Next" at bounding box center [447, 375] width 92 height 22
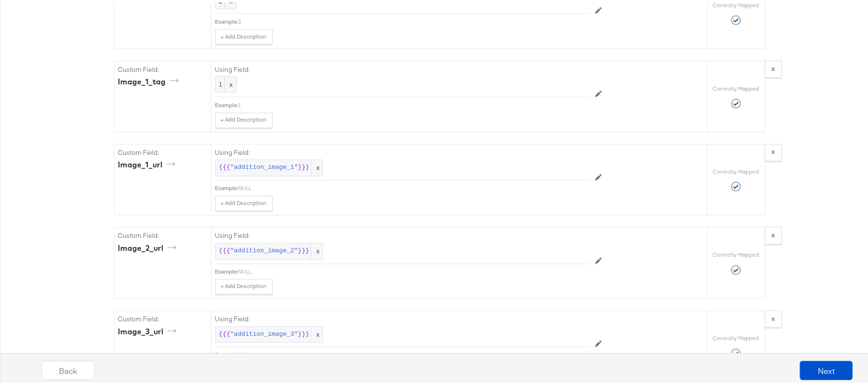
scroll to position [1866, 0]
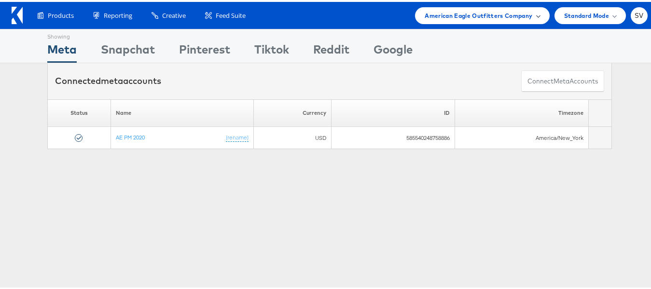
click at [443, 6] on div "American Eagle Outfitters Company" at bounding box center [482, 13] width 134 height 17
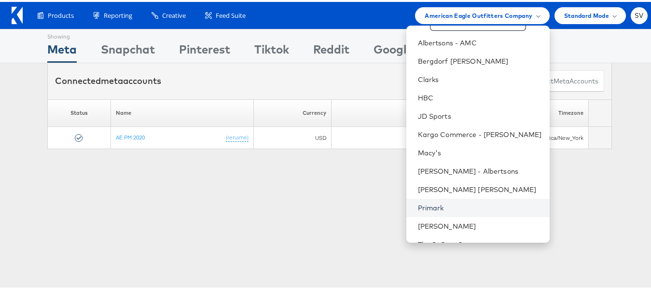
scroll to position [46, 0]
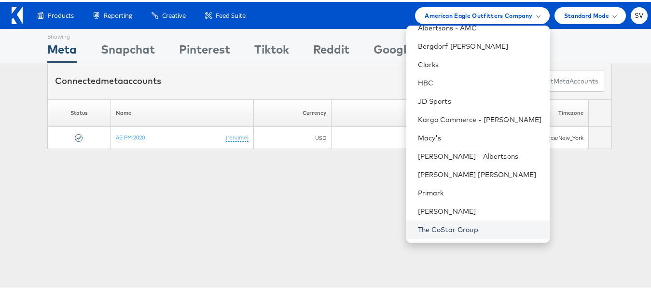
click at [455, 224] on link "The CoStar Group" at bounding box center [480, 228] width 124 height 10
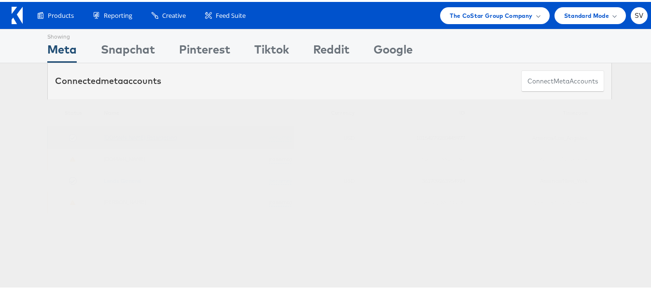
click at [148, 136] on link "[DOMAIN_NAME] Retargeting" at bounding box center [140, 135] width 73 height 7
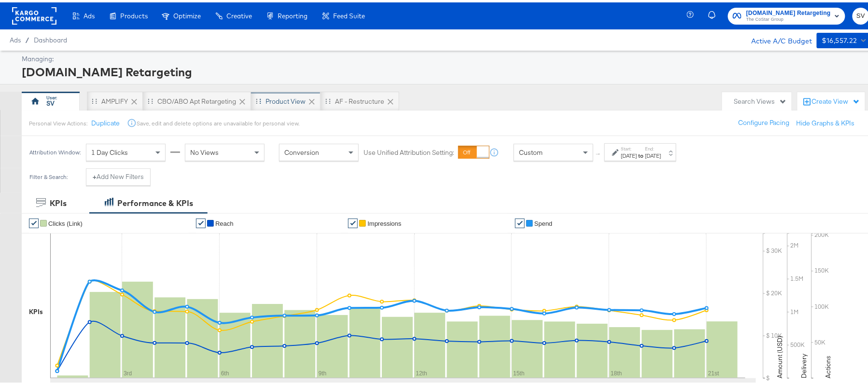
click at [275, 97] on div "Product View" at bounding box center [285, 99] width 40 height 9
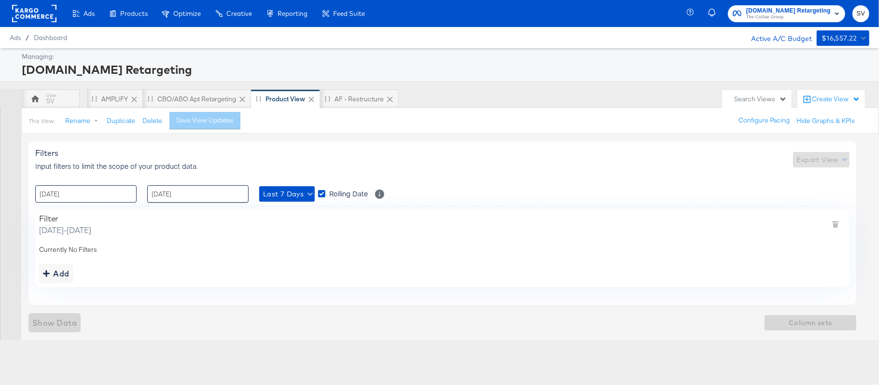
click at [113, 195] on input "15 / September / 2025" at bounding box center [85, 193] width 101 height 17
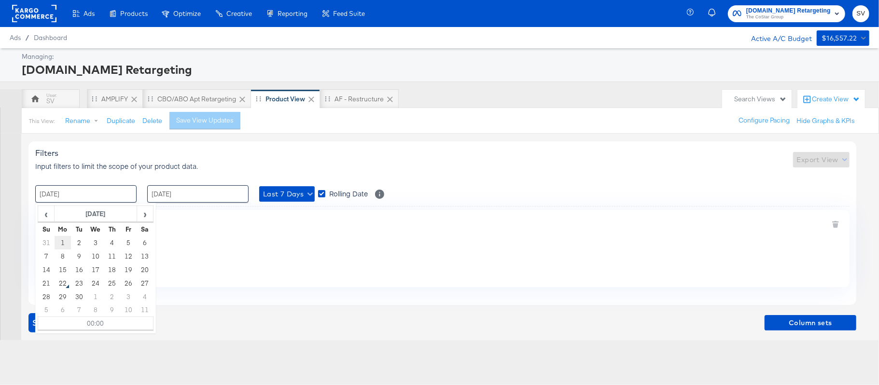
click at [62, 246] on td "1" at bounding box center [63, 243] width 16 height 14
type input "01 / September / 2025 00:00"
click at [213, 195] on input "21 / September / 2025" at bounding box center [197, 193] width 101 height 17
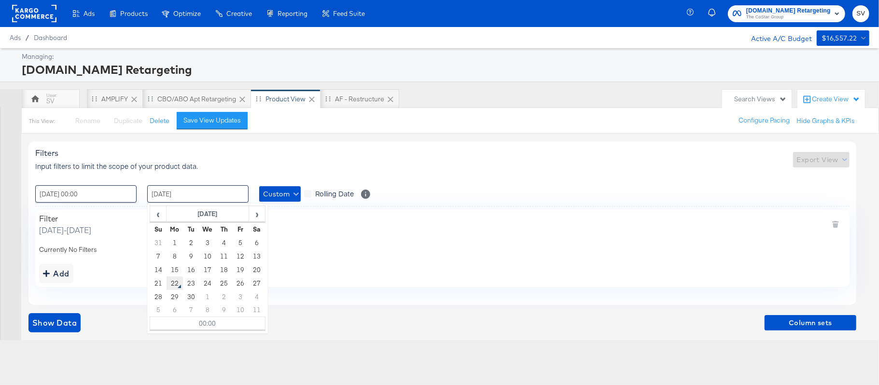
click at [170, 284] on td "22" at bounding box center [174, 284] width 16 height 14
type input "22 / September / 2025 00:00"
click at [294, 222] on div "Filter Monday, September 1 2025 - Monday, September 22 2025" at bounding box center [442, 225] width 806 height 22
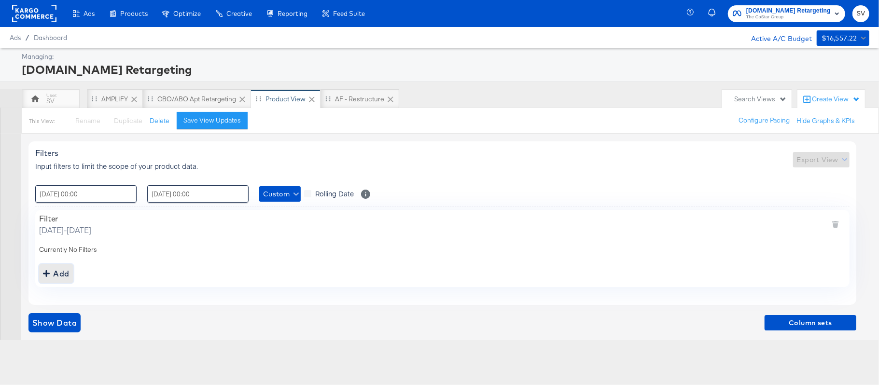
click at [64, 274] on div "Add" at bounding box center [56, 274] width 27 height 14
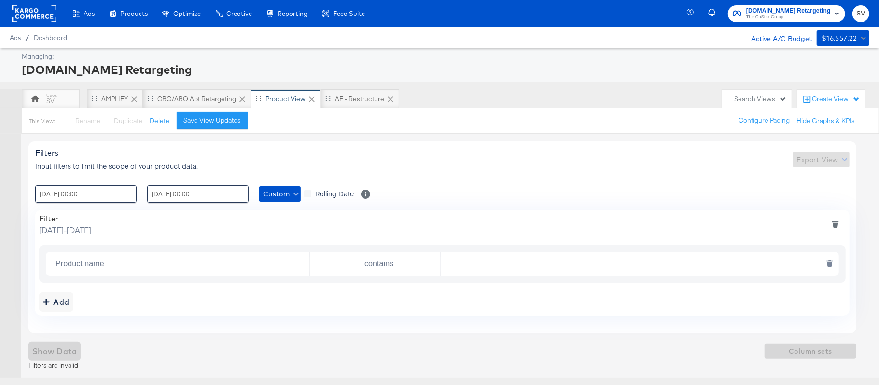
click at [85, 265] on input "Product name" at bounding box center [181, 264] width 258 height 20
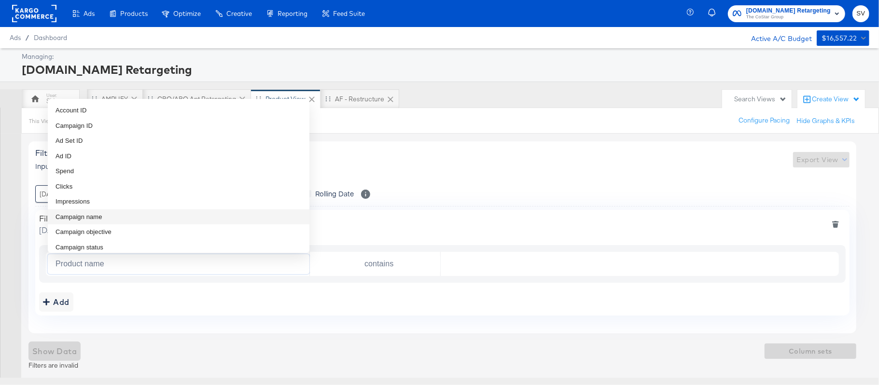
click at [99, 217] on span "Campaign name" at bounding box center [78, 217] width 47 height 10
type input "Campaign name"
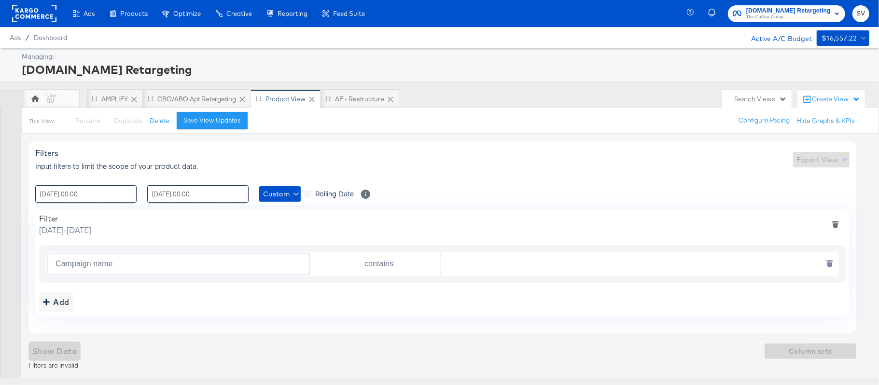
click at [366, 259] on input "contains" at bounding box center [377, 264] width 127 height 20
click at [339, 300] on span "contains" at bounding box center [330, 304] width 24 height 10
click at [466, 265] on input "text" at bounding box center [637, 264] width 393 height 20
paste input "AHL24"
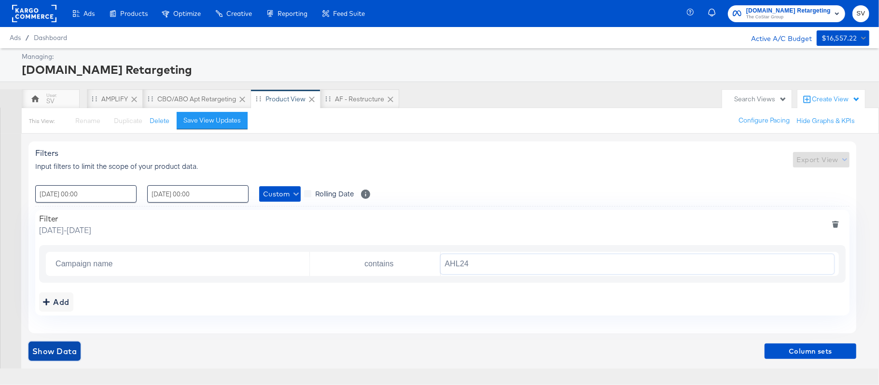
click at [66, 348] on span "Show Data" at bounding box center [54, 352] width 44 height 14
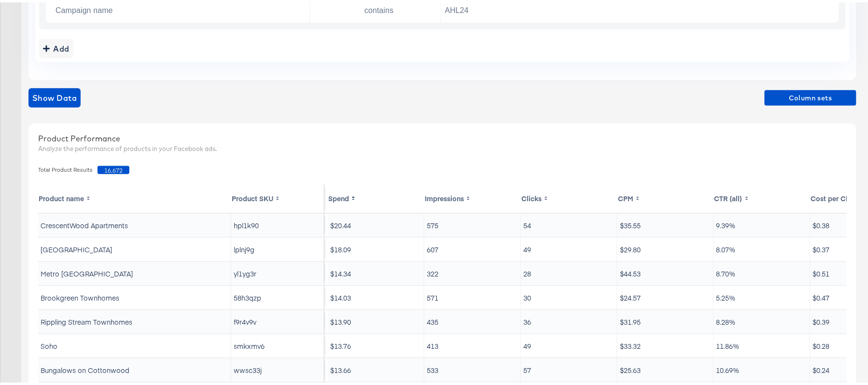
scroll to position [257, 0]
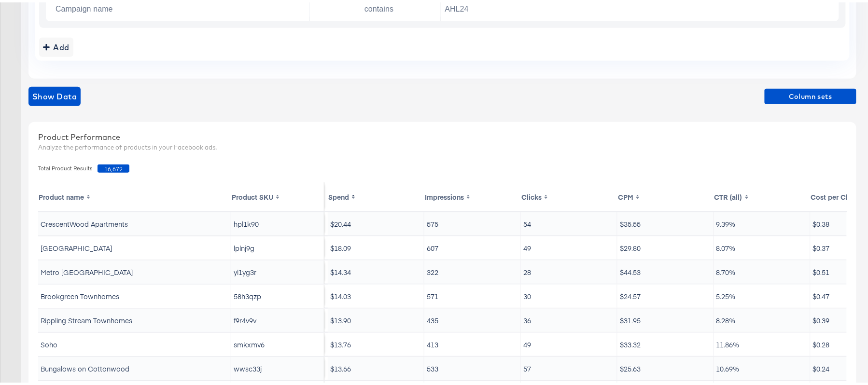
click at [110, 166] on span "16,672" at bounding box center [113, 166] width 32 height 8
copy span "16,672"
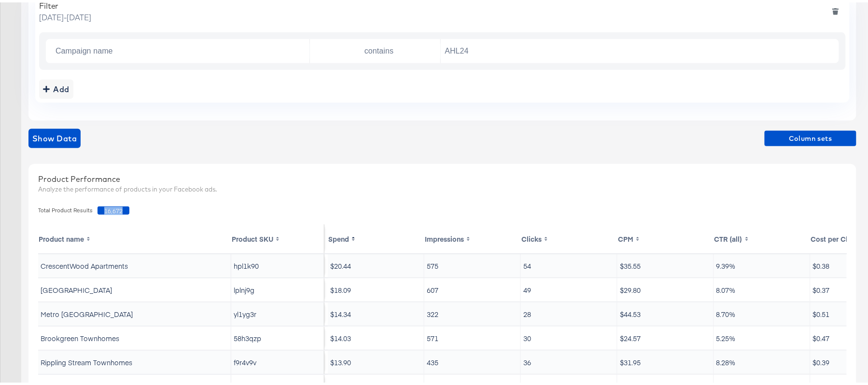
scroll to position [193, 0]
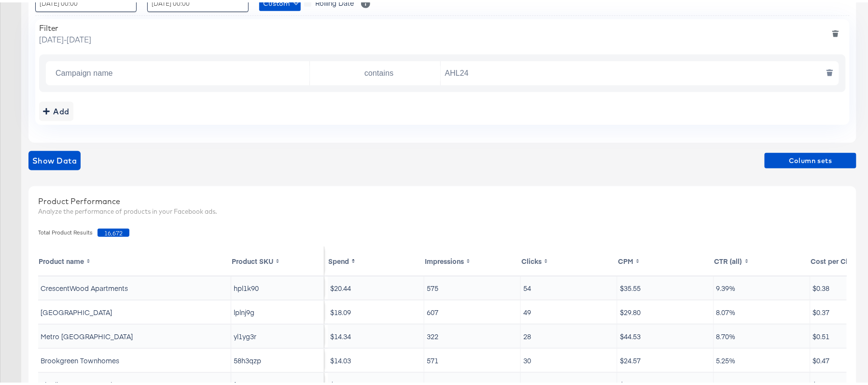
click at [485, 72] on input "AHL24" at bounding box center [637, 71] width 393 height 20
paste input "F"
click at [68, 153] on span "Show Data" at bounding box center [54, 159] width 44 height 14
click at [104, 229] on span "15,492" at bounding box center [113, 230] width 32 height 8
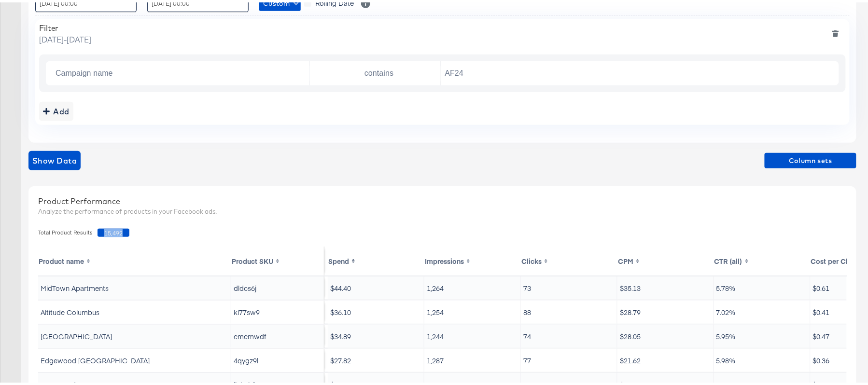
copy span "15,492"
click at [473, 72] on input "AF24" at bounding box center [637, 71] width 393 height 20
paste input "FR"
click at [69, 156] on span "Show Data" at bounding box center [54, 159] width 44 height 14
click at [109, 232] on span "23,814" at bounding box center [113, 230] width 32 height 8
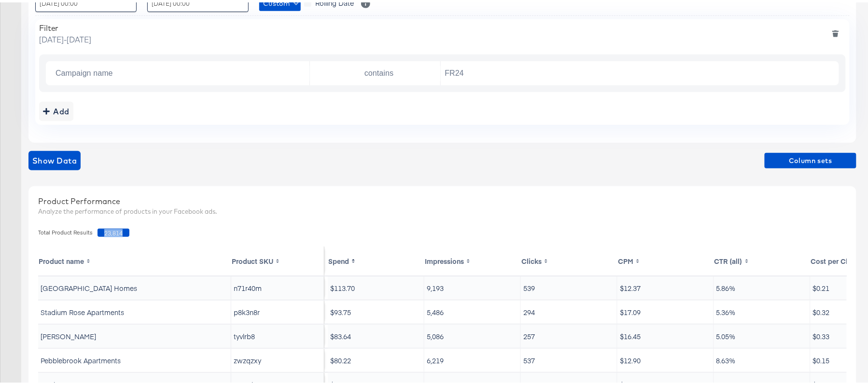
click at [109, 232] on span "23,814" at bounding box center [113, 230] width 32 height 8
copy span "23,814"
click at [487, 69] on input "FR24" at bounding box center [637, 71] width 393 height 20
paste input "DARE"
type input "DARE24"
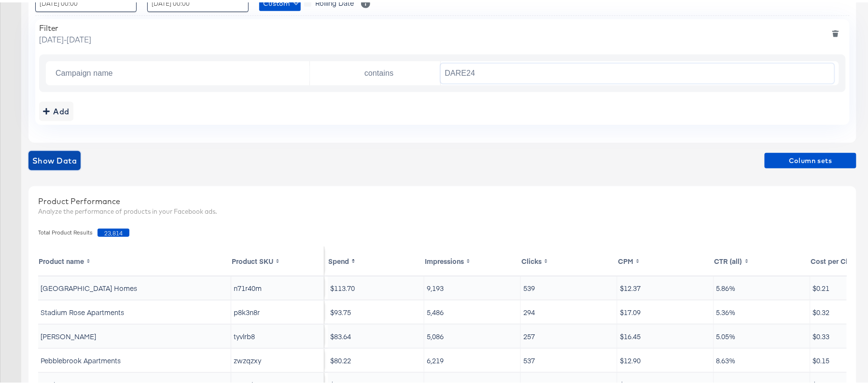
click at [69, 157] on span "Show Data" at bounding box center [54, 159] width 44 height 14
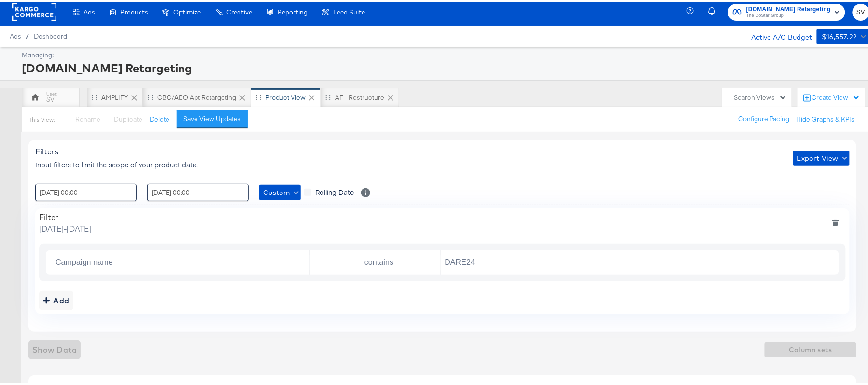
scroll to position [0, 0]
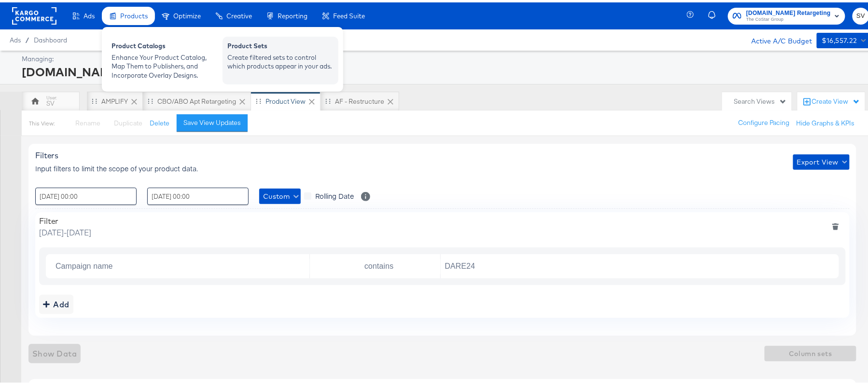
click at [248, 51] on div "Create filtered sets to control which products appear in your ads." at bounding box center [280, 60] width 106 height 18
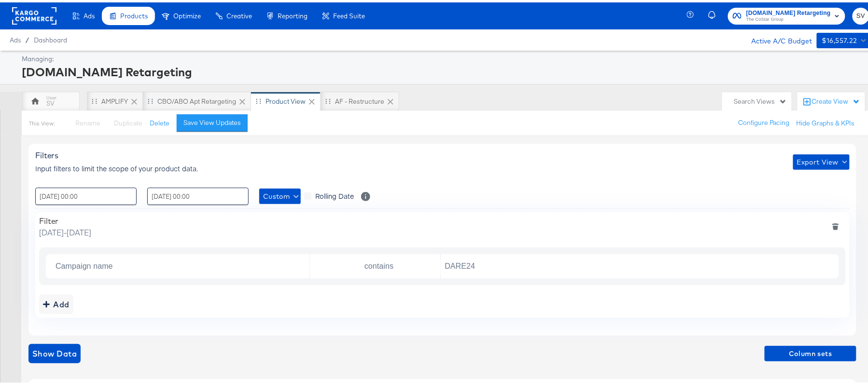
scroll to position [193, 0]
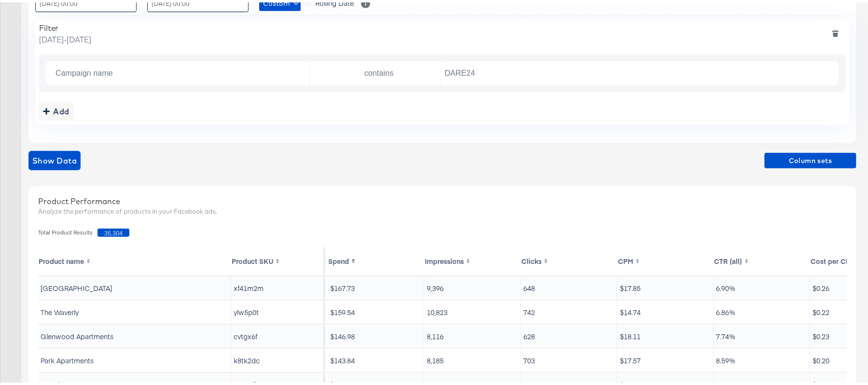
click at [107, 232] on span "35,304" at bounding box center [113, 230] width 32 height 8
copy span "35,304"
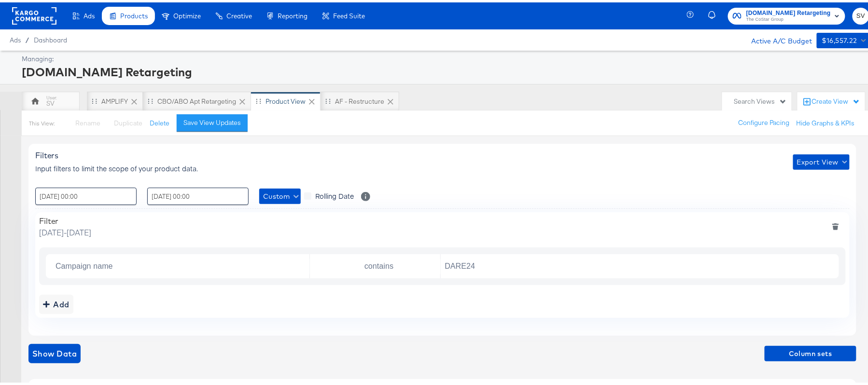
click at [771, 12] on span "[DOMAIN_NAME] Retargeting" at bounding box center [788, 11] width 84 height 10
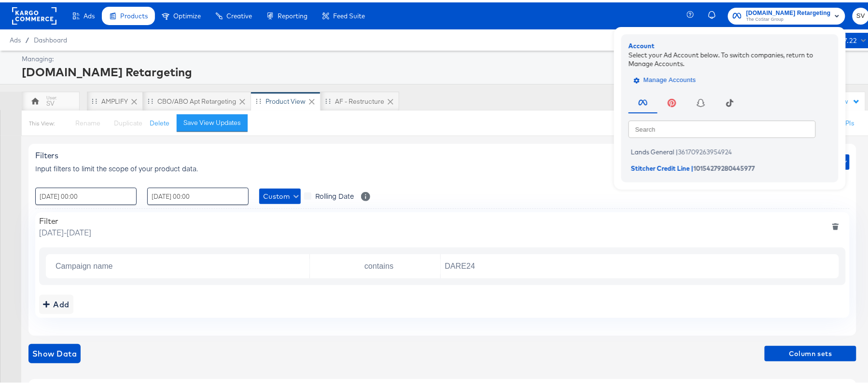
drag, startPoint x: 353, startPoint y: 56, endPoint x: 678, endPoint y: 72, distance: 325.1
click at [678, 72] on span "Manage Accounts" at bounding box center [666, 77] width 60 height 11
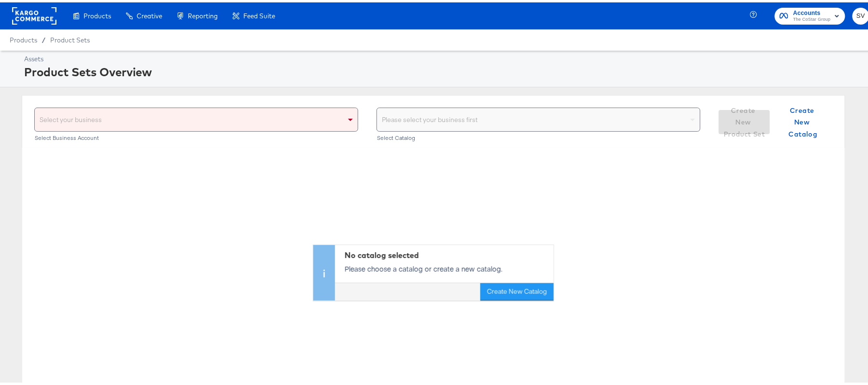
click at [269, 111] on div "Select your business" at bounding box center [196, 117] width 323 height 23
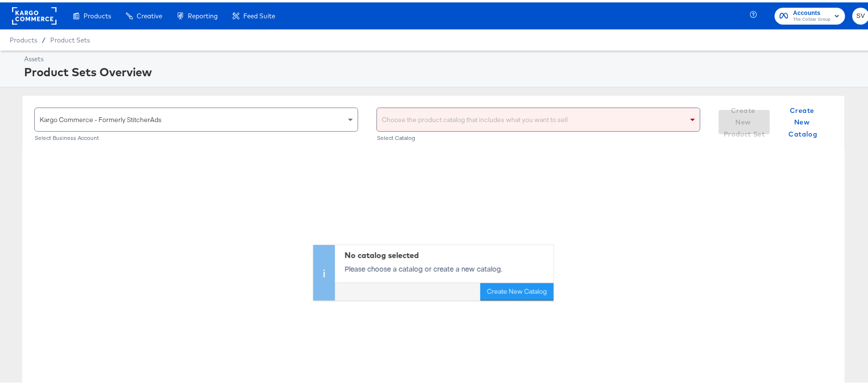
click at [423, 114] on div "Choose the product catalog that includes what you want to sell" at bounding box center [538, 117] width 323 height 23
click at [582, 123] on div "Choose the product catalog that includes what you want to sell" at bounding box center [538, 117] width 323 height 23
type input "ahl"
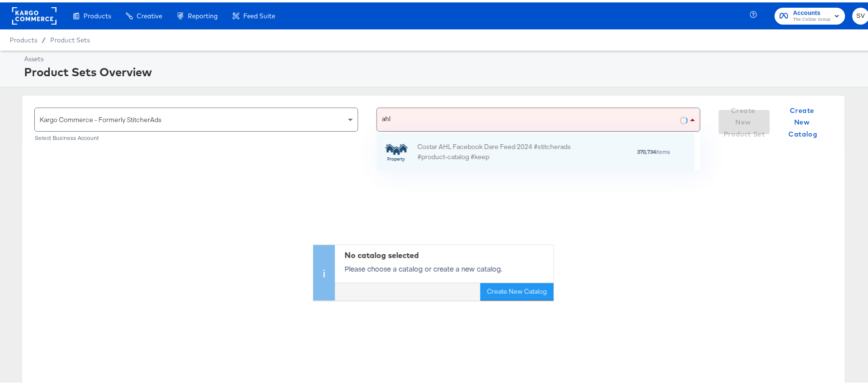
scroll to position [26, 307]
click at [516, 149] on div "Costar AHL Facebook Dare Feed 2024 #stitcherads #product-catalog #keep" at bounding box center [501, 149] width 169 height 20
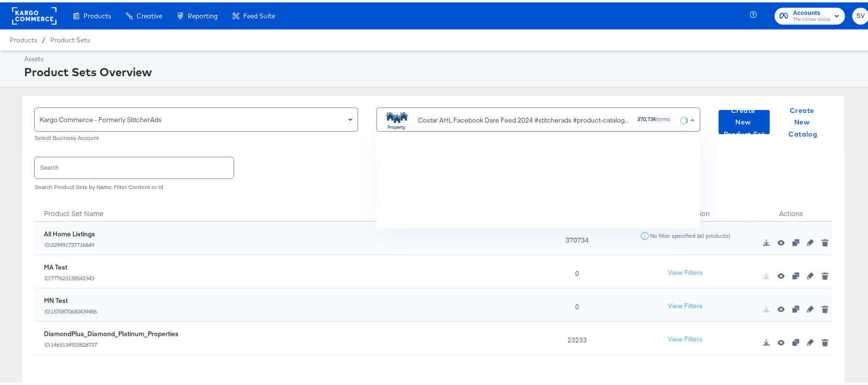
scroll to position [84, 307]
click at [219, 161] on input "text" at bounding box center [134, 165] width 199 height 21
paste input "DiamondPlus_Diamond_Platinum_Properties"
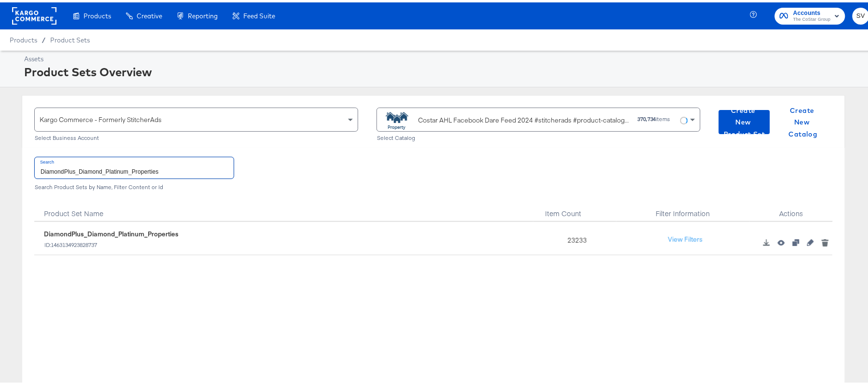
type input "DiamondPlus_Diamond_Platinum_Properties"
click at [564, 235] on div "23233" at bounding box center [574, 236] width 83 height 33
copy div "23233"
click at [422, 127] on div "Costar AHL Facebook Dare Feed 2024 #stitcherads #product-catalog #keep" at bounding box center [506, 117] width 248 height 19
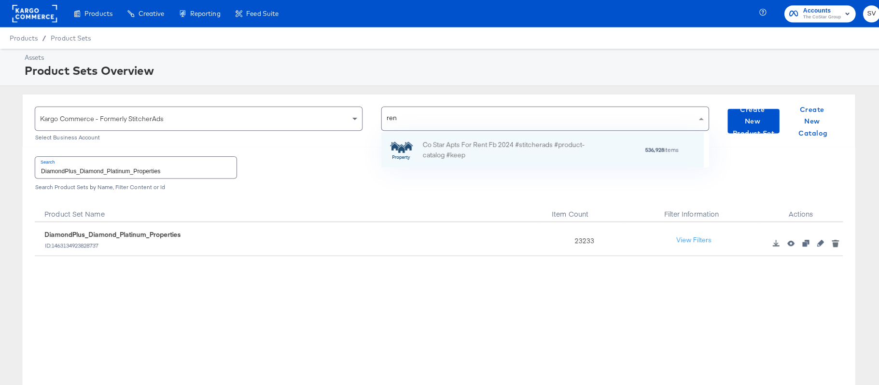
scroll to position [12, 12]
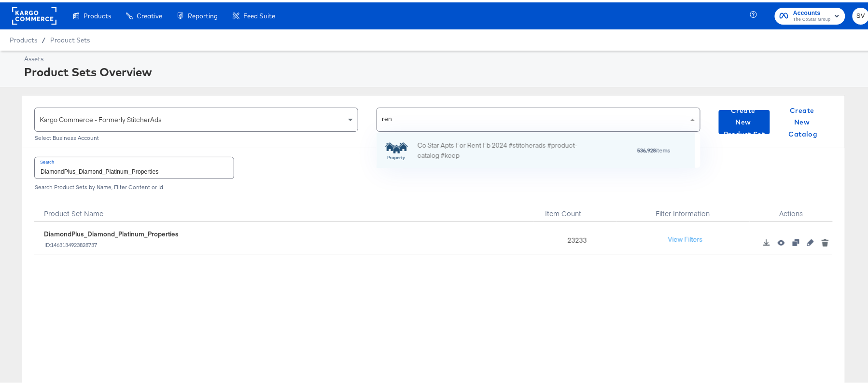
type input "rent"
click at [495, 149] on div "Co Star Apts For Rent Fb 2024 #stitcherads #product-catalog #keep" at bounding box center [501, 148] width 169 height 20
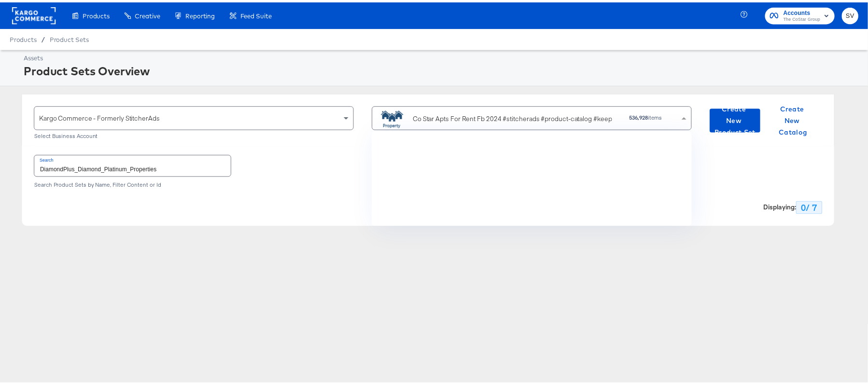
scroll to position [84, 313]
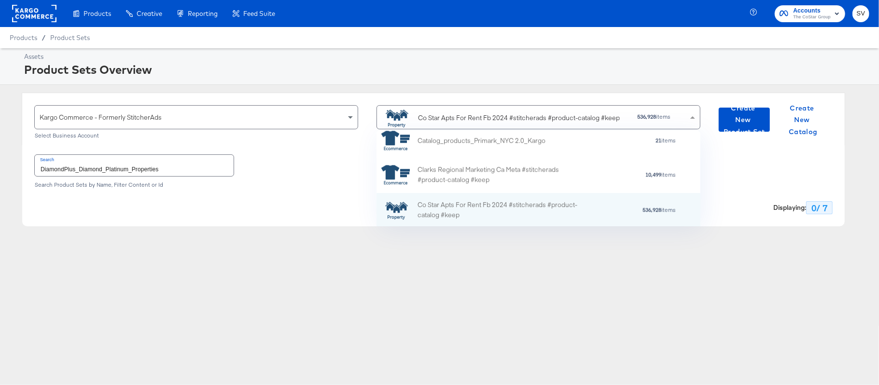
click at [160, 173] on input "DiamondPlus_Diamond_Platinum_Properties" at bounding box center [134, 165] width 199 height 21
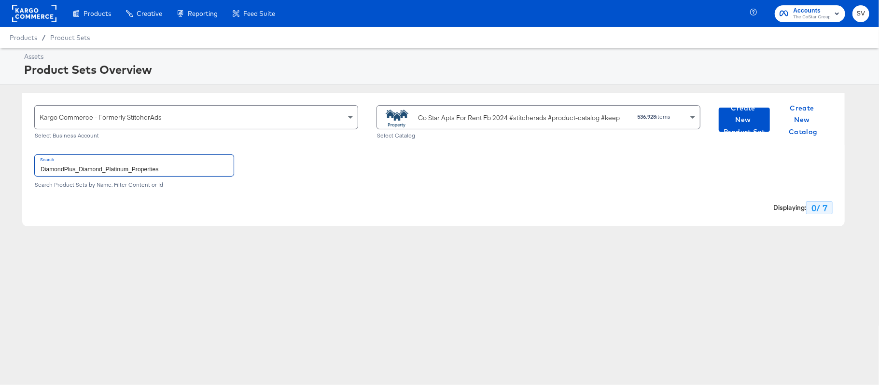
paste input "[DOMAIN_NAME]_Diamond & Platinum"
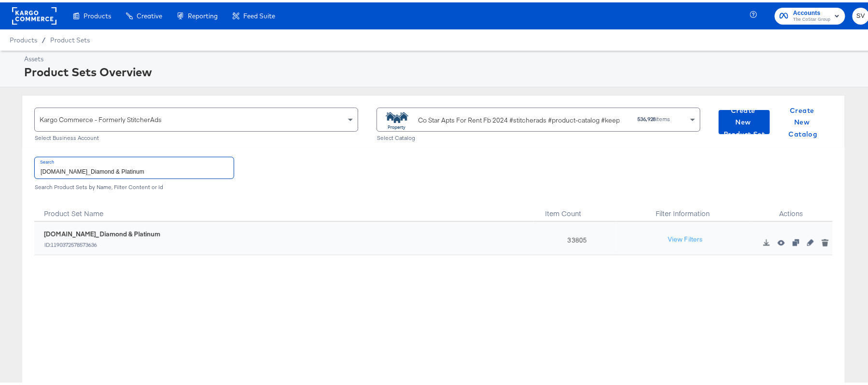
type input "[DOMAIN_NAME]_Diamond & Platinum"
click at [567, 239] on div "33805" at bounding box center [574, 236] width 83 height 33
copy div "33805"
click at [433, 112] on div "Co Star Apts For Rent Fb 2024 #stitcherads #product-catalog #keep" at bounding box center [503, 117] width 243 height 19
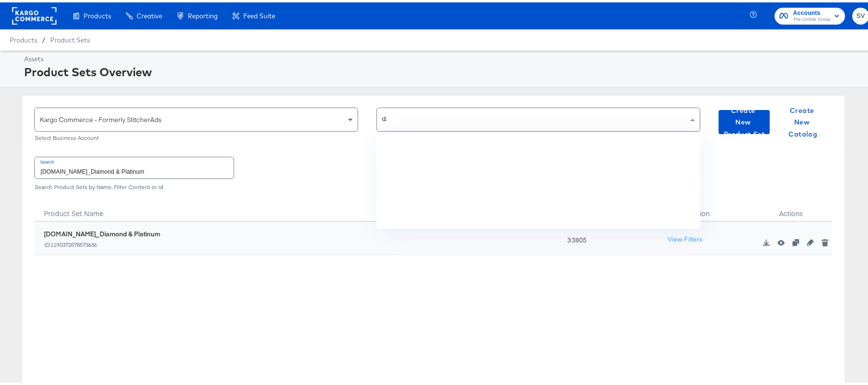
scroll to position [0, 0]
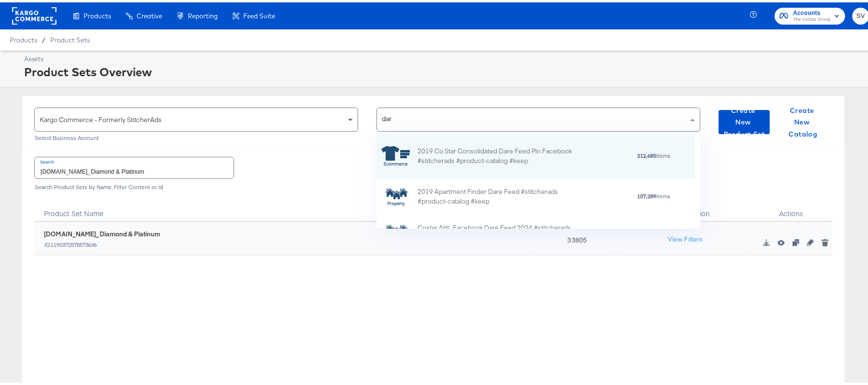
type input "dare"
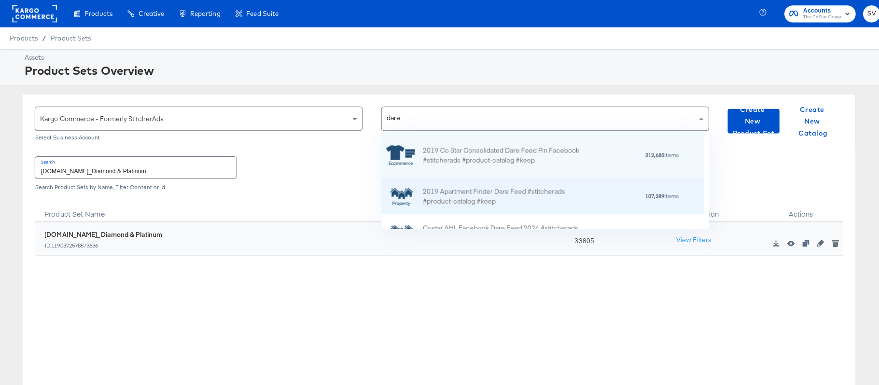
scroll to position [64, 0]
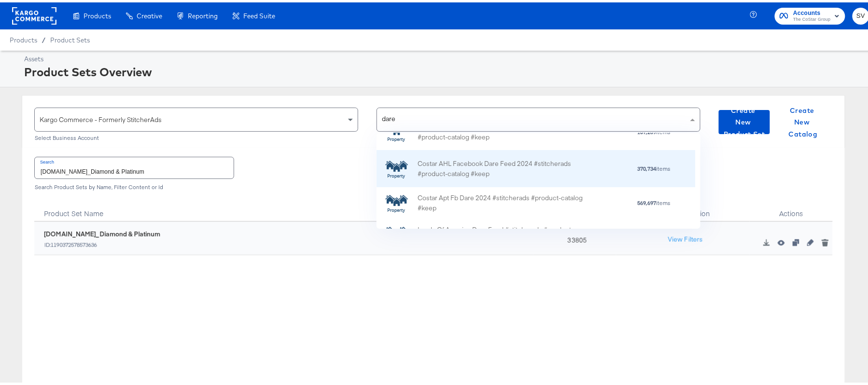
click at [481, 173] on div "Costar AHL Facebook Dare Feed 2024 #stitcherads #product-catalog #keep" at bounding box center [501, 166] width 169 height 20
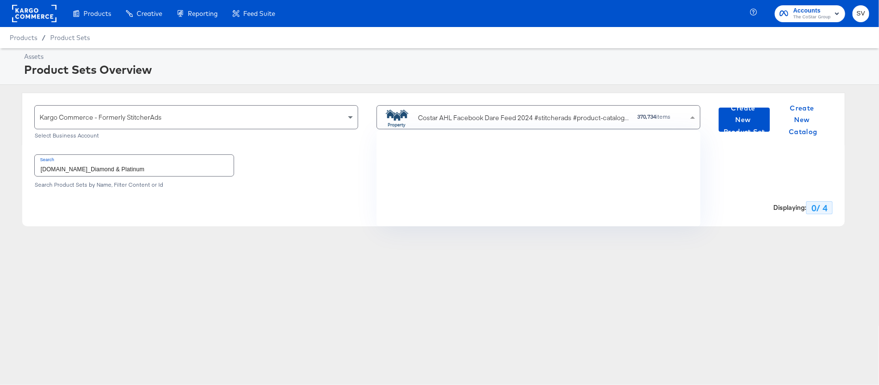
scroll to position [84, 313]
click at [206, 161] on input "ForRent.com_Diamond & Platinum" at bounding box center [134, 165] width 199 height 21
paste input "DARECatalog_Apts_AllPlatinum_AllDiamond"
type input "DARECatalog_Apts_AllPlatinum_AllDiamond"
click at [484, 121] on div "Costar AHL Facebook Dare Feed 2024 #stitcherads #product-catalog #keep" at bounding box center [523, 118] width 211 height 10
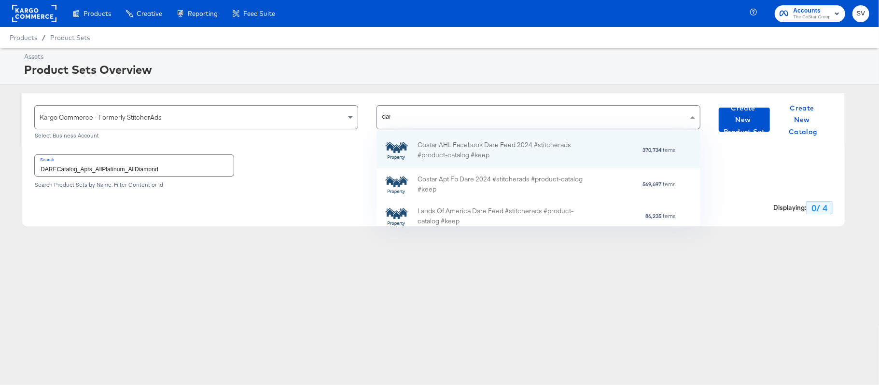
type input "dare"
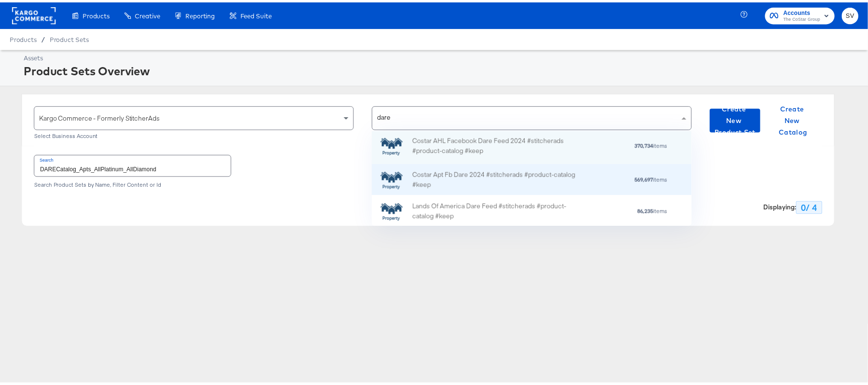
scroll to position [86, 0]
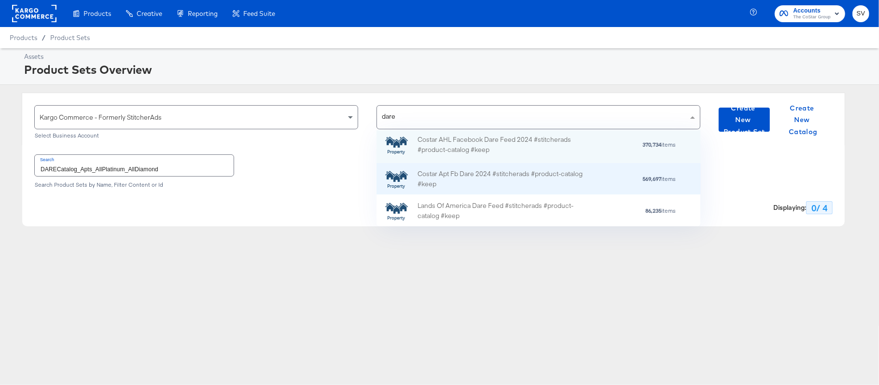
click at [493, 180] on div "Costar Apt Fb Dare 2024 #stitcherads #product-catalog #keep" at bounding box center [501, 179] width 169 height 20
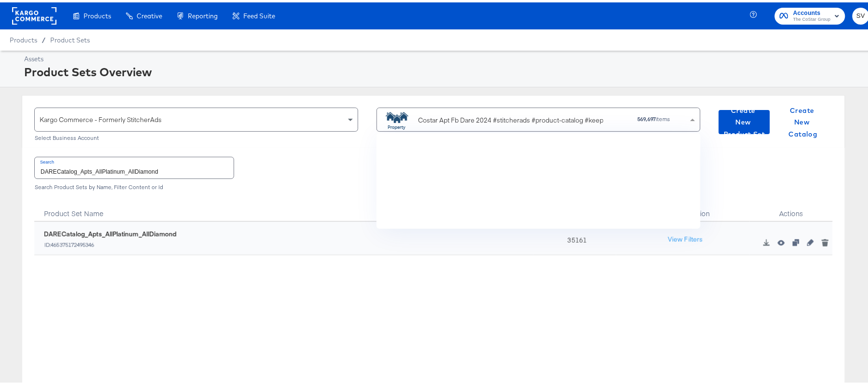
scroll to position [84, 307]
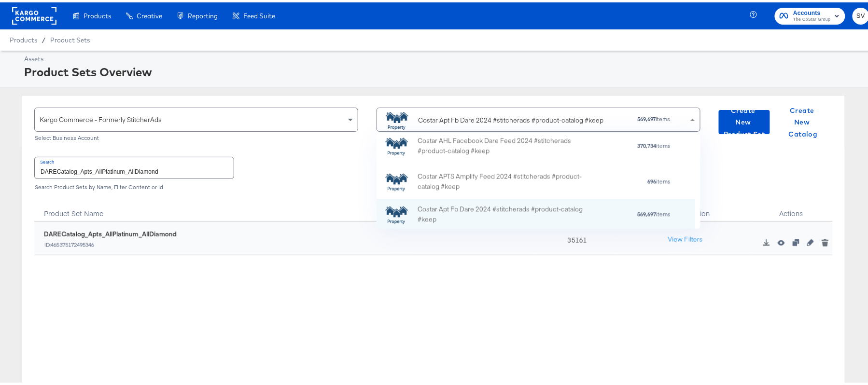
click at [172, 172] on input "DARECatalog_Apts_AllPlatinum_AllDiamond" at bounding box center [134, 165] width 199 height 21
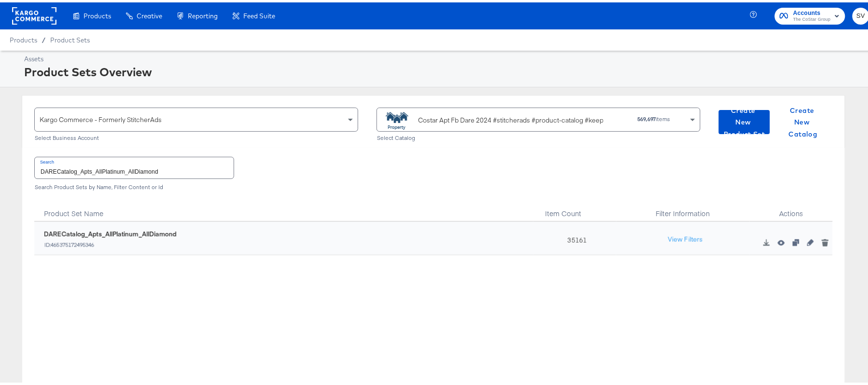
click at [561, 235] on div "35161" at bounding box center [574, 236] width 83 height 33
copy div "35161"
click at [442, 116] on div "Costar Apt Fb Dare 2024 #stitcherads #product-catalog #keep" at bounding box center [510, 118] width 185 height 10
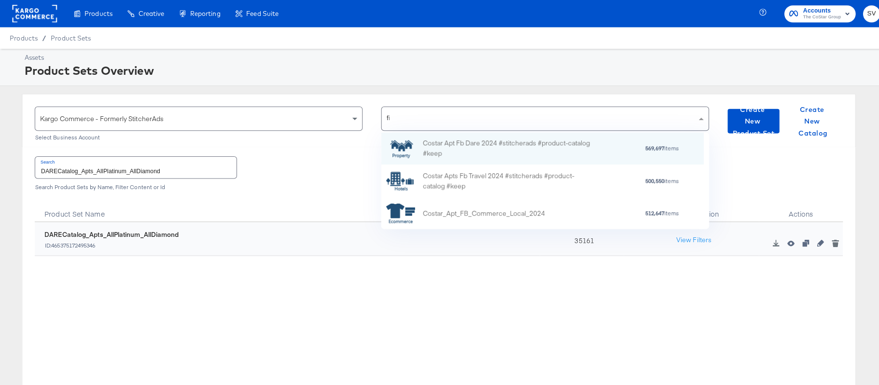
scroll to position [12, 12]
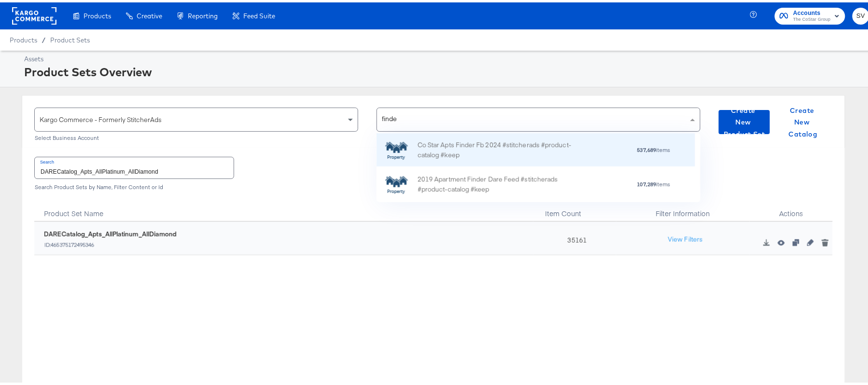
type input "finder"
click at [487, 147] on div "Co Star Apts Finder Fb 2024 #stitcherads #product-catalog #keep" at bounding box center [501, 148] width 169 height 20
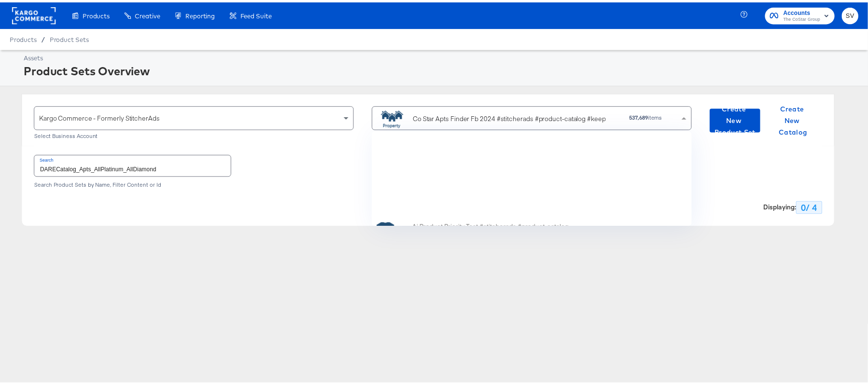
scroll to position [84, 313]
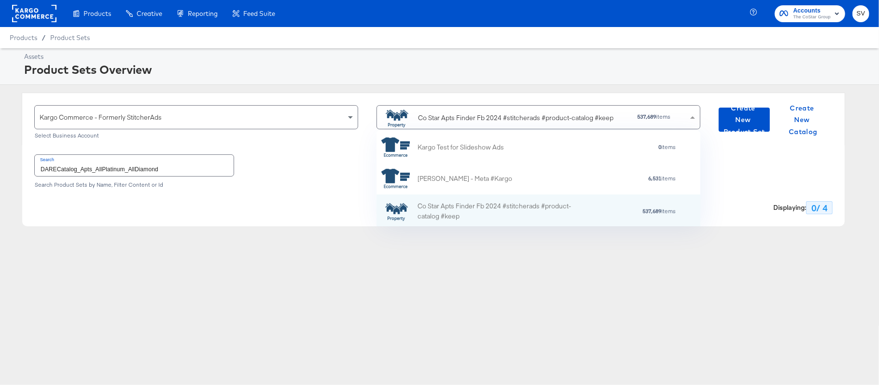
click at [203, 166] on input "DARECatalog_Apts_AllPlatinum_AllDiamond" at bounding box center [134, 165] width 199 height 21
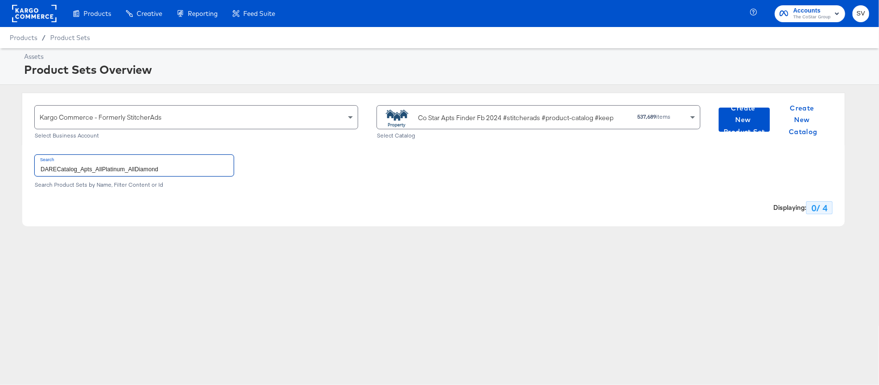
paste input "ApartmentFinder_2024_Diamond & Platinum"
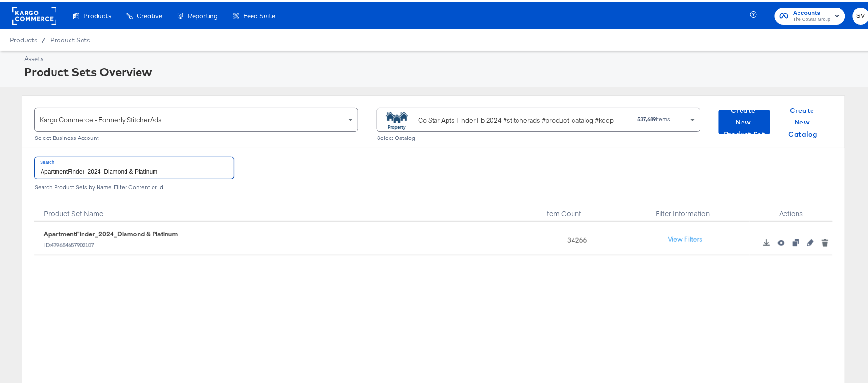
type input "ApartmentFinder_2024_Diamond & Platinum"
click at [564, 237] on div "34266" at bounding box center [574, 236] width 83 height 33
copy div "34266"
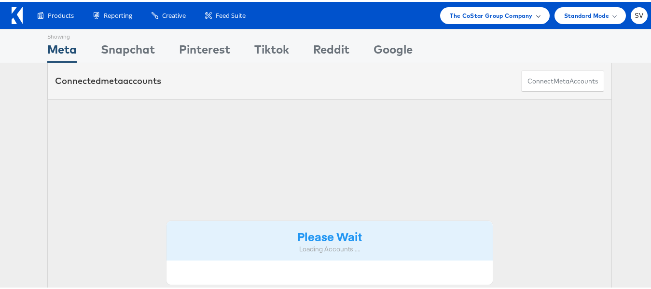
click at [505, 19] on div "The CoStar Group Company" at bounding box center [494, 13] width 109 height 17
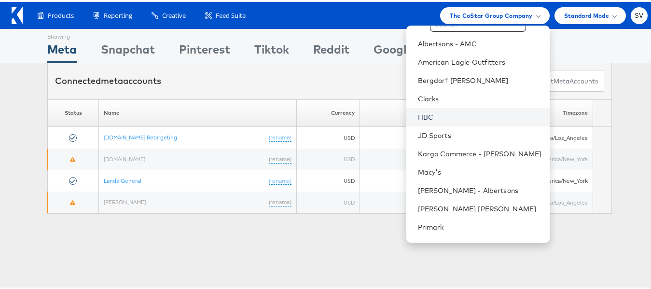
scroll to position [46, 0]
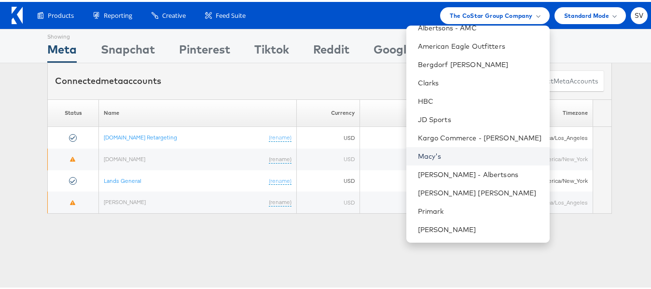
click at [447, 151] on link "Macy's" at bounding box center [480, 155] width 124 height 10
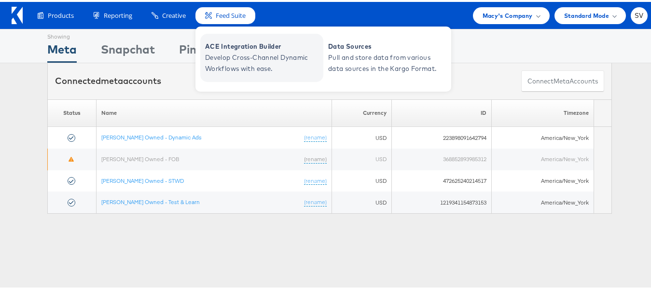
click at [231, 48] on span "ACE Integration Builder" at bounding box center [263, 44] width 116 height 11
